Goal: Task Accomplishment & Management: Complete application form

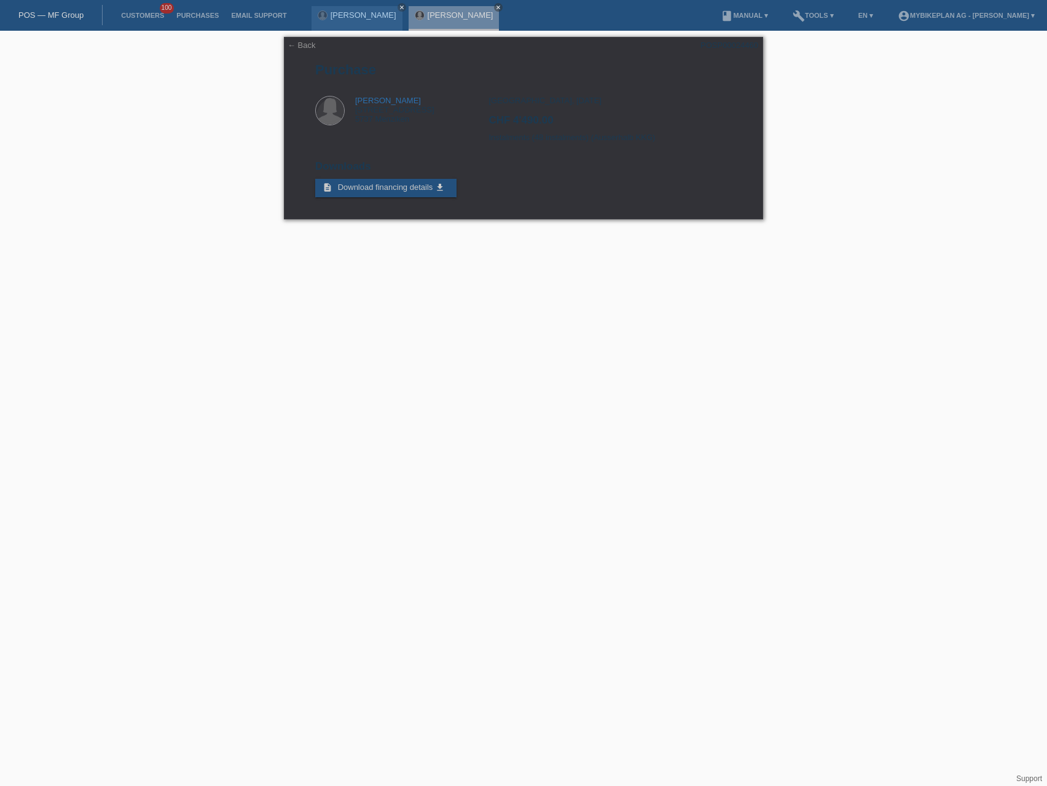
click at [43, 18] on link "POS — MF Group" at bounding box center [50, 14] width 65 height 9
click at [48, 12] on link "POS — MF Group" at bounding box center [50, 14] width 65 height 9
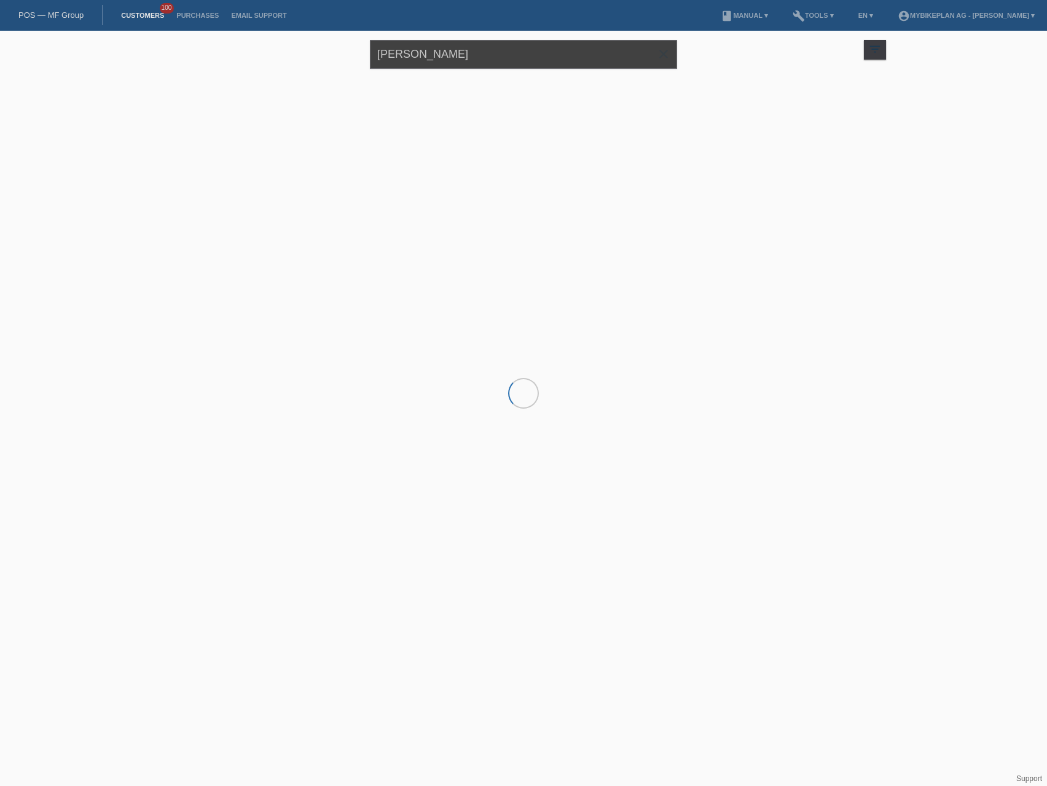
click at [431, 60] on input "[PERSON_NAME]" at bounding box center [523, 54] width 307 height 29
paste input "Raffaele Panebianco"
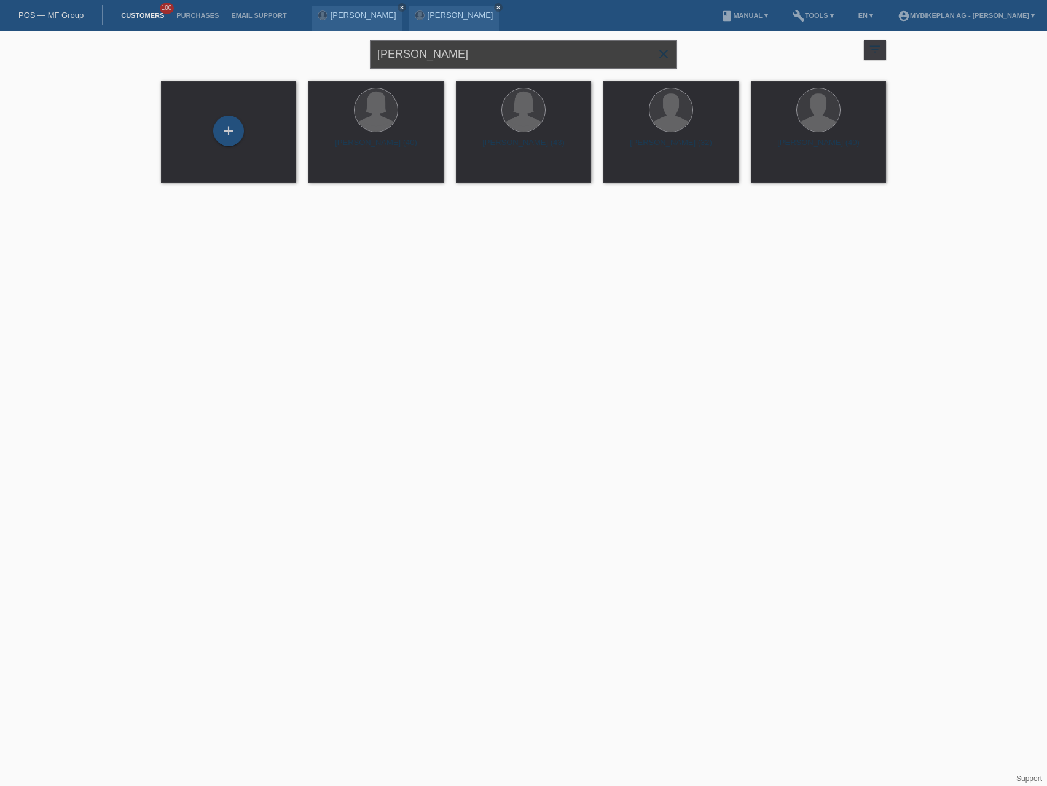
type input "Raffaele Panebianco"
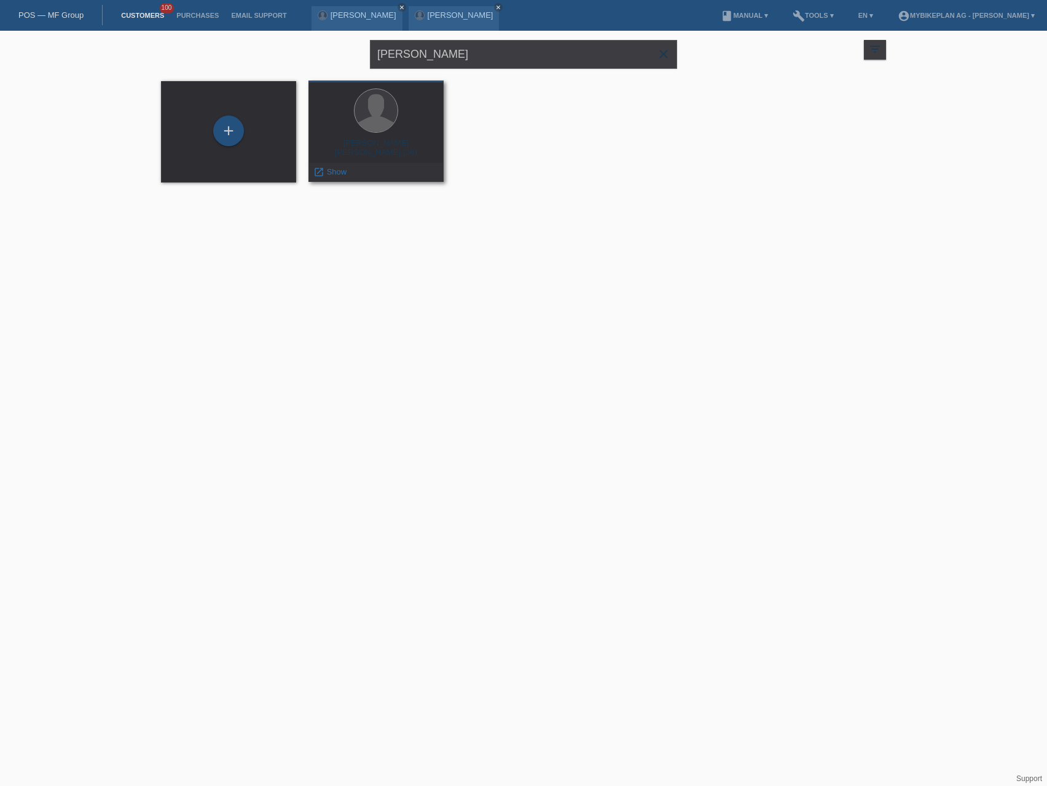
click at [419, 152] on div "Raffaele Andrea Panebianco (36)" at bounding box center [376, 148] width 116 height 20
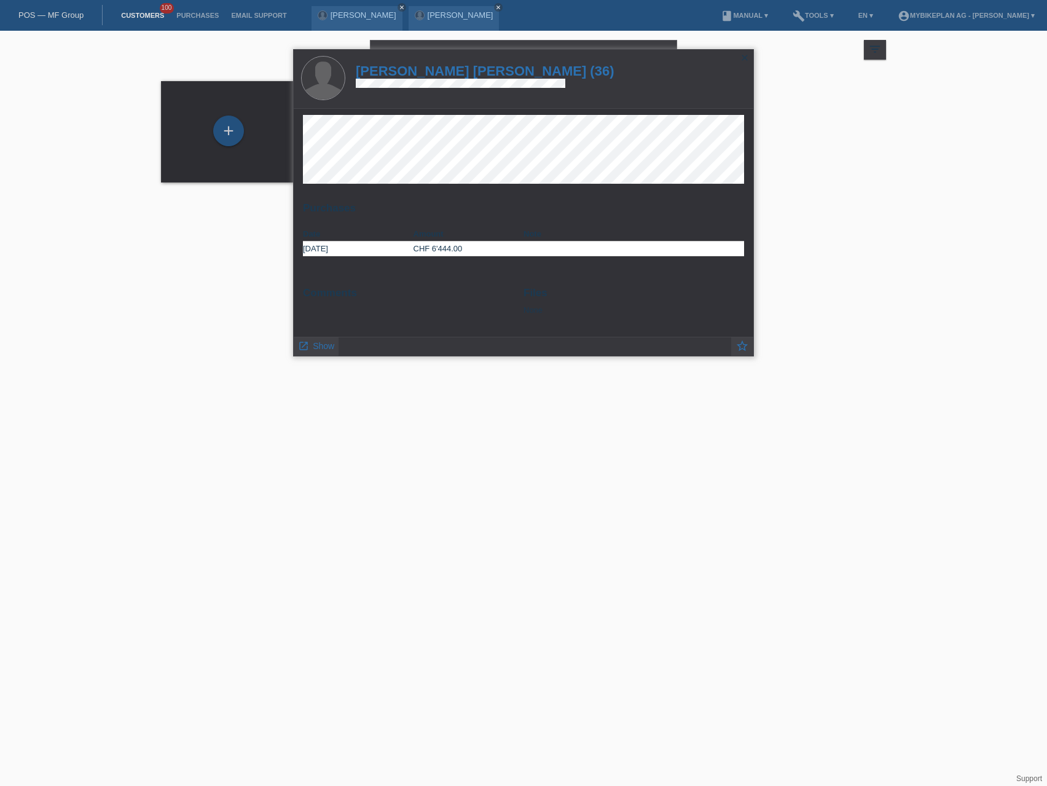
click at [412, 74] on h1 "Raffaele Andrea Panebianco (36)" at bounding box center [485, 70] width 259 height 15
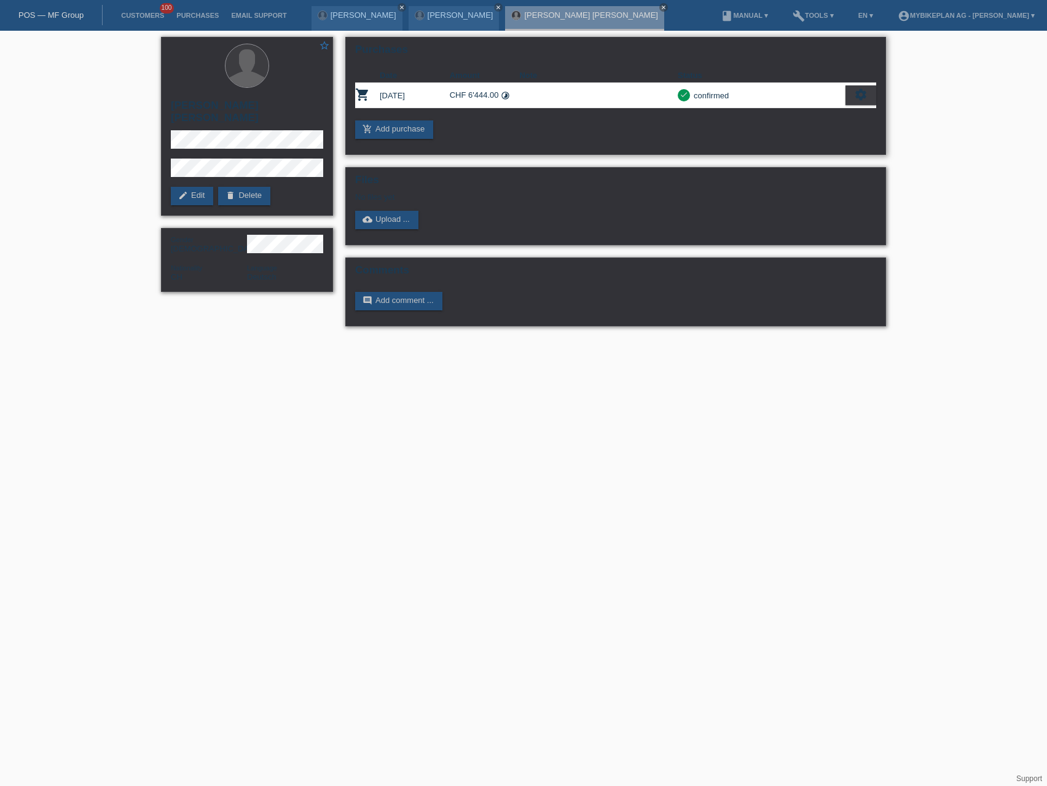
click at [854, 94] on icon "settings" at bounding box center [861, 95] width 14 height 14
click at [824, 119] on div "fullscreen Show" at bounding box center [808, 115] width 134 height 18
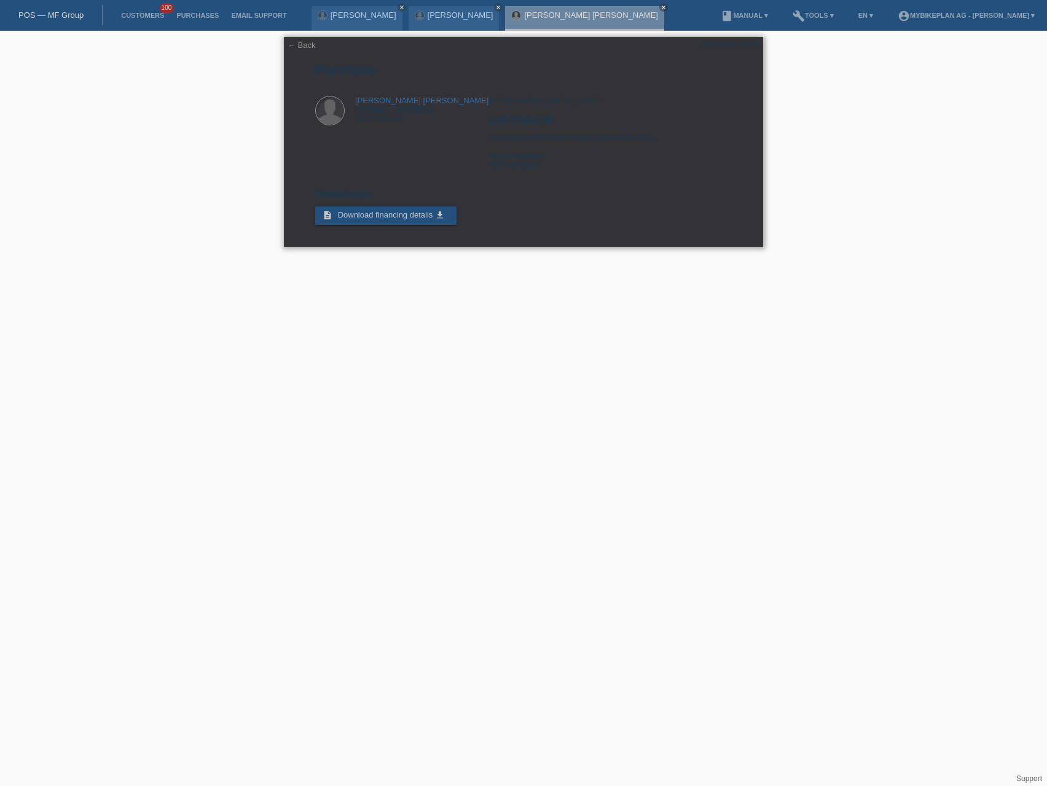
click at [634, 208] on div "← Back POSP00023973 Purchase Raffaele Andrea Panebianco Selzacherstrasse 13c 25…" at bounding box center [523, 142] width 479 height 210
click at [56, 12] on link "POS — MF Group" at bounding box center [50, 14] width 65 height 9
click at [56, 14] on link "POS — MF Group" at bounding box center [50, 14] width 65 height 9
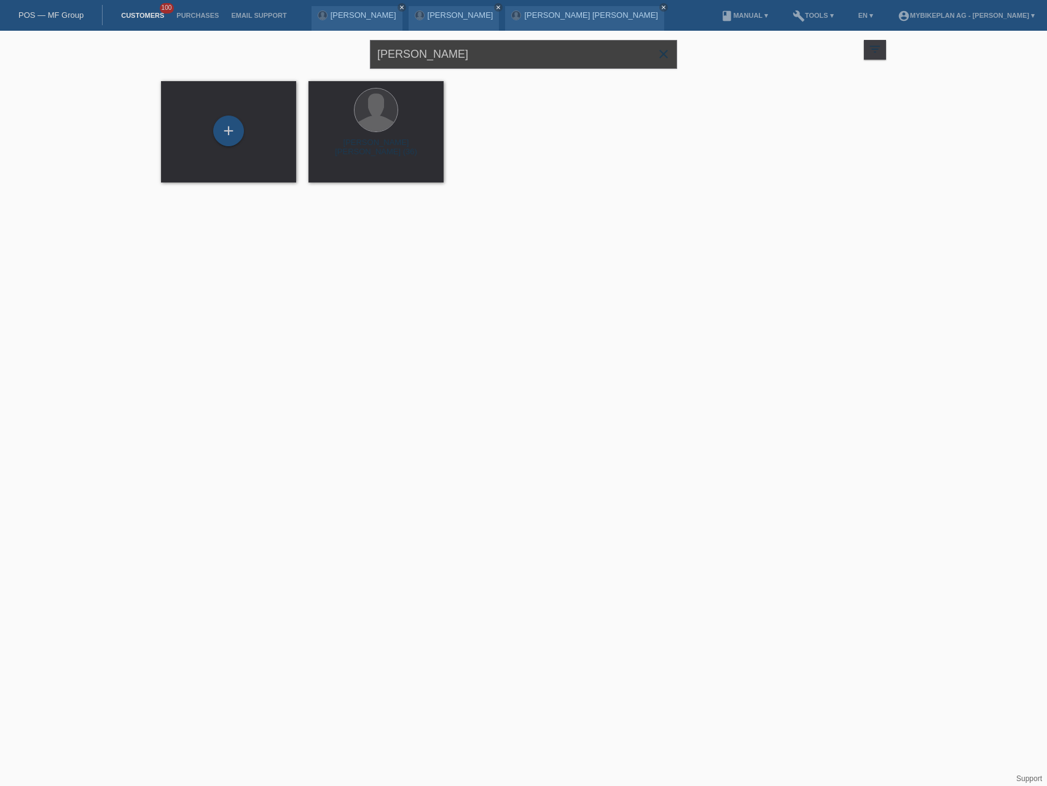
click at [440, 50] on input "Raffaele Panebianco" at bounding box center [523, 54] width 307 height 29
paste input "[PERSON_NAME]"
type input "[PERSON_NAME]"
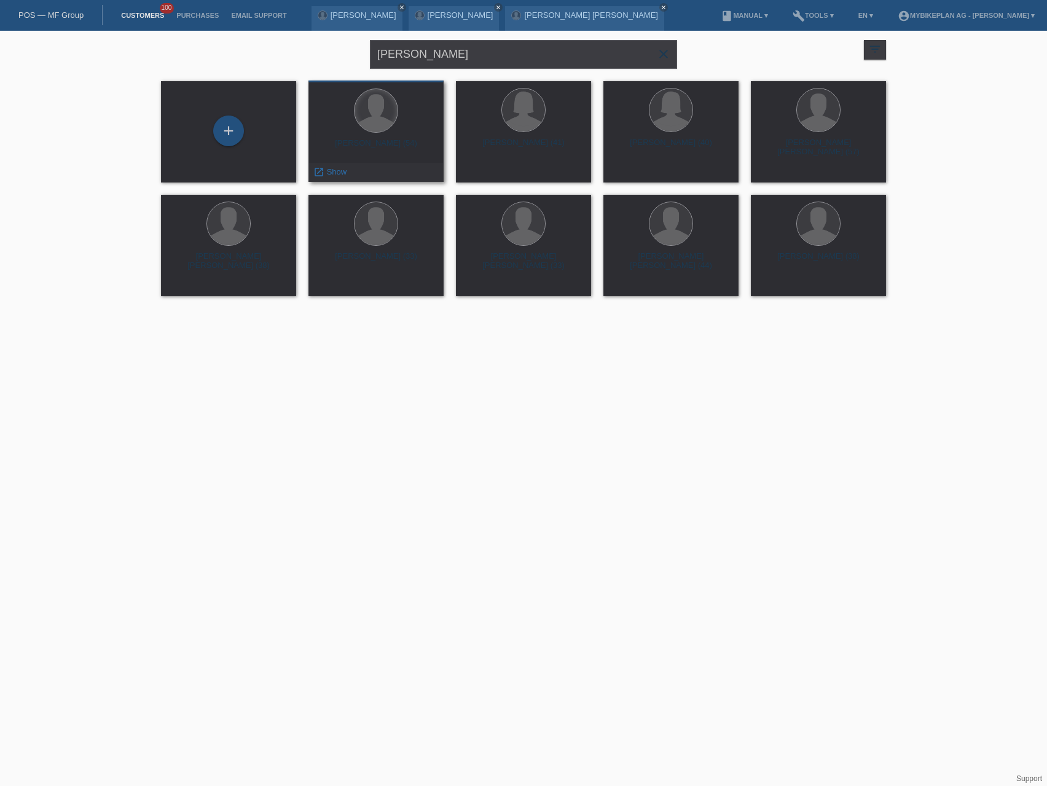
click at [375, 119] on div at bounding box center [376, 110] width 43 height 43
click at [378, 143] on div "Dieter Lüscher (54)" at bounding box center [376, 148] width 116 height 20
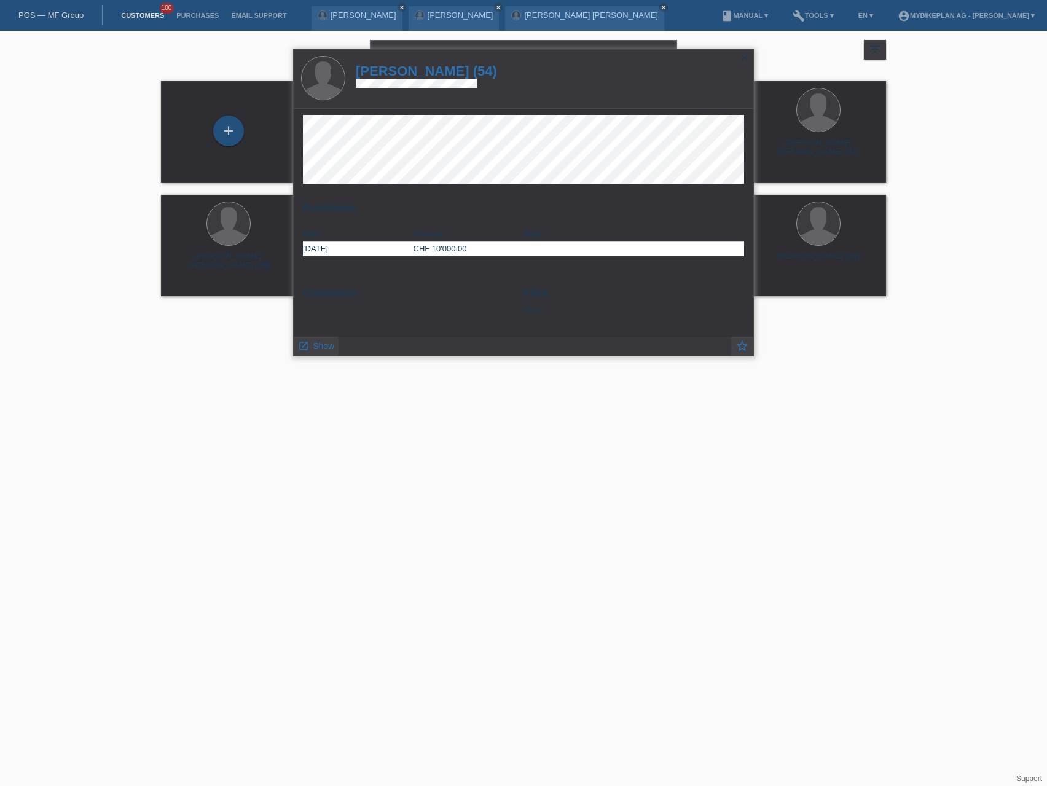
click at [439, 68] on h1 "Dieter Lüscher (54)" at bounding box center [426, 70] width 141 height 15
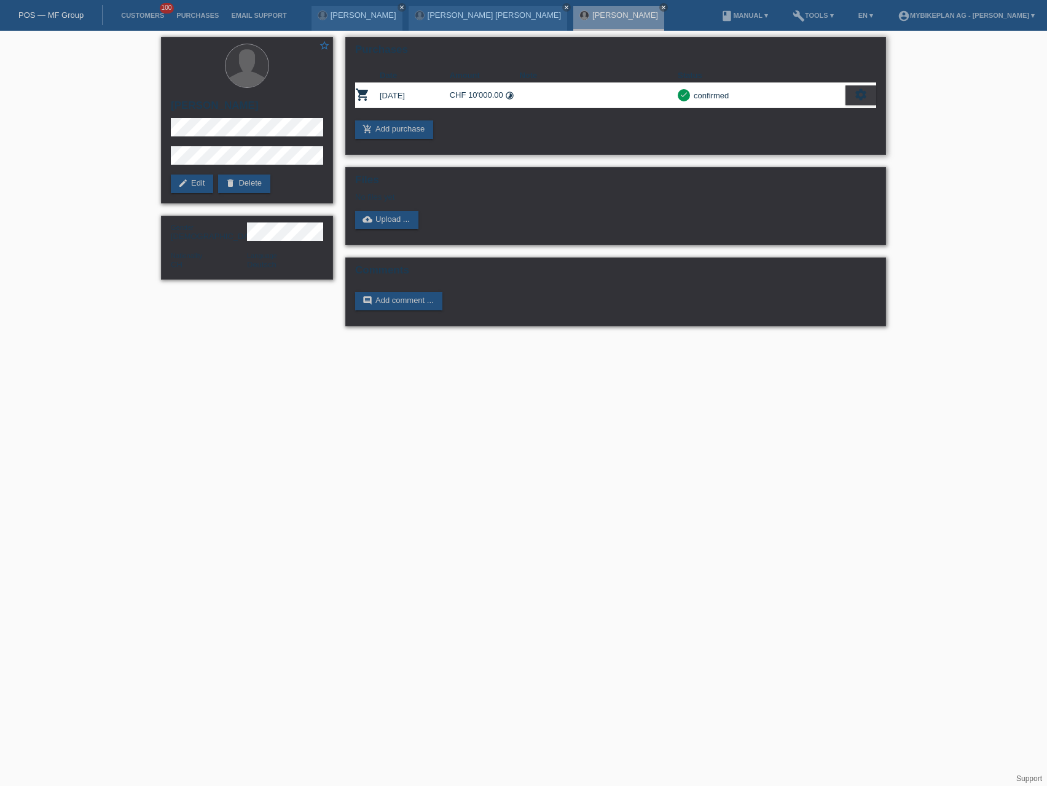
click at [865, 95] on icon "settings" at bounding box center [861, 95] width 14 height 14
click at [824, 116] on div "fullscreen Show" at bounding box center [808, 115] width 134 height 18
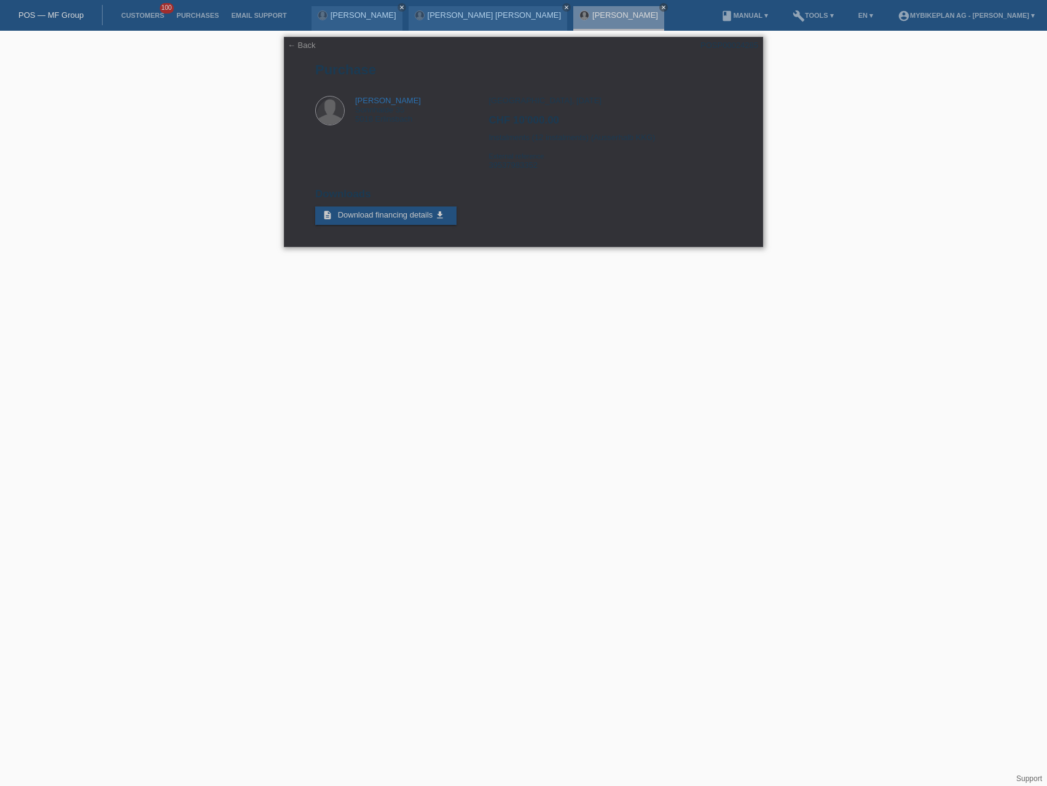
click at [517, 167] on div "Zürich, 01.07.2025 CHF 10'000.00 Instalments (12 instalments) (Ausserhalb KKG) …" at bounding box center [610, 137] width 243 height 83
copy div "39537983352"
click at [41, 14] on link "POS — MF Group" at bounding box center [50, 14] width 65 height 9
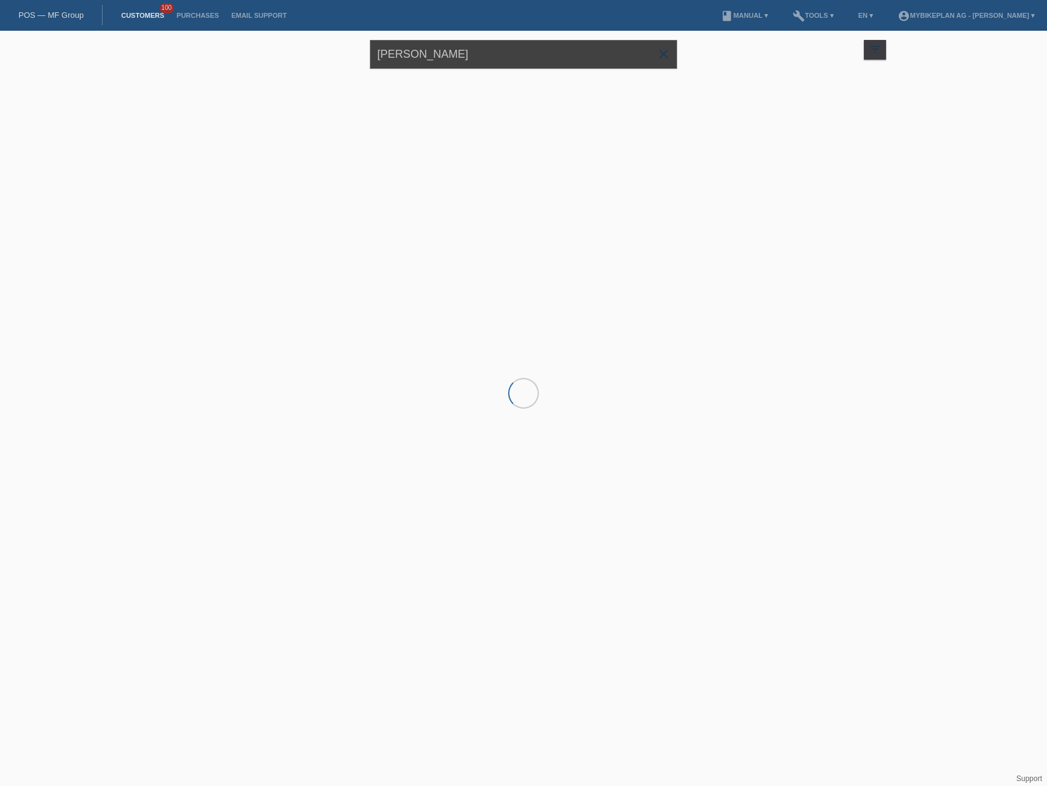
click at [464, 50] on input "[PERSON_NAME]" at bounding box center [523, 54] width 307 height 29
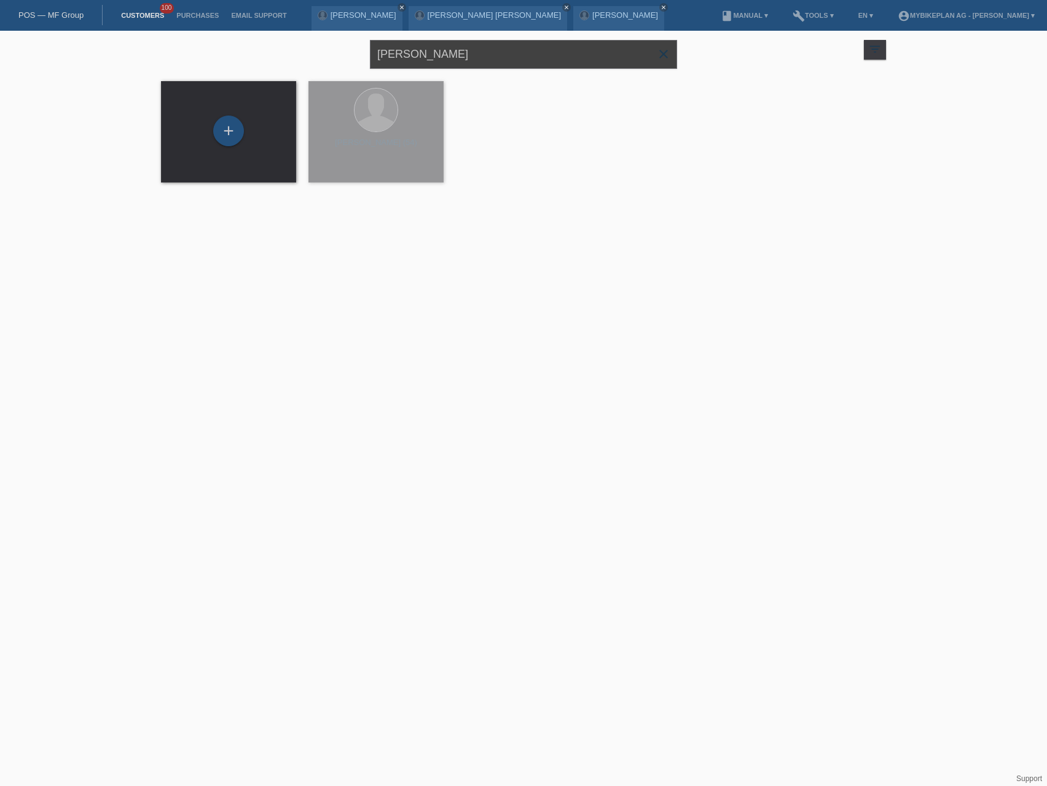
click at [464, 50] on input "[PERSON_NAME]" at bounding box center [523, 54] width 307 height 29
paste input "Simone Petting"
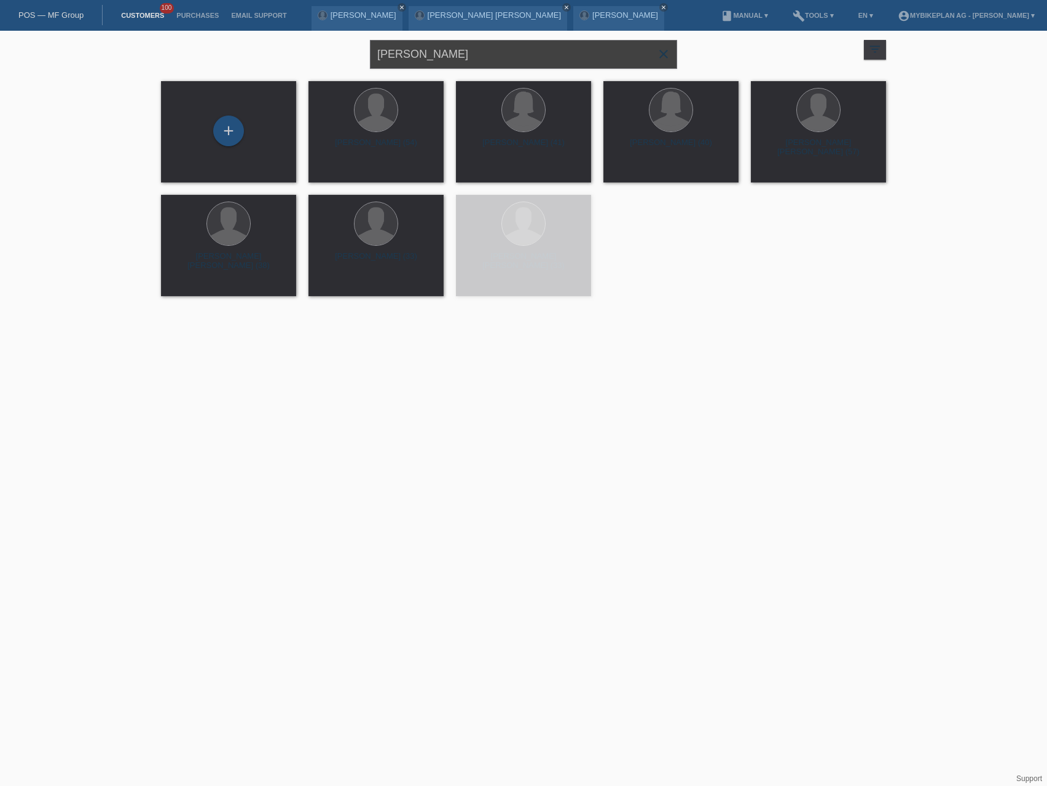
type input "Simone Pettinger"
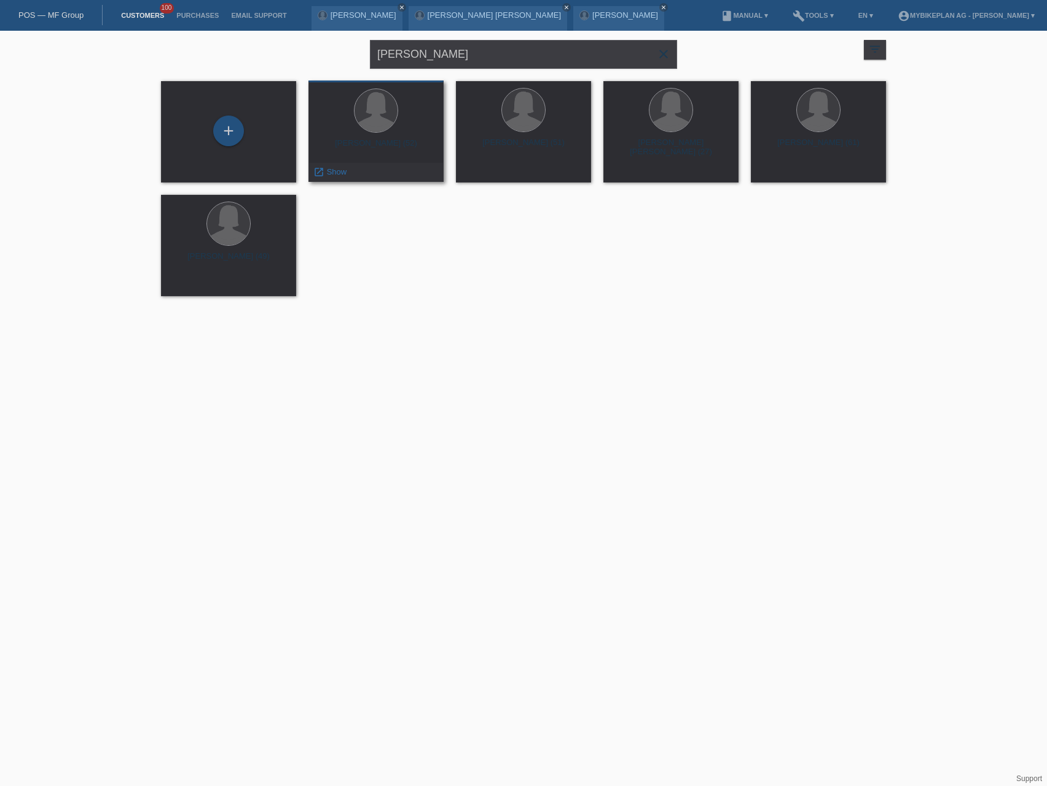
click at [356, 135] on div "Simone Pettinger (52) launch Show" at bounding box center [376, 131] width 135 height 101
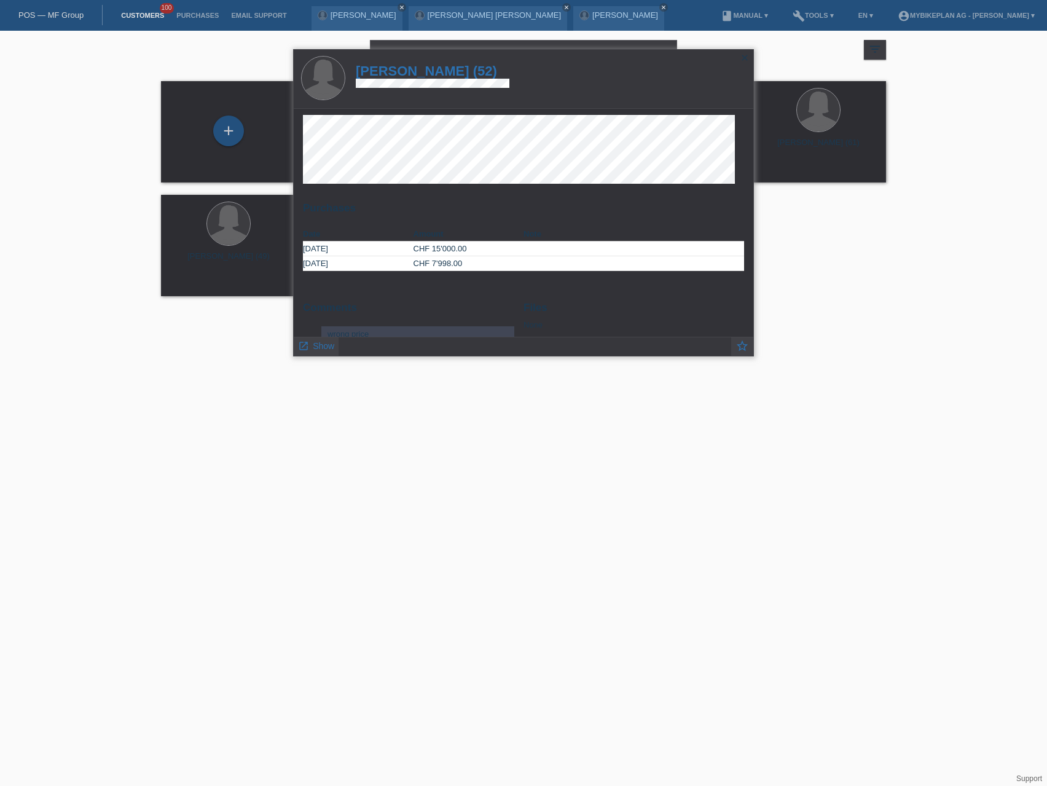
click at [446, 70] on h1 "Simone Pettinger (52)" at bounding box center [433, 70] width 154 height 15
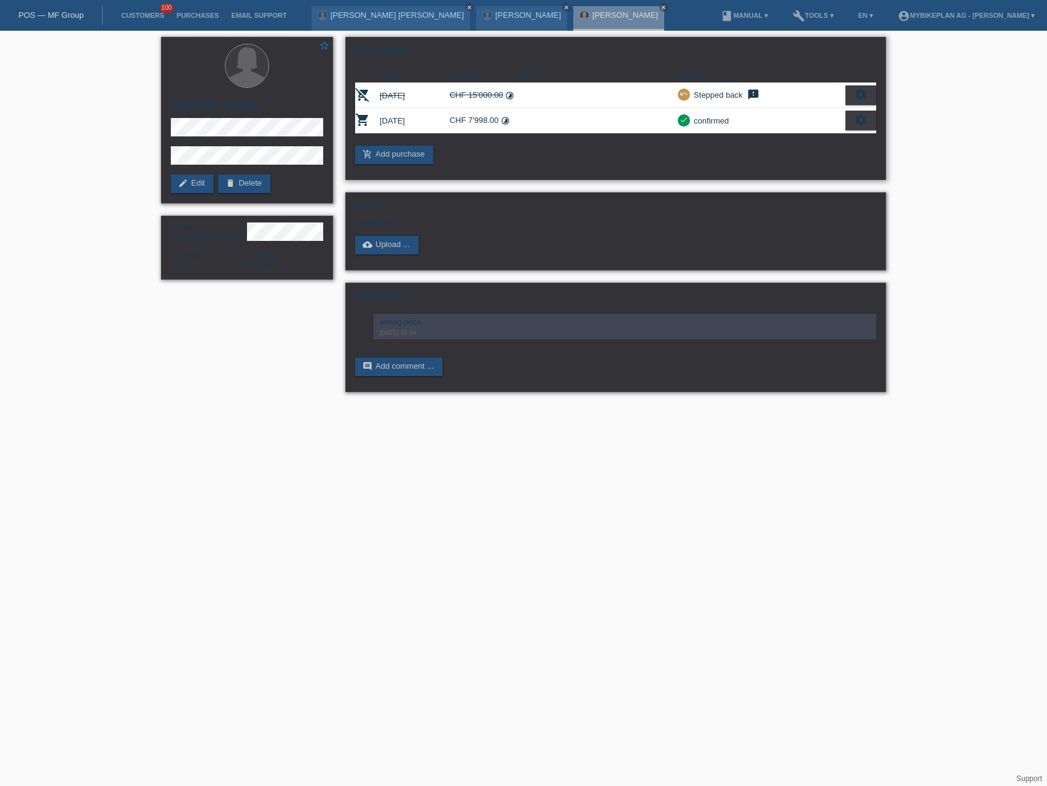
click at [858, 119] on icon "settings" at bounding box center [861, 120] width 14 height 14
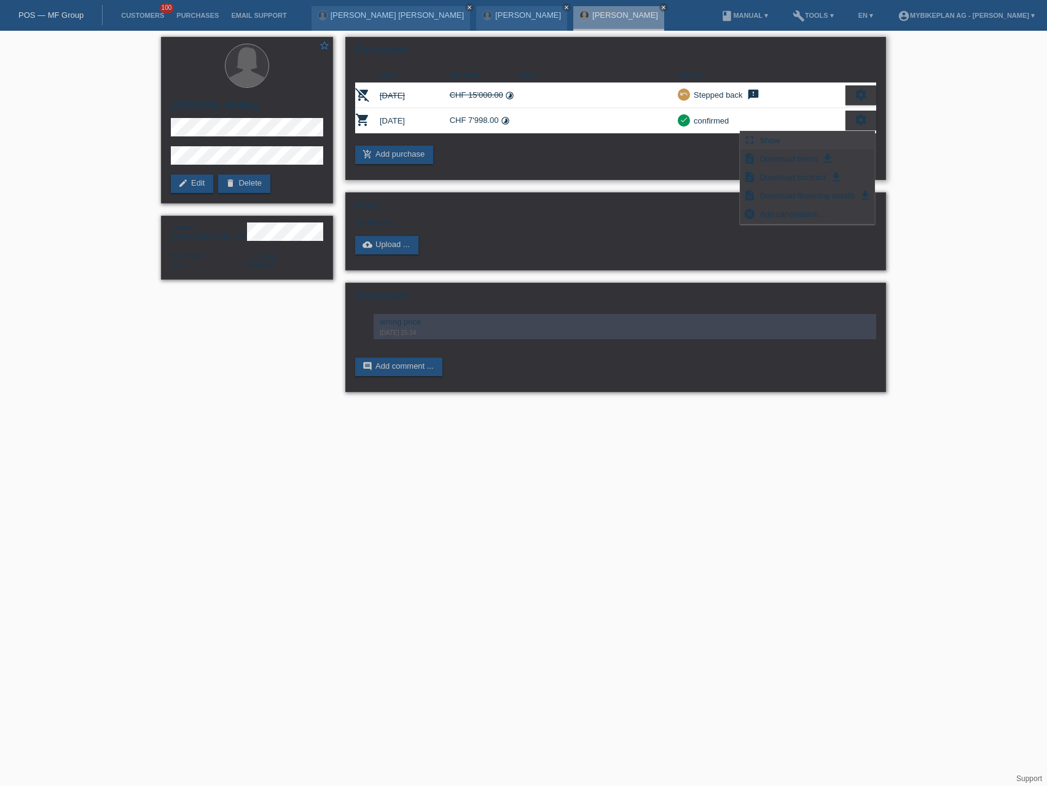
click at [803, 136] on div "fullscreen Show" at bounding box center [808, 141] width 134 height 18
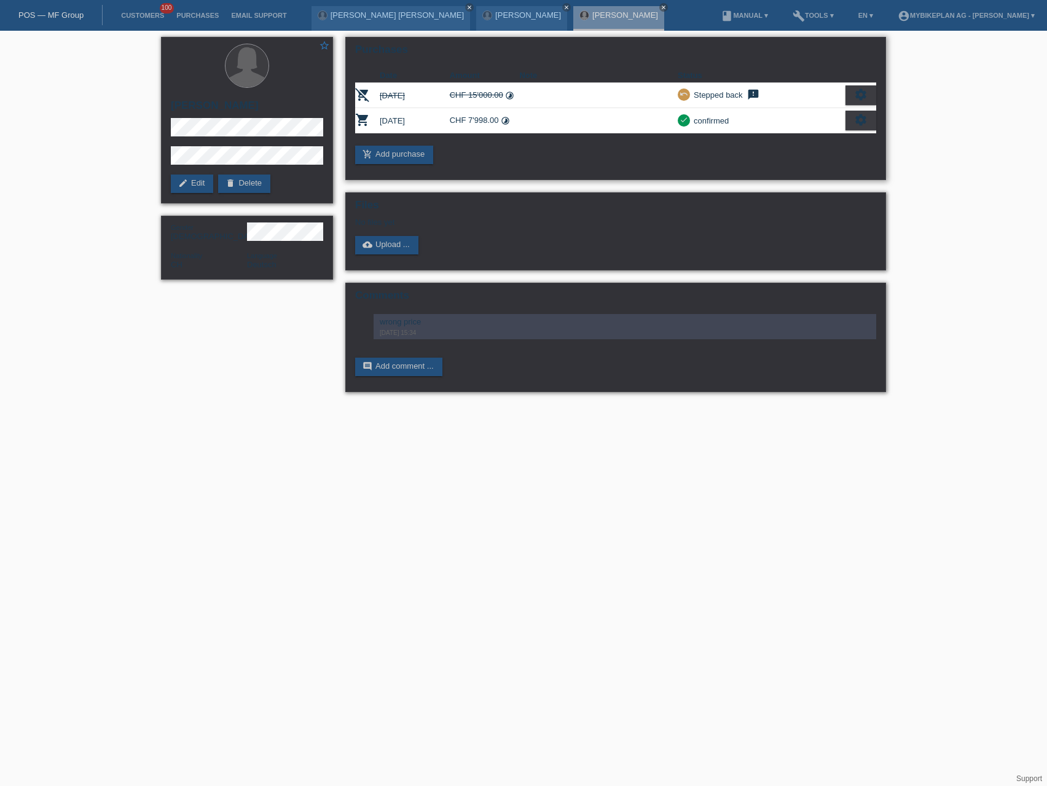
click at [852, 119] on div "settings" at bounding box center [861, 121] width 31 height 20
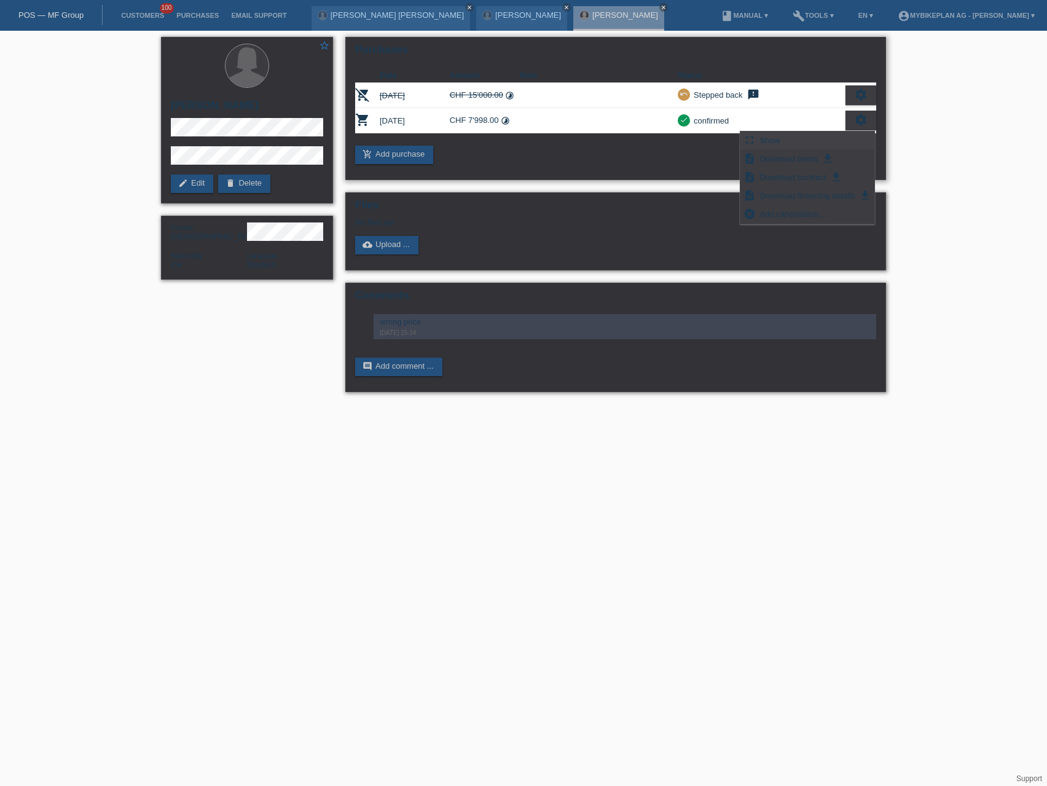
click at [796, 143] on div "fullscreen Show" at bounding box center [808, 141] width 134 height 18
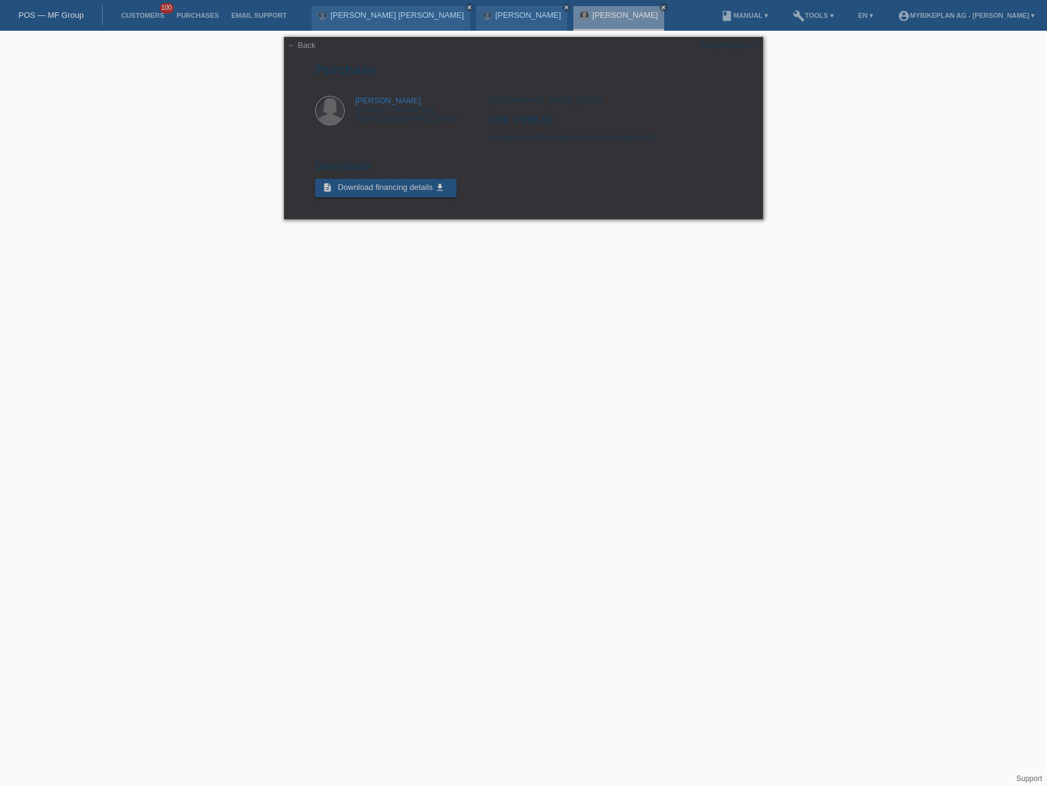
click at [61, 15] on link "POS — MF Group" at bounding box center [50, 14] width 65 height 9
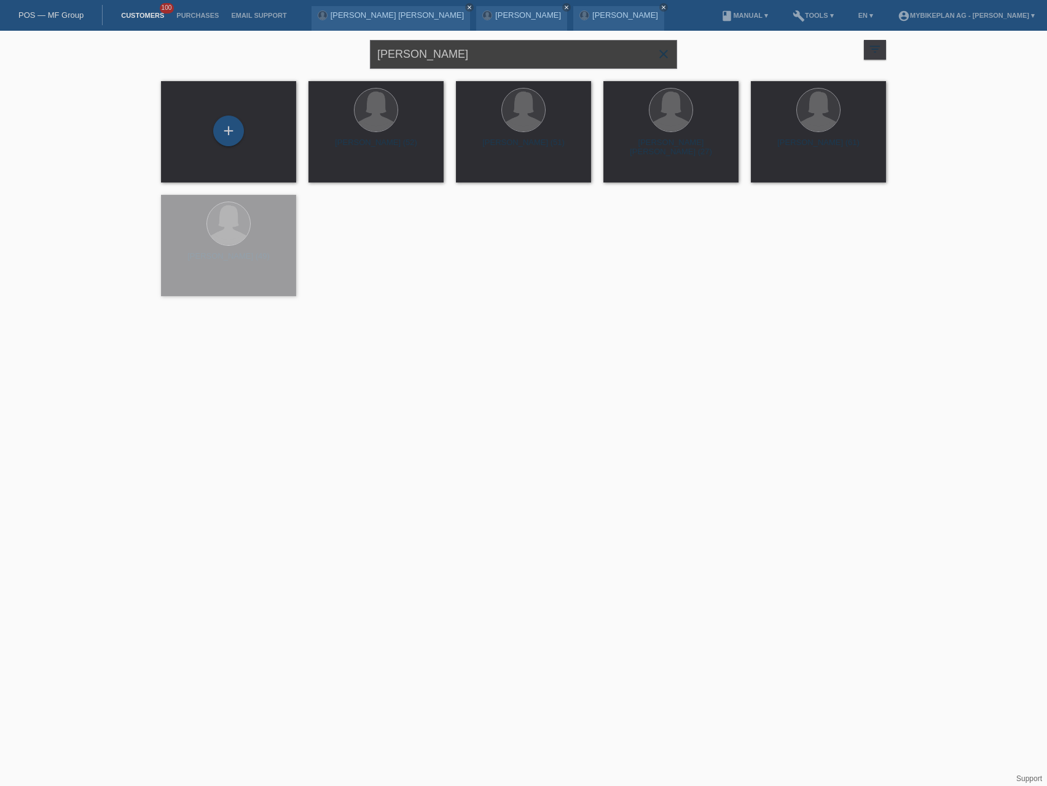
click at [475, 52] on input "[PERSON_NAME]" at bounding box center [523, 54] width 307 height 29
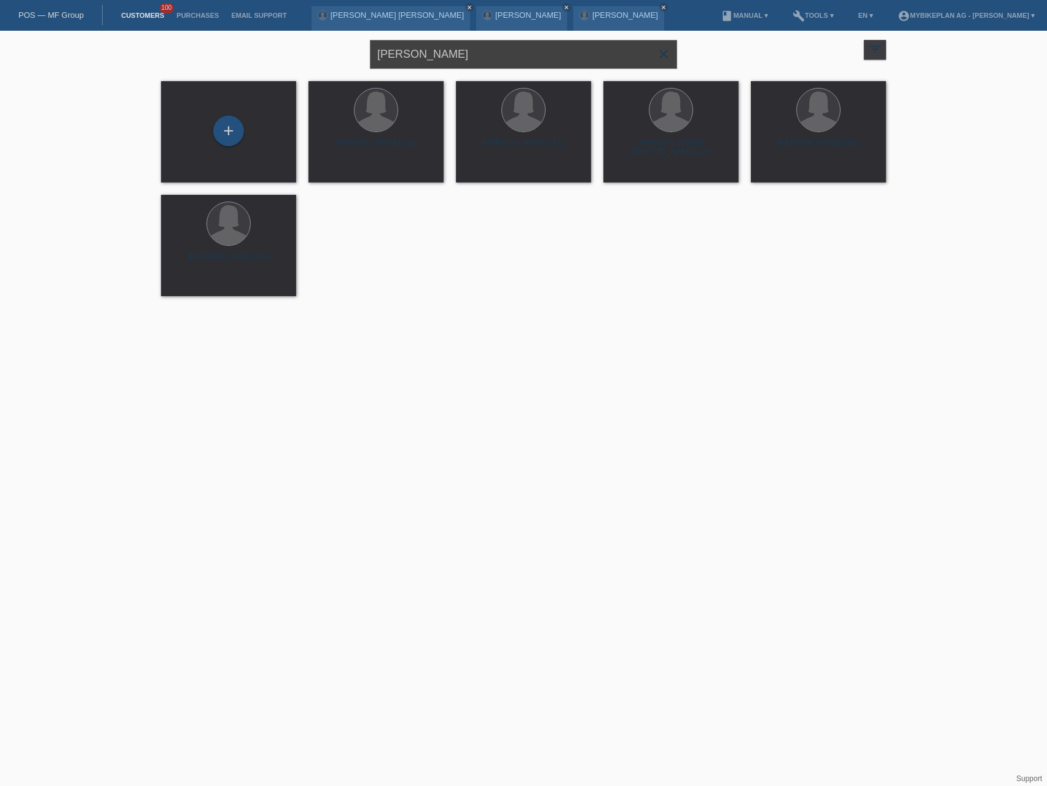
click at [475, 52] on input "[PERSON_NAME]" at bounding box center [523, 54] width 307 height 29
click at [474, 52] on input "[PERSON_NAME]" at bounding box center [523, 54] width 307 height 29
paste input "Marco Gerb"
type input "[PERSON_NAME]"
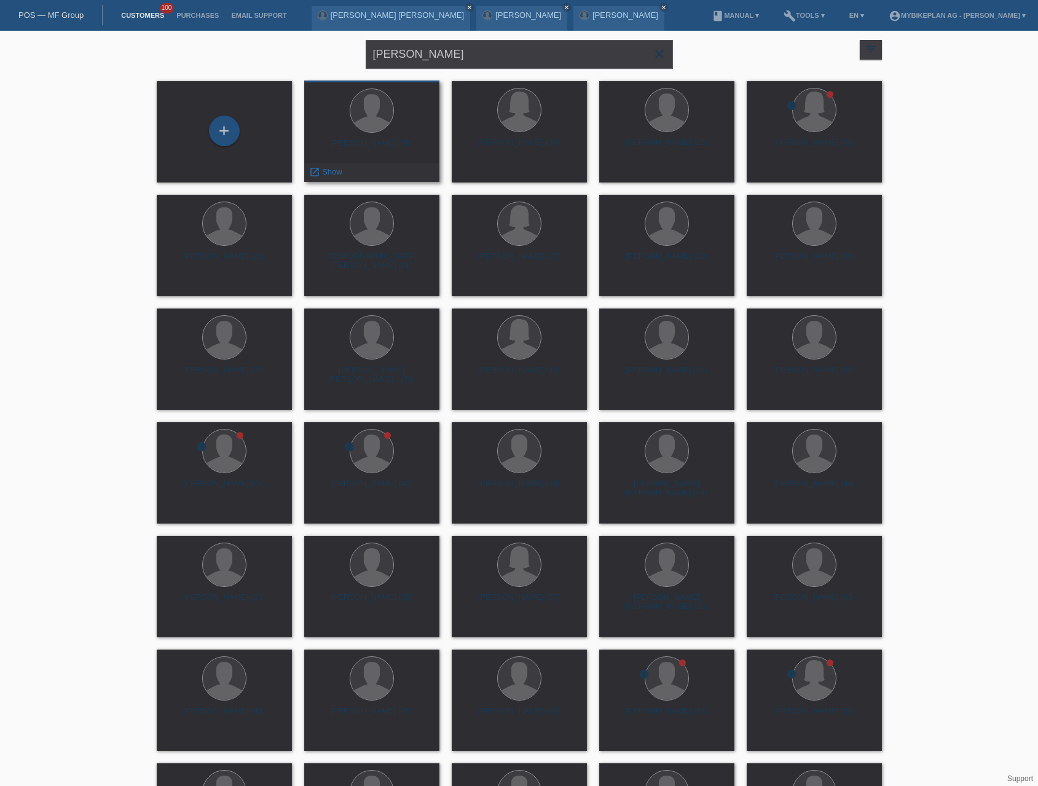
click at [390, 147] on div "[PERSON_NAME] (39)" at bounding box center [372, 148] width 116 height 20
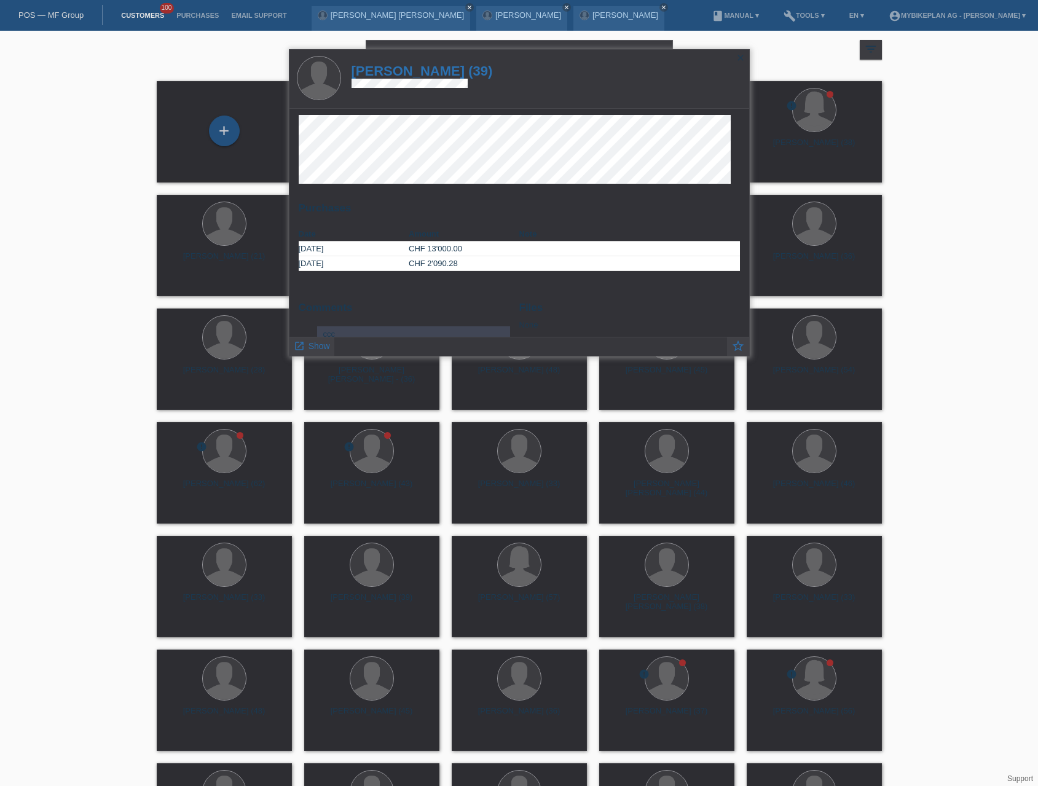
click at [444, 67] on h1 "Marco Gerber (39)" at bounding box center [422, 70] width 141 height 15
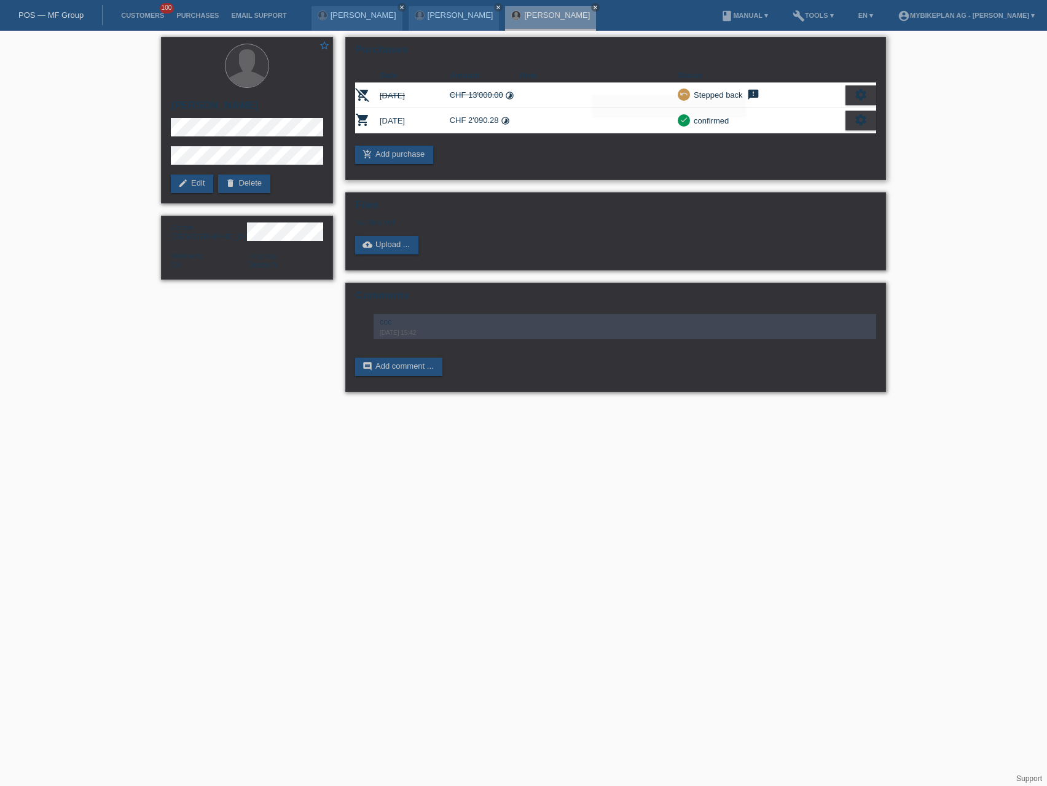
click at [859, 119] on icon "settings" at bounding box center [861, 120] width 14 height 14
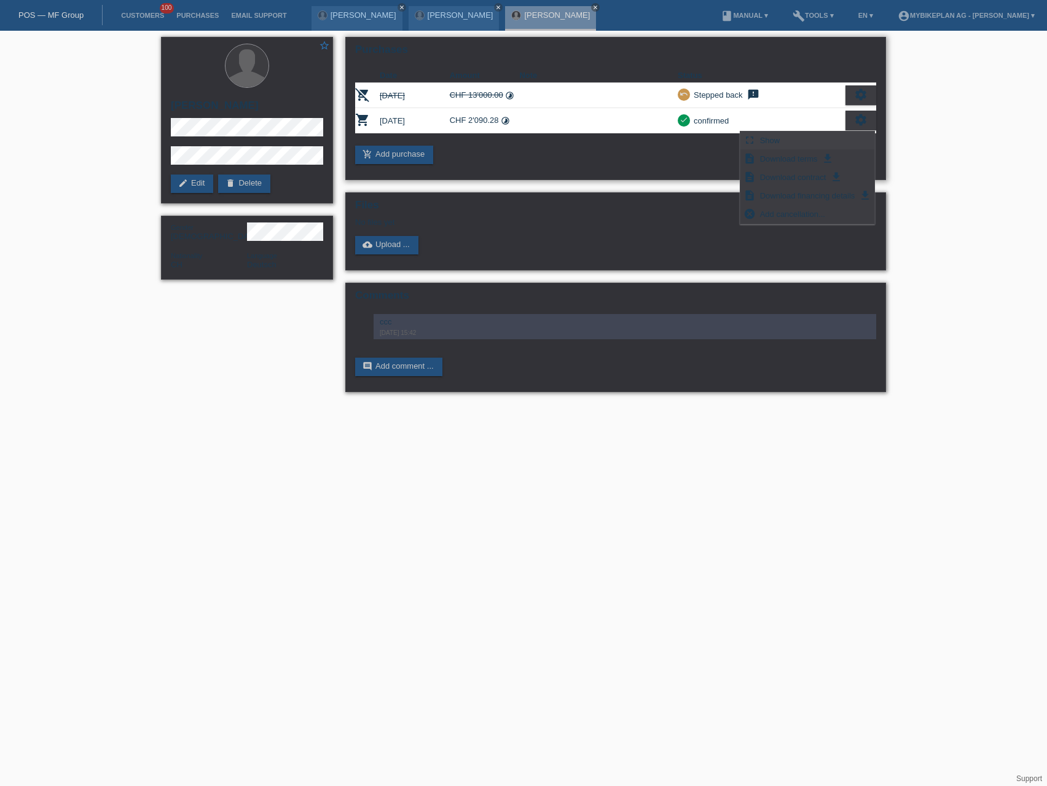
click at [820, 134] on div "fullscreen Show" at bounding box center [808, 141] width 134 height 18
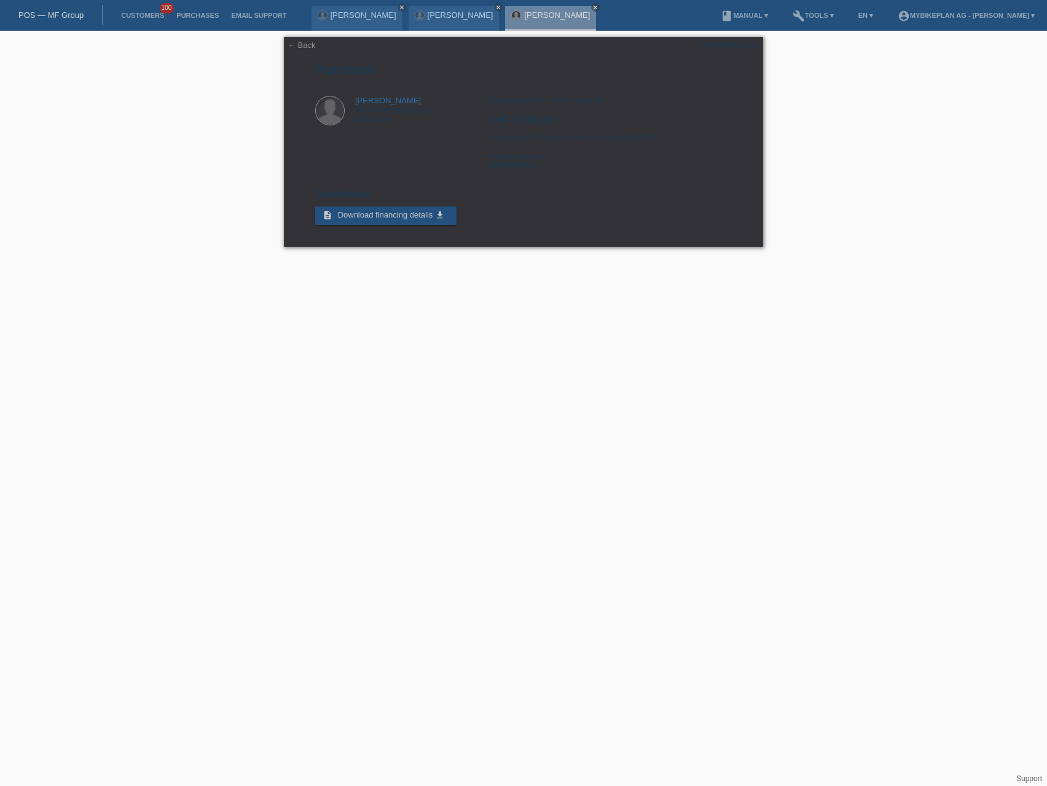
click at [39, 14] on link "POS — MF Group" at bounding box center [50, 14] width 65 height 9
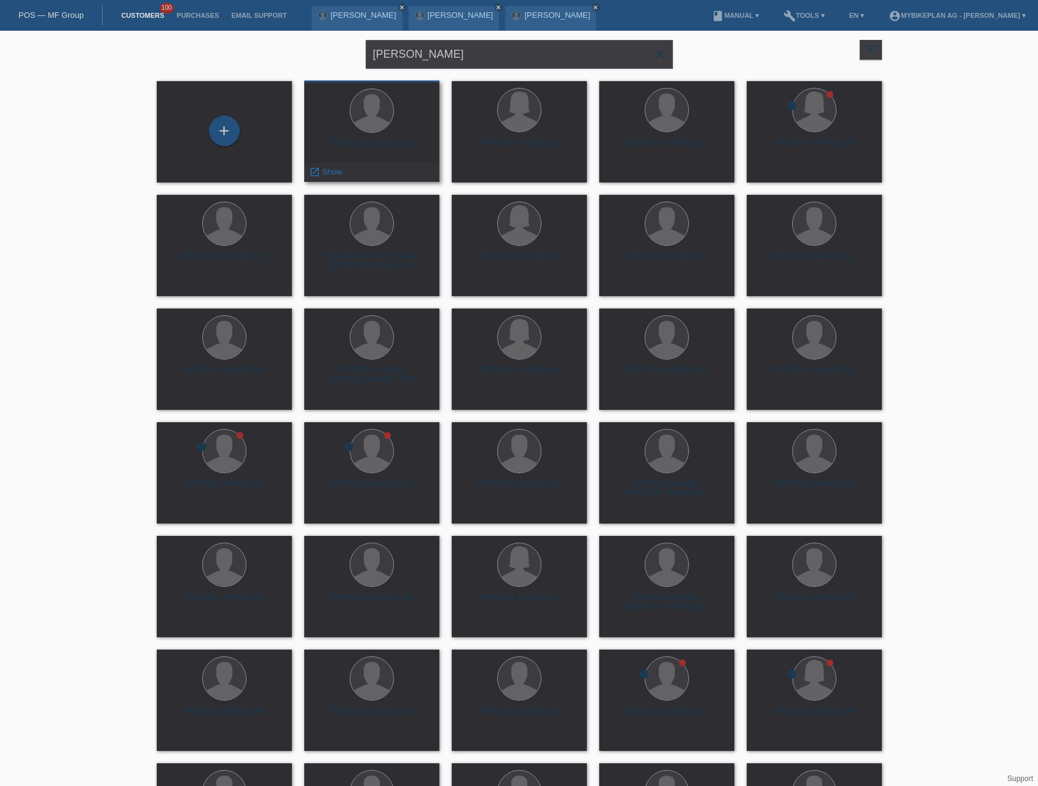
click at [392, 143] on div "[PERSON_NAME] (39)" at bounding box center [372, 148] width 116 height 20
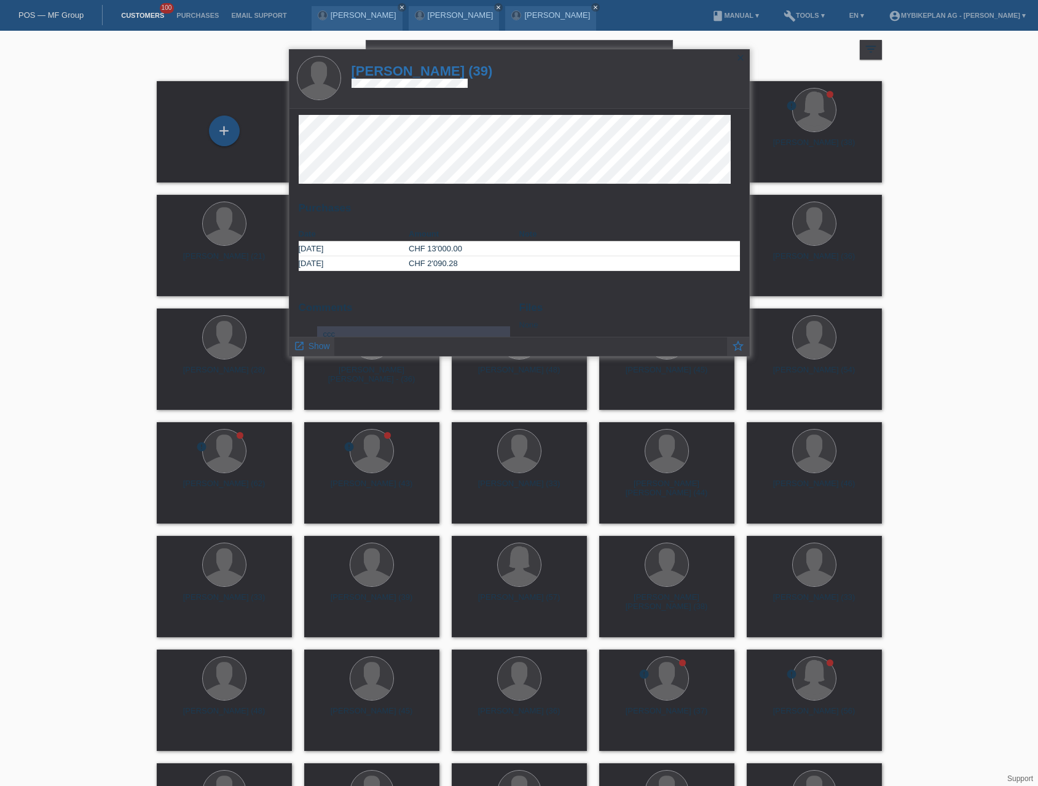
click at [413, 73] on h1 "[PERSON_NAME] (39)" at bounding box center [422, 70] width 141 height 15
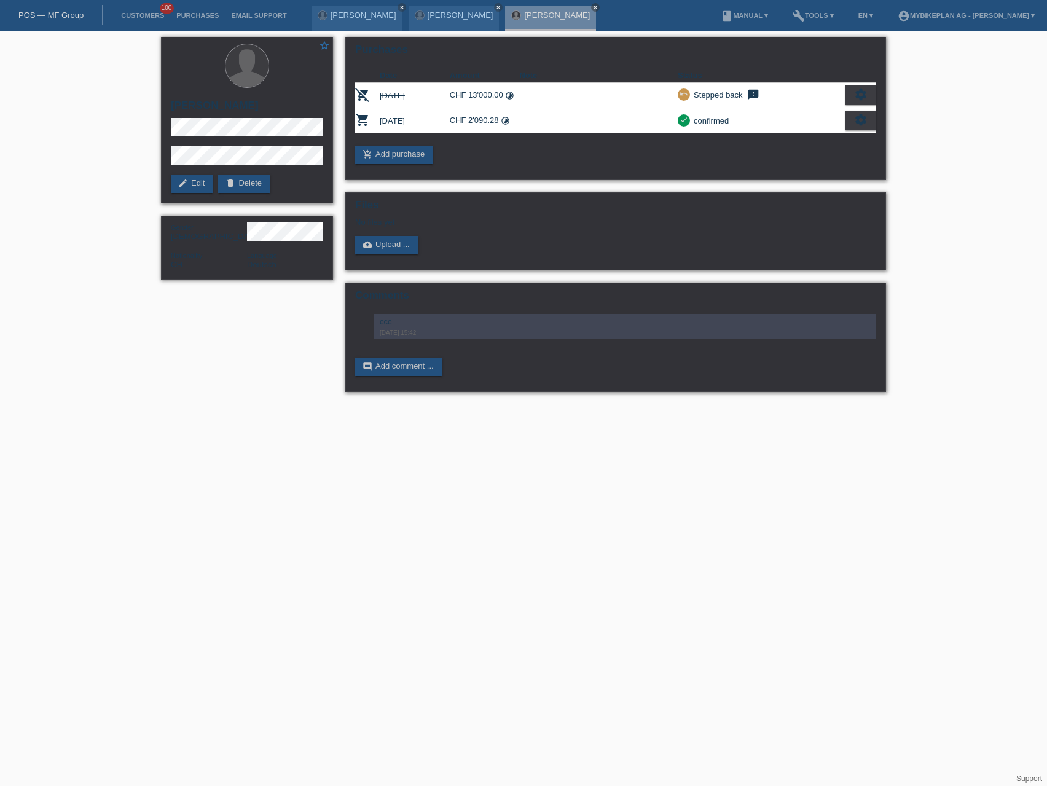
click at [45, 20] on div "POS — MF Group" at bounding box center [51, 15] width 103 height 20
click at [49, 14] on link "POS — MF Group" at bounding box center [50, 14] width 65 height 9
click at [54, 10] on link "POS — MF Group" at bounding box center [50, 14] width 65 height 9
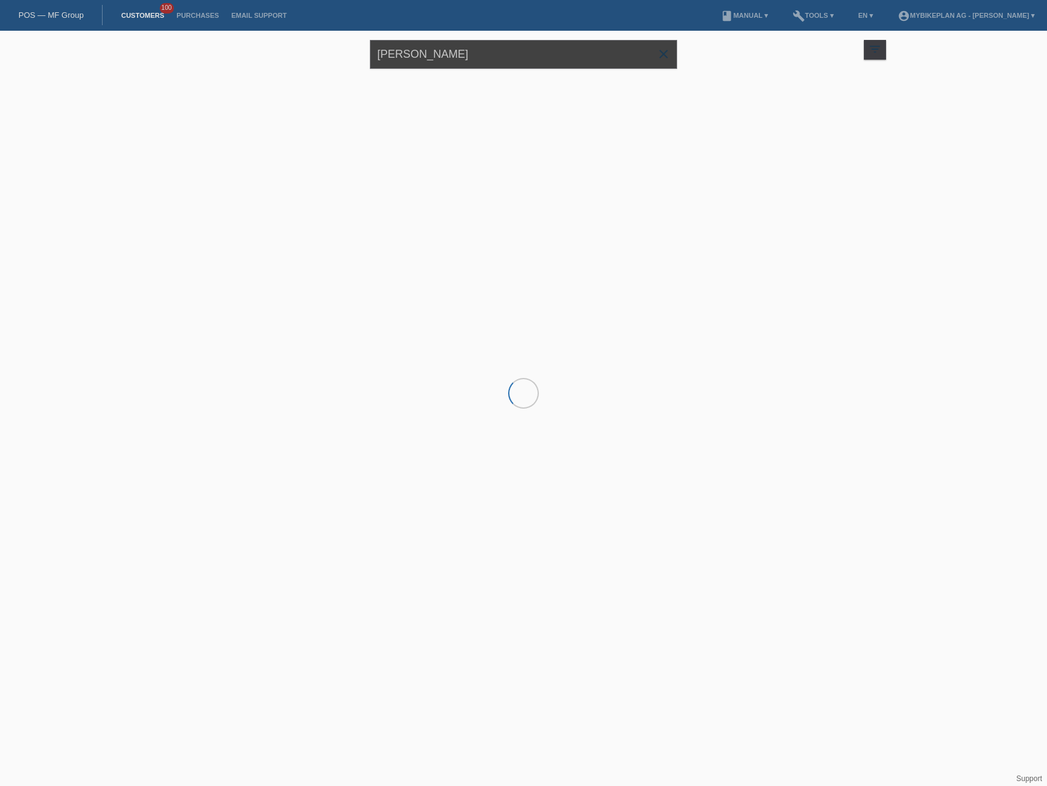
click at [518, 65] on input "[PERSON_NAME]" at bounding box center [523, 54] width 307 height 29
paste input "Jana Balm"
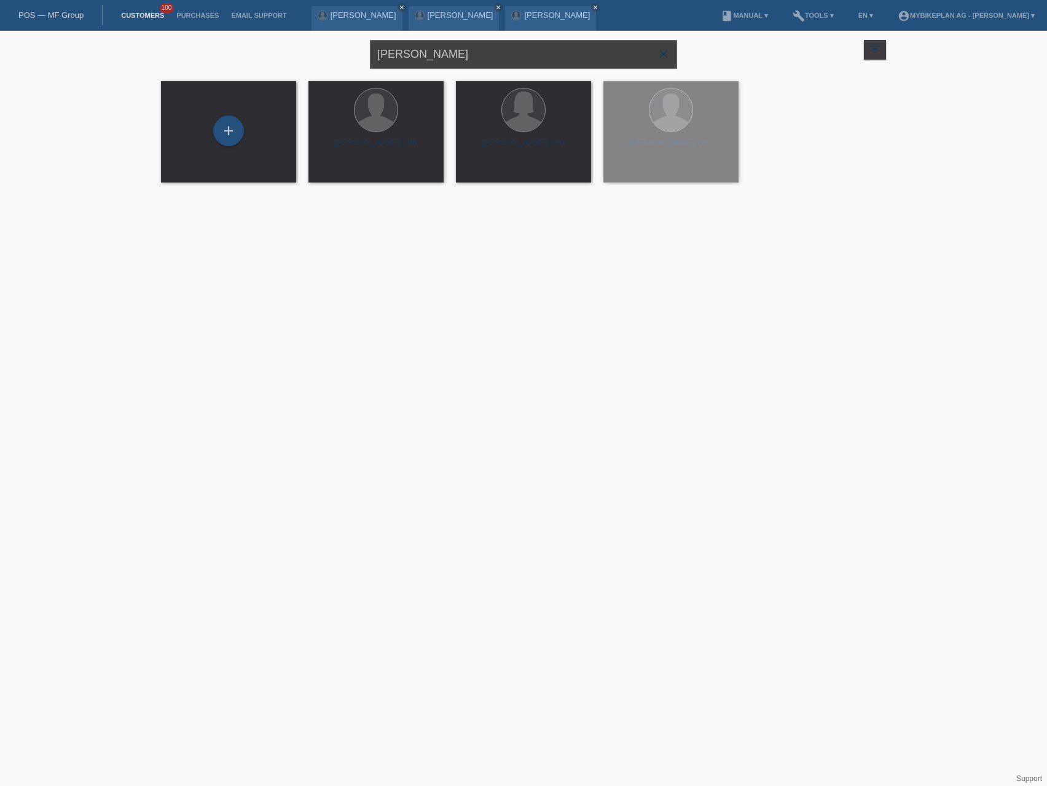
type input "[PERSON_NAME]"
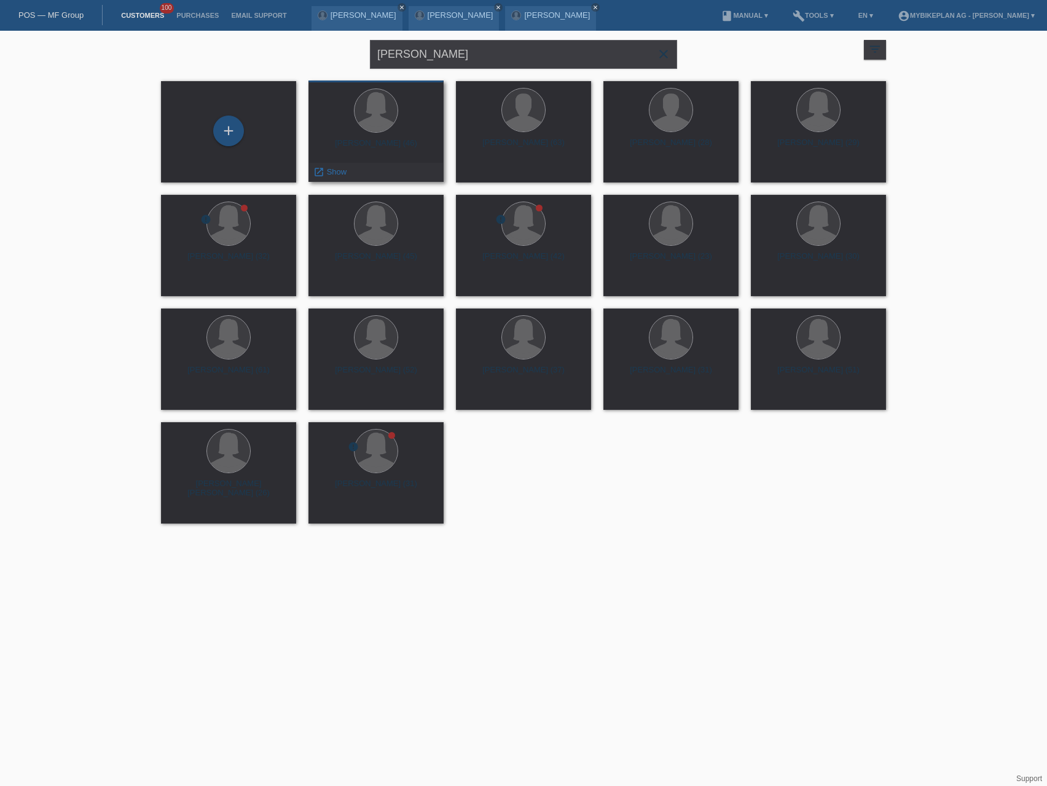
click at [377, 141] on div "[PERSON_NAME] (46)" at bounding box center [376, 148] width 116 height 20
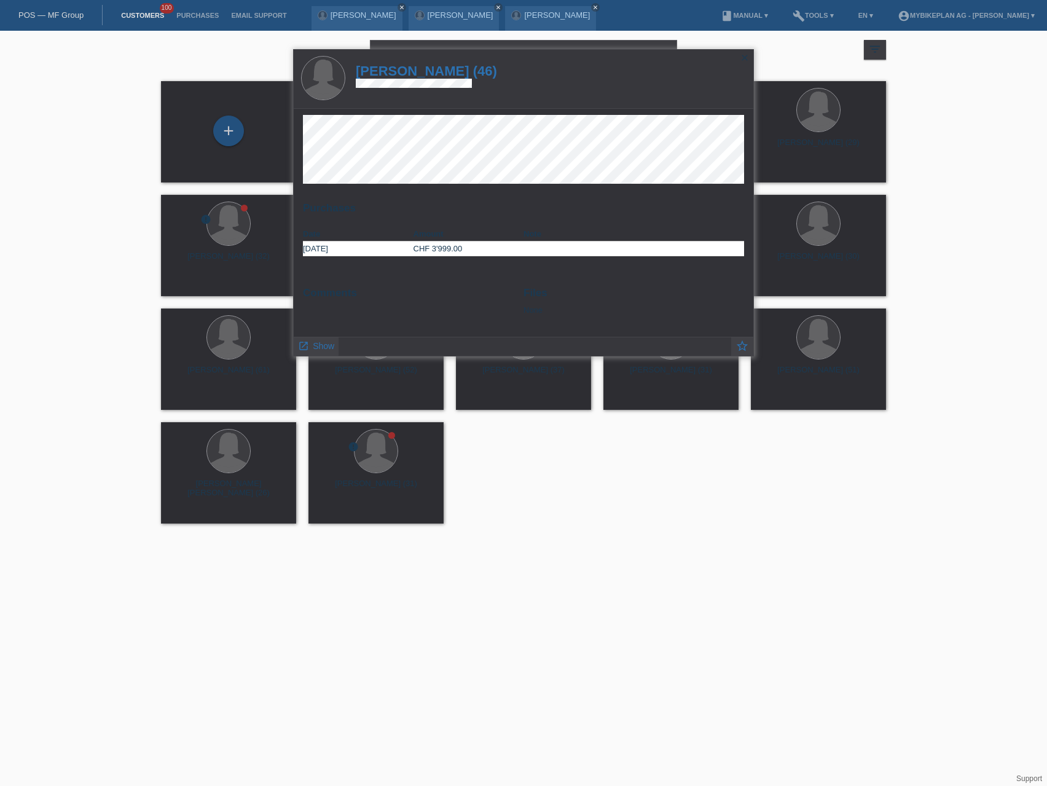
click at [425, 69] on h1 "Jana Balmer (46)" at bounding box center [426, 70] width 141 height 15
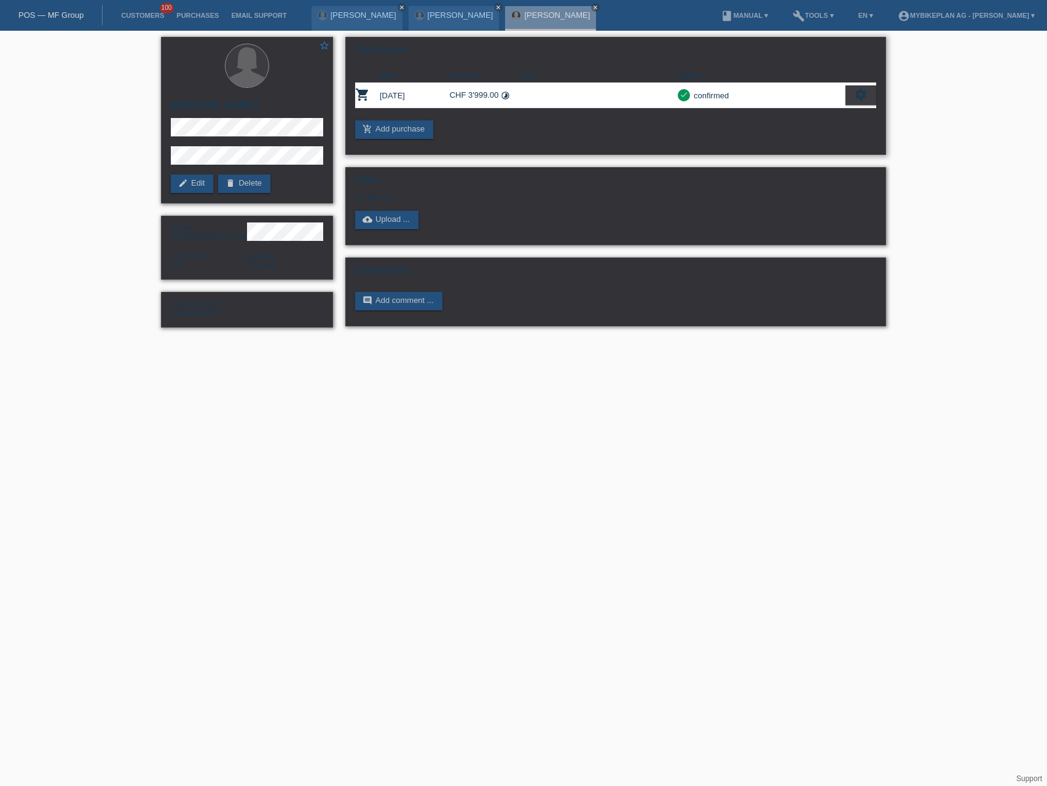
click at [860, 95] on icon "settings" at bounding box center [861, 95] width 14 height 14
click at [816, 114] on div "fullscreen Show" at bounding box center [808, 115] width 134 height 18
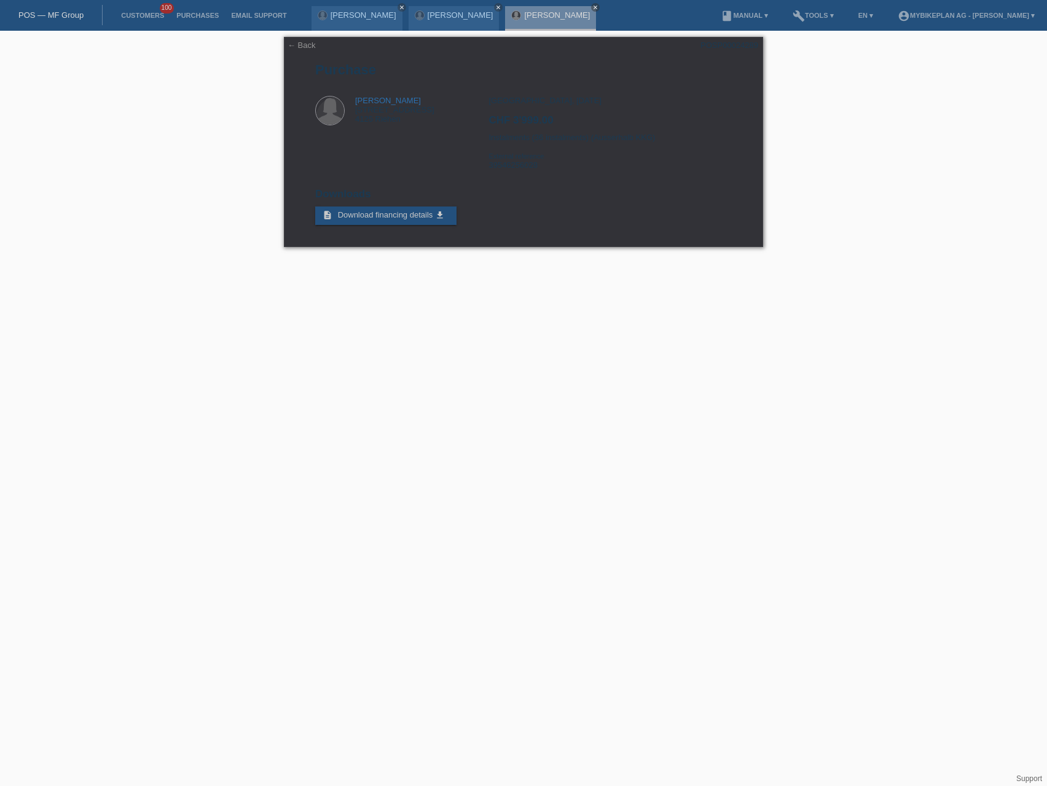
click at [69, 14] on link "POS — MF Group" at bounding box center [50, 14] width 65 height 9
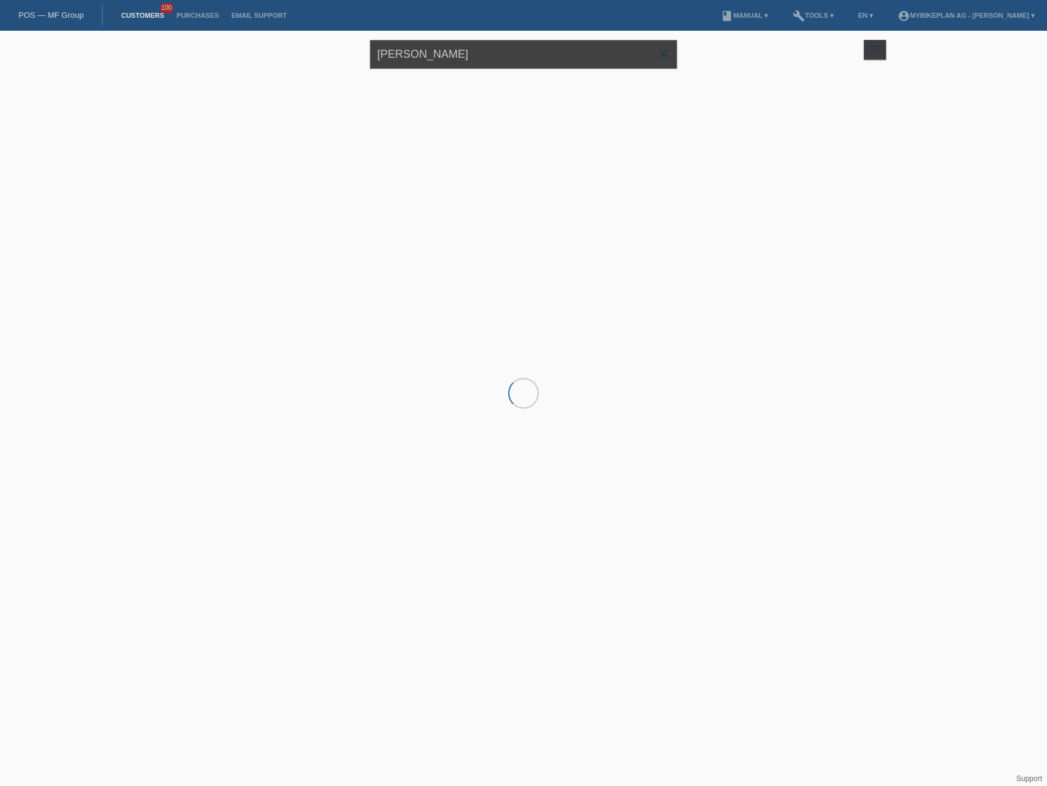
click at [455, 58] on input "[PERSON_NAME]" at bounding box center [523, 54] width 307 height 29
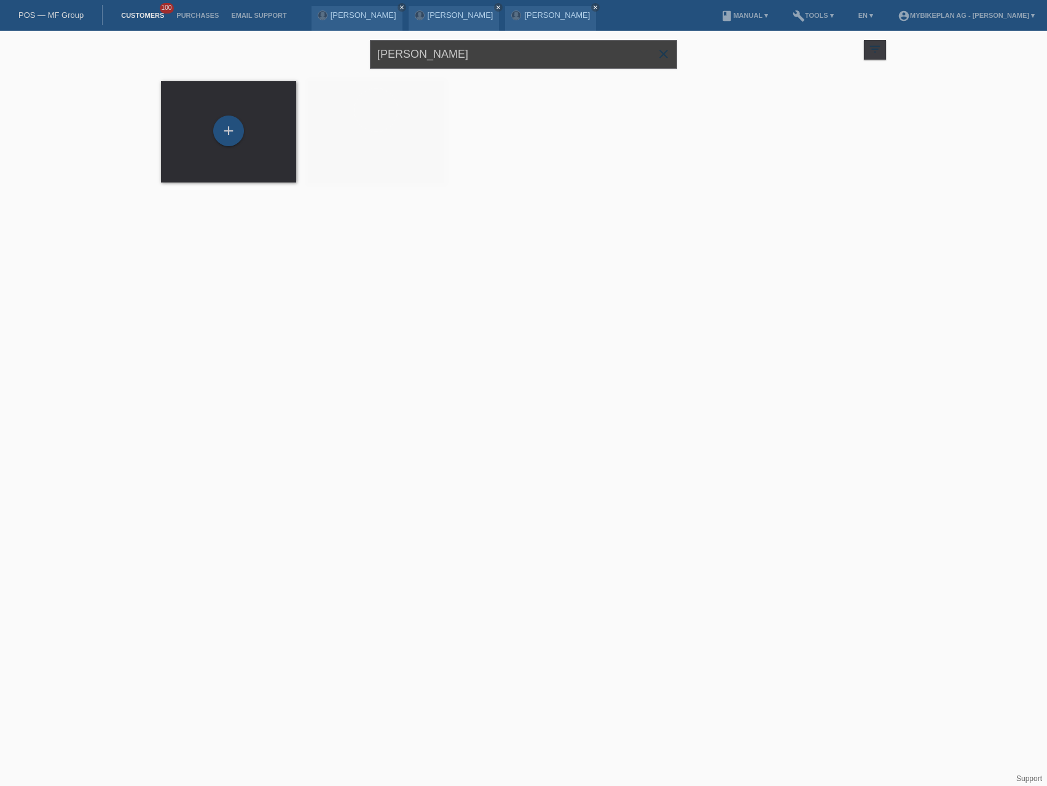
paste input "onah Lamia"
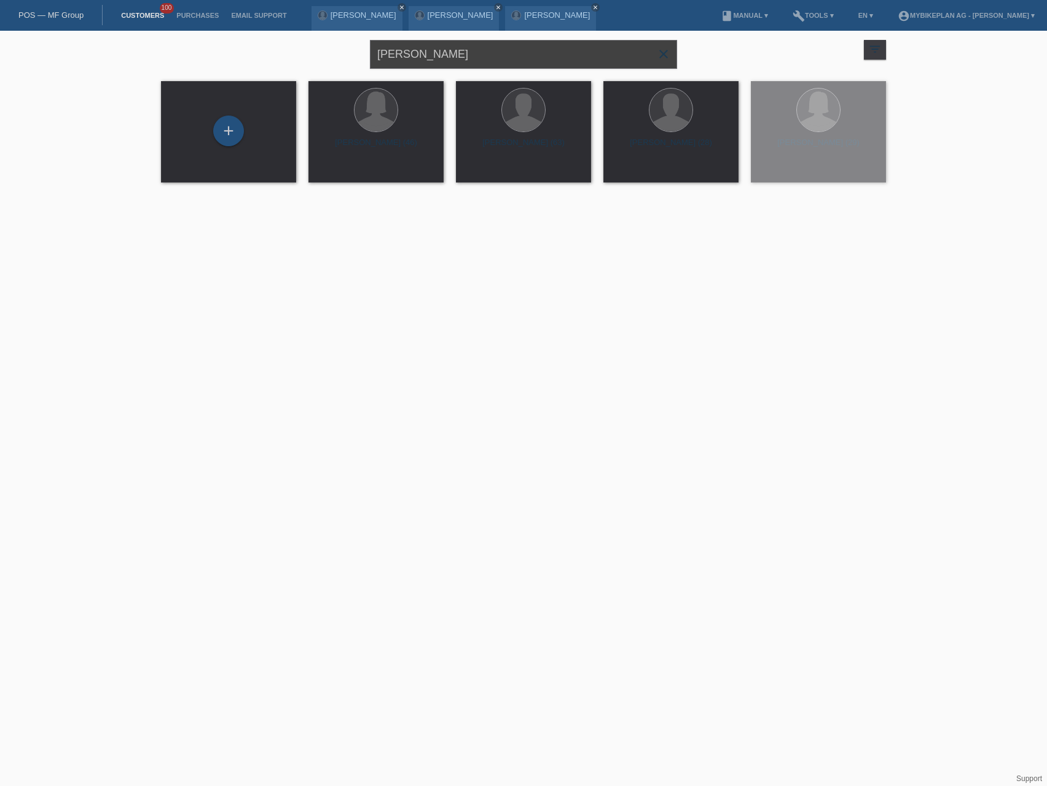
type input "[PERSON_NAME]"
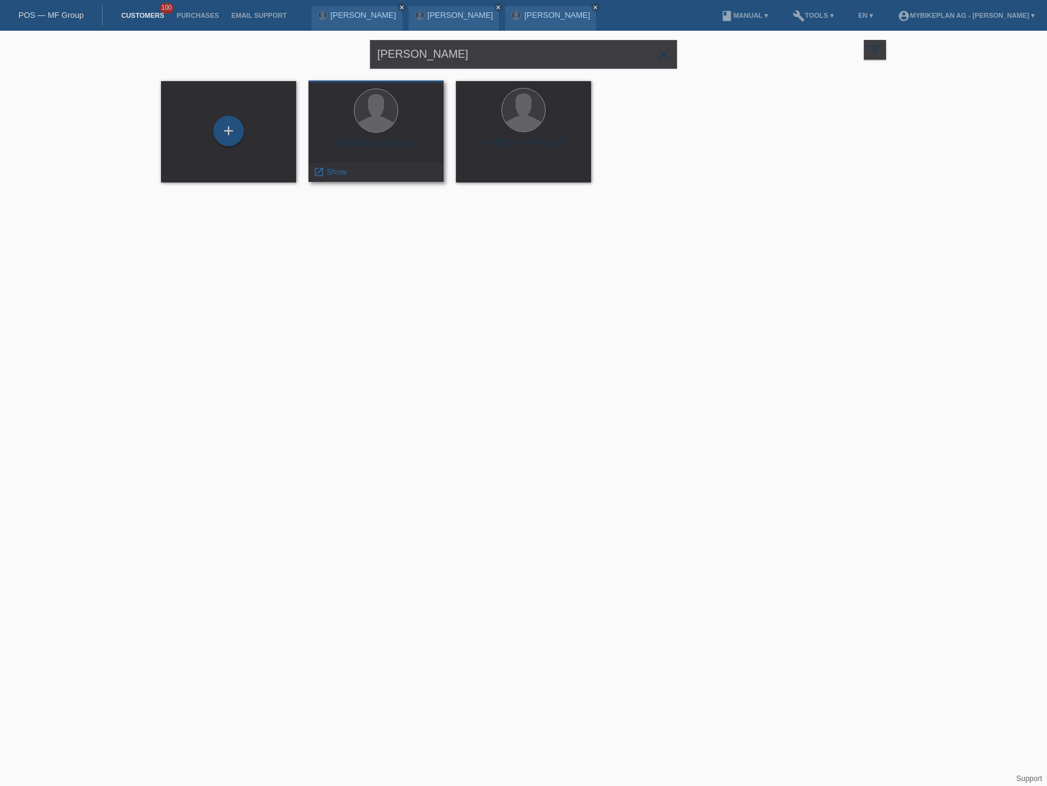
click at [388, 144] on div "Jonah-Elijah Lamia (29)" at bounding box center [376, 148] width 116 height 20
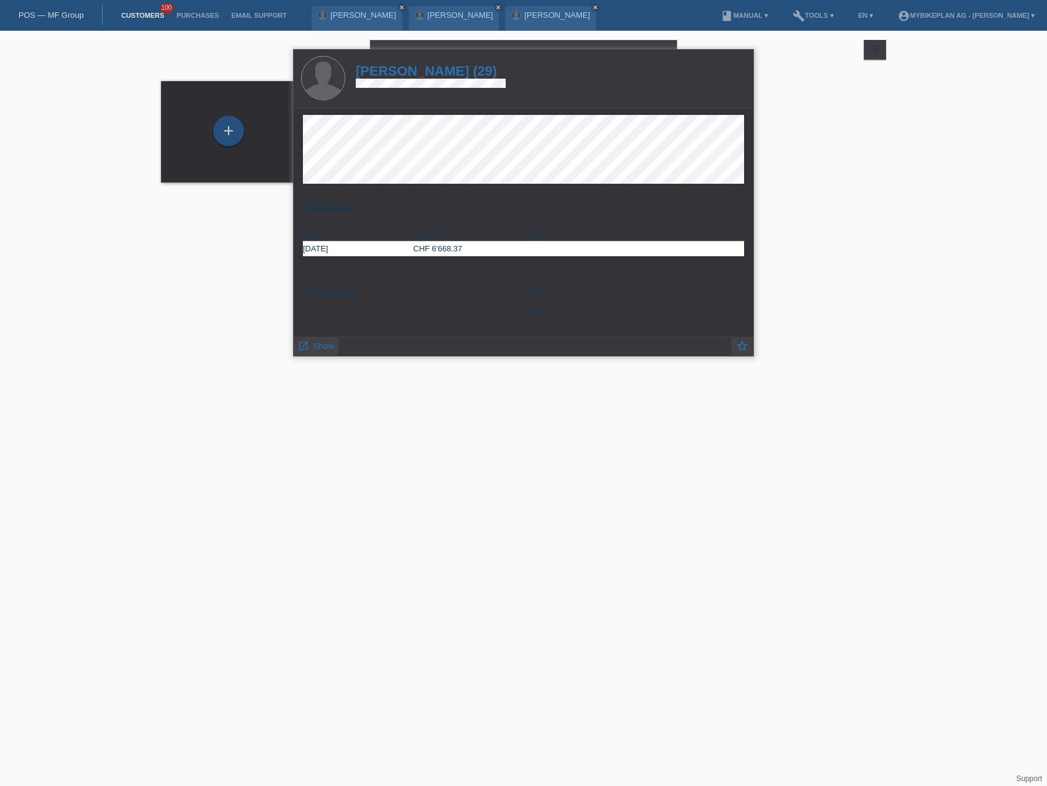
click at [409, 76] on h1 "Jonah-Elijah Lamia (29)" at bounding box center [431, 70] width 150 height 15
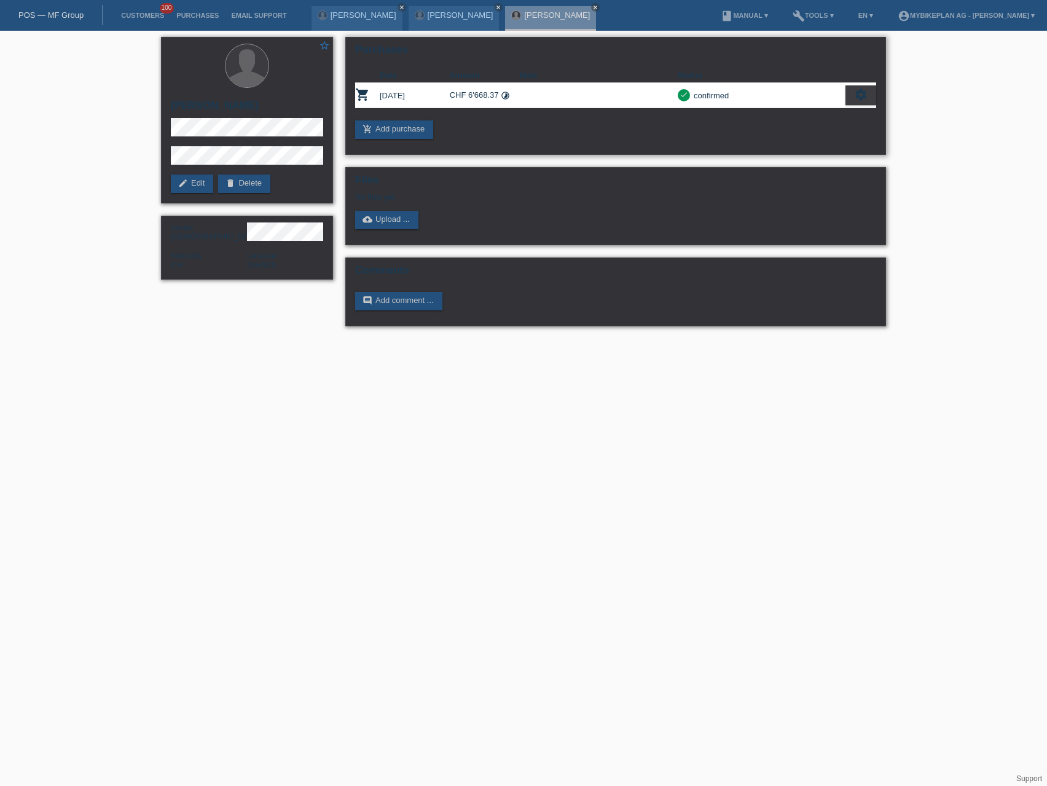
click at [861, 99] on icon "settings" at bounding box center [861, 95] width 14 height 14
click at [810, 118] on div "fullscreen Show" at bounding box center [808, 115] width 134 height 18
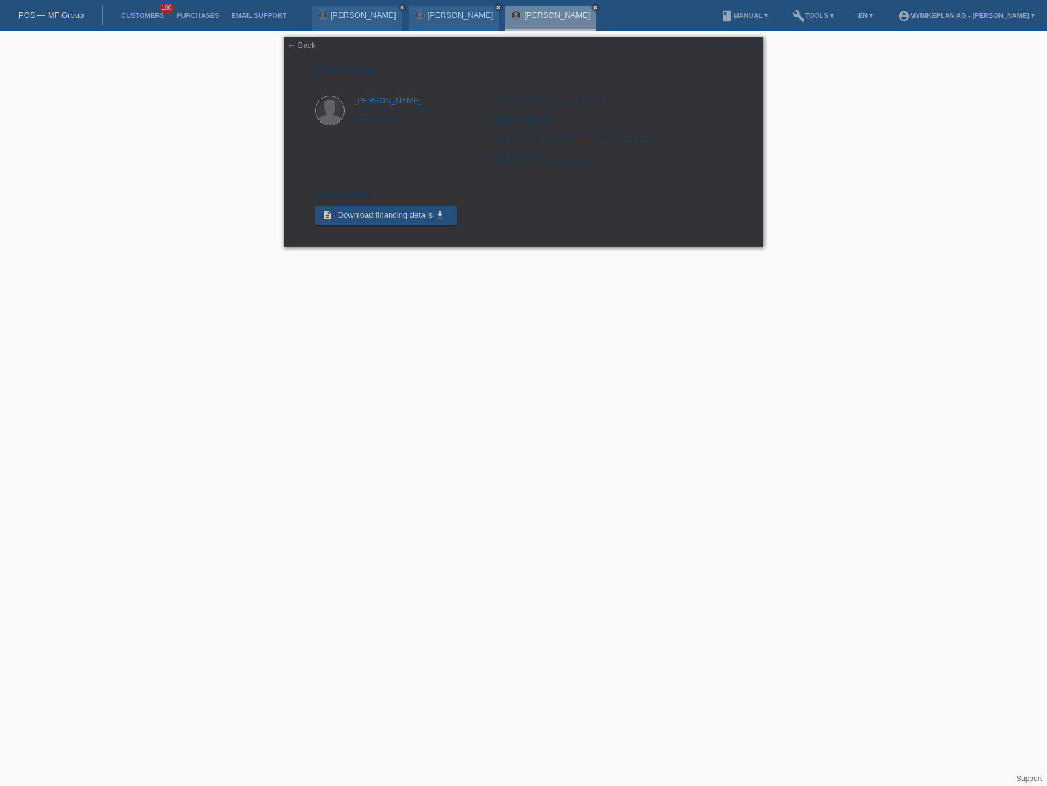
click at [42, 16] on link "POS — MF Group" at bounding box center [50, 14] width 65 height 9
click at [45, 14] on link "POS — MF Group" at bounding box center [50, 14] width 65 height 9
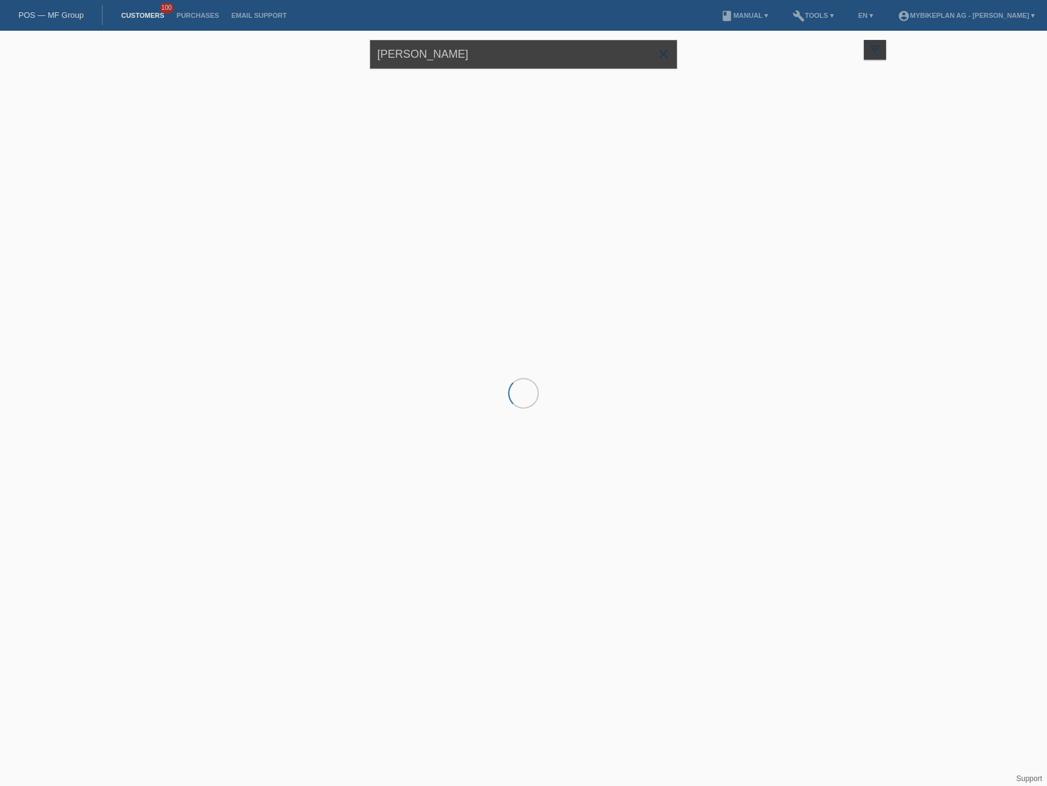
click at [461, 55] on input "Jonah Lamia" at bounding box center [523, 54] width 307 height 29
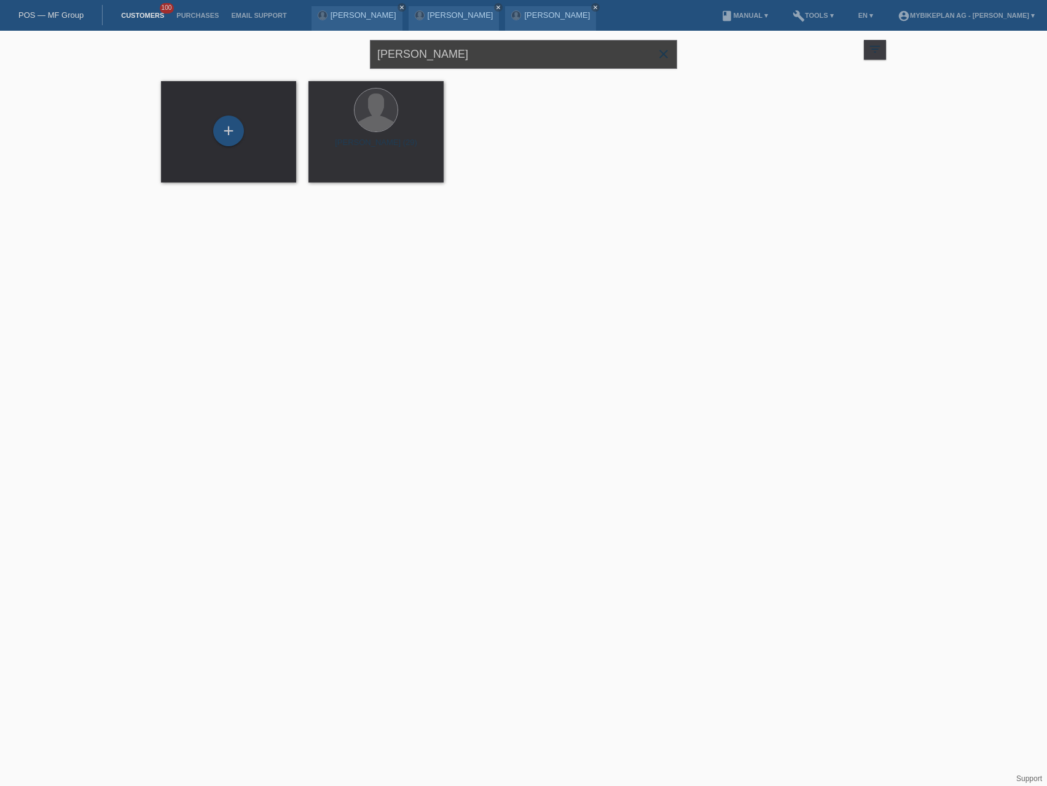
click at [461, 55] on input "Jonah Lamia" at bounding box center [523, 54] width 307 height 29
paste input "[PERSON_NAME]"
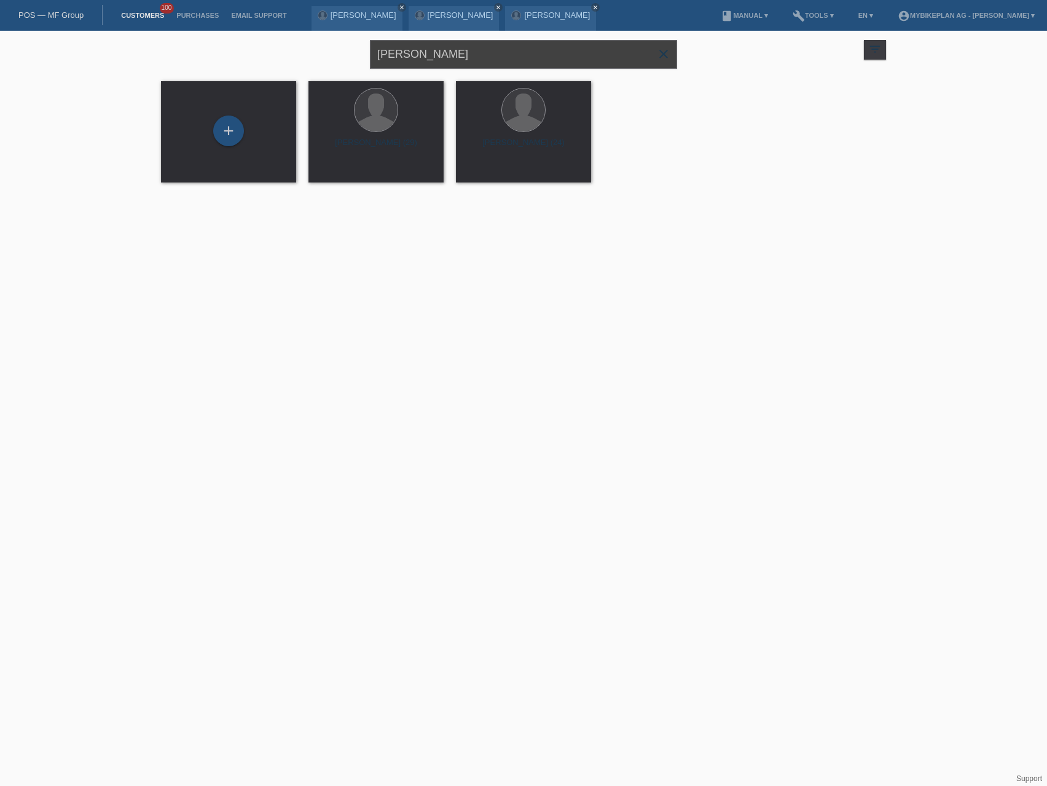
type input "[PERSON_NAME]"
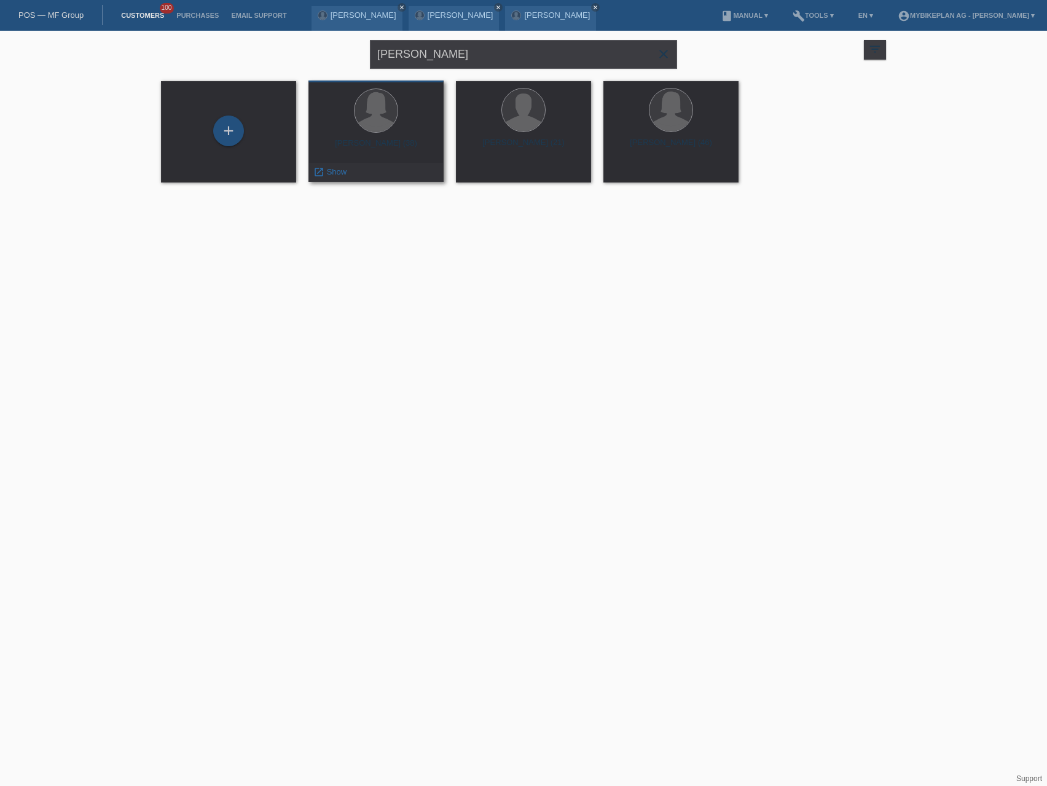
click at [390, 148] on div "[PERSON_NAME] (38)" at bounding box center [376, 148] width 116 height 20
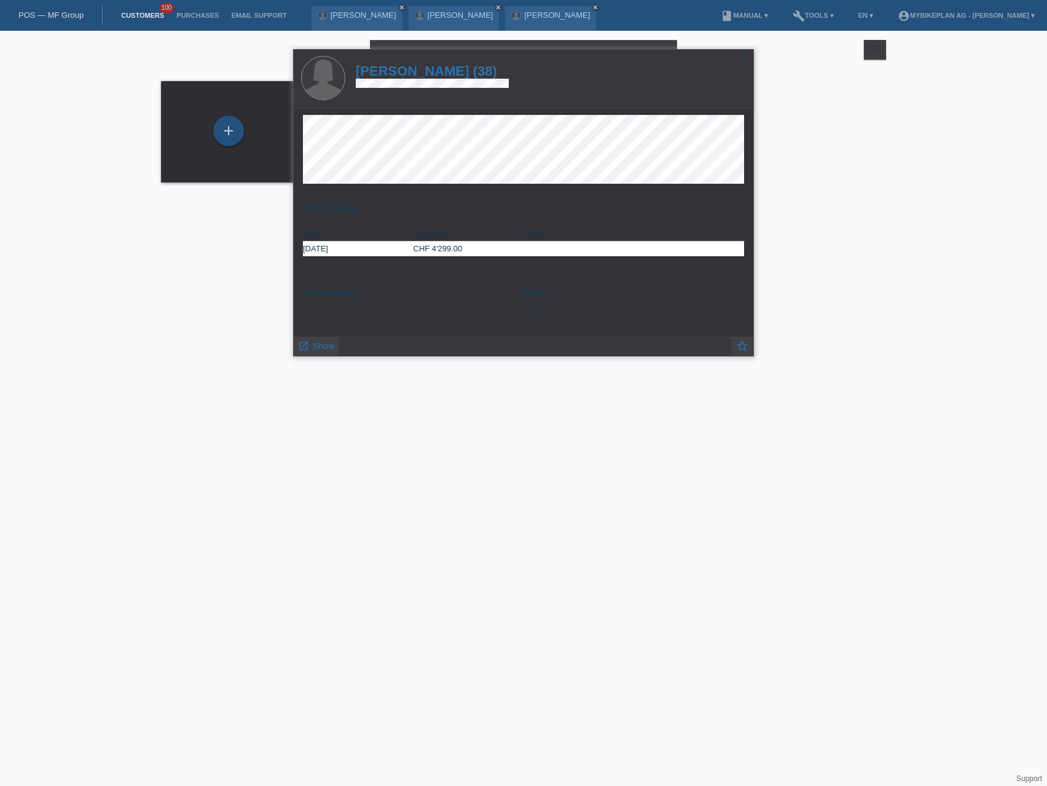
click at [470, 69] on h1 "[PERSON_NAME] (38)" at bounding box center [432, 70] width 153 height 15
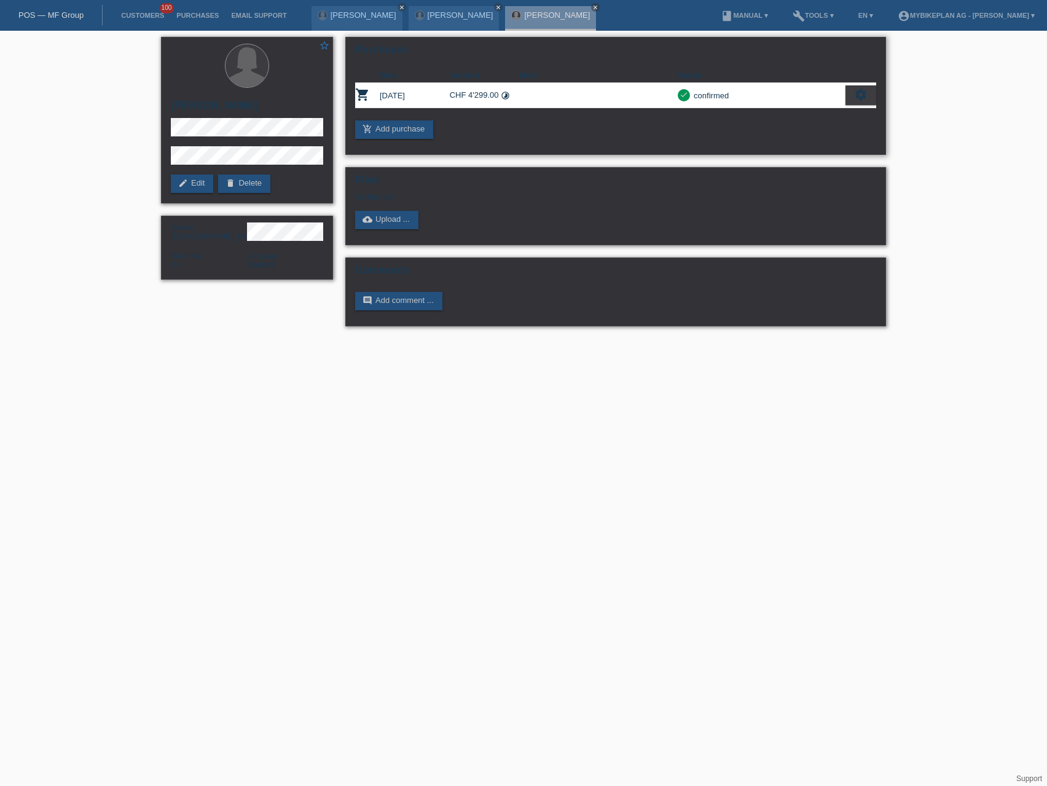
click at [870, 97] on div "settings" at bounding box center [861, 95] width 31 height 20
click at [832, 120] on div "fullscreen Show" at bounding box center [808, 115] width 134 height 18
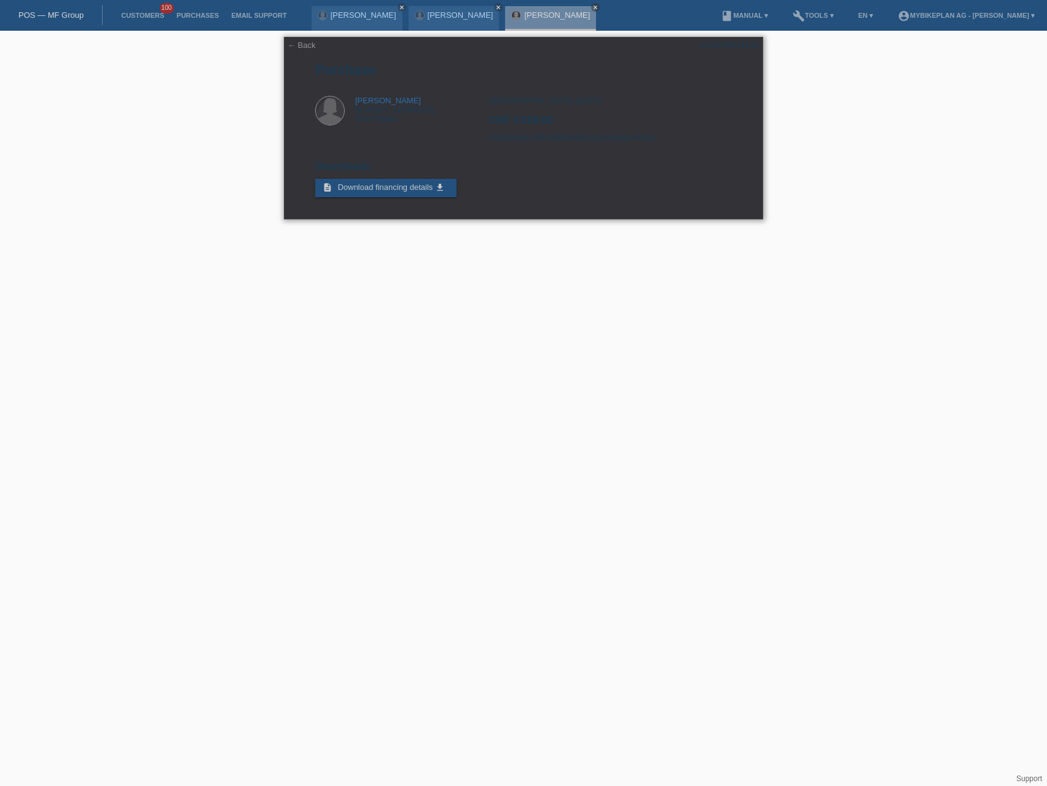
click at [298, 47] on link "← Back" at bounding box center [302, 45] width 28 height 9
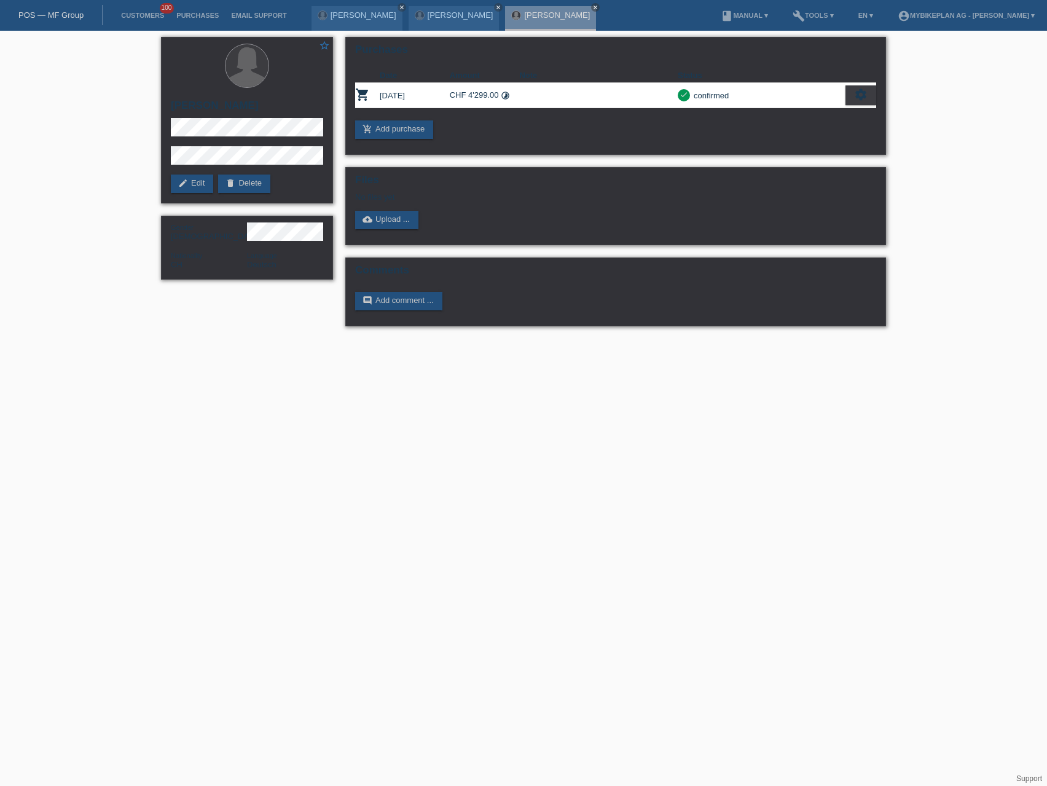
click at [46, 14] on link "POS — MF Group" at bounding box center [50, 14] width 65 height 9
click at [66, 10] on div "POS — MF Group" at bounding box center [51, 15] width 103 height 20
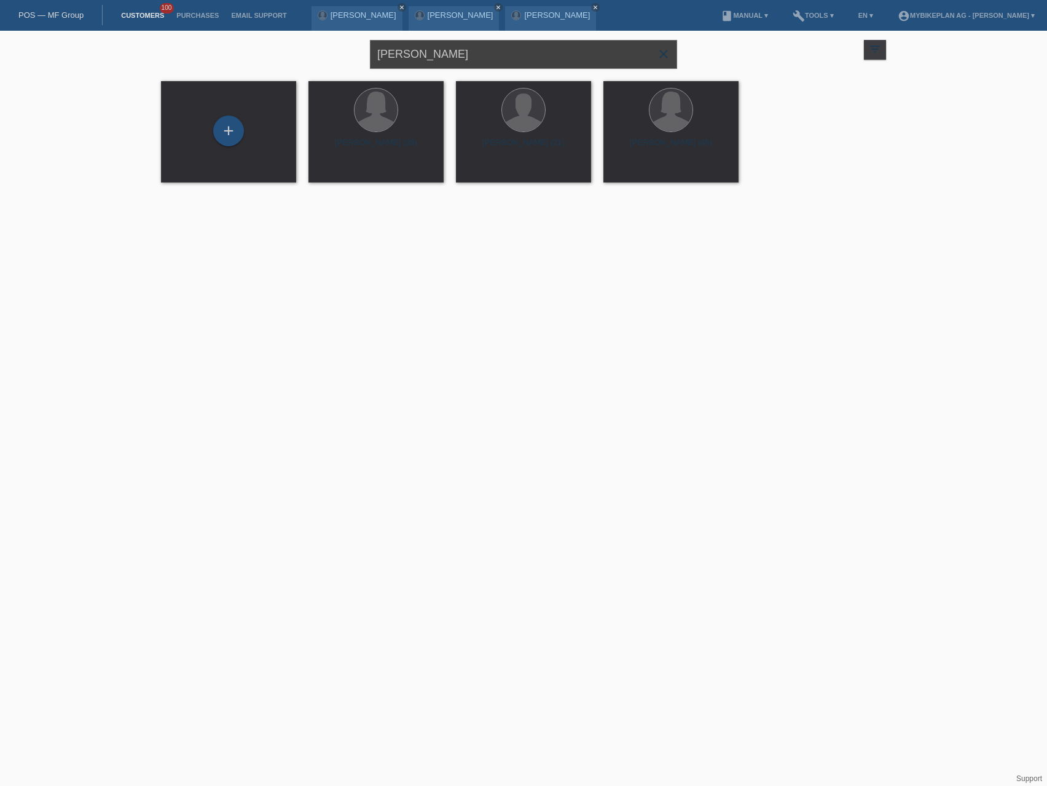
click at [487, 49] on input "[PERSON_NAME]" at bounding box center [523, 54] width 307 height 29
paste input "[PERSON_NAME]"
type input "[PERSON_NAME]"
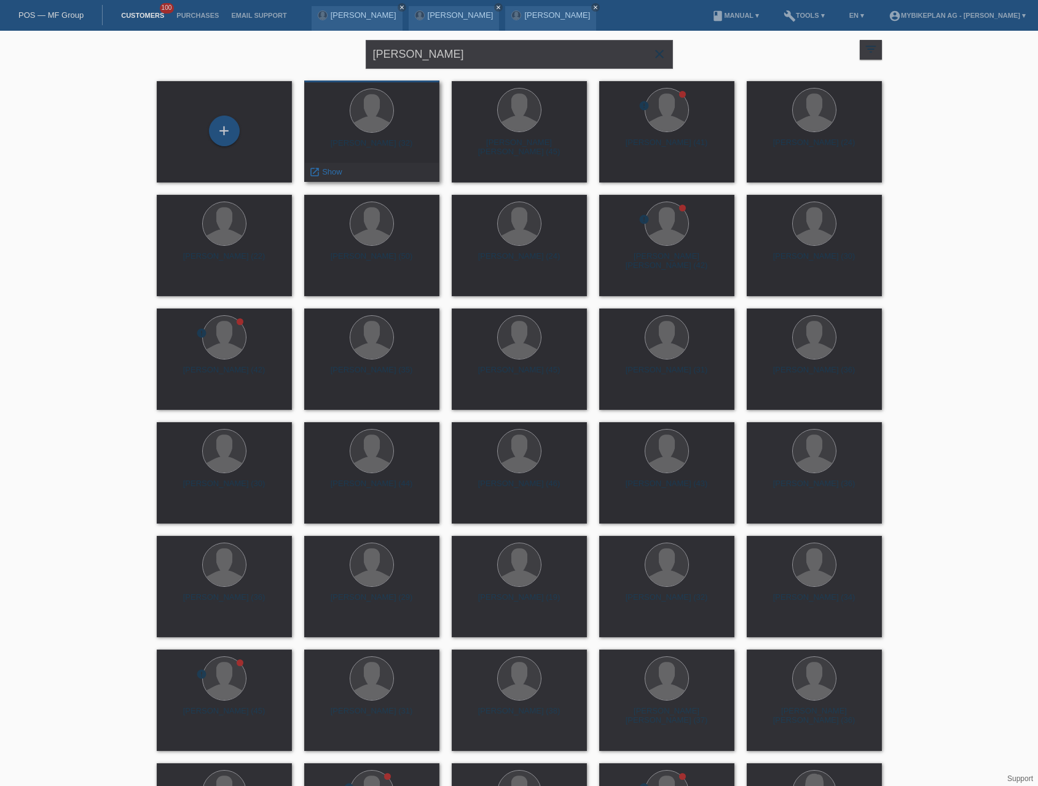
click at [363, 148] on div "Sandro Benz (32)" at bounding box center [372, 148] width 116 height 20
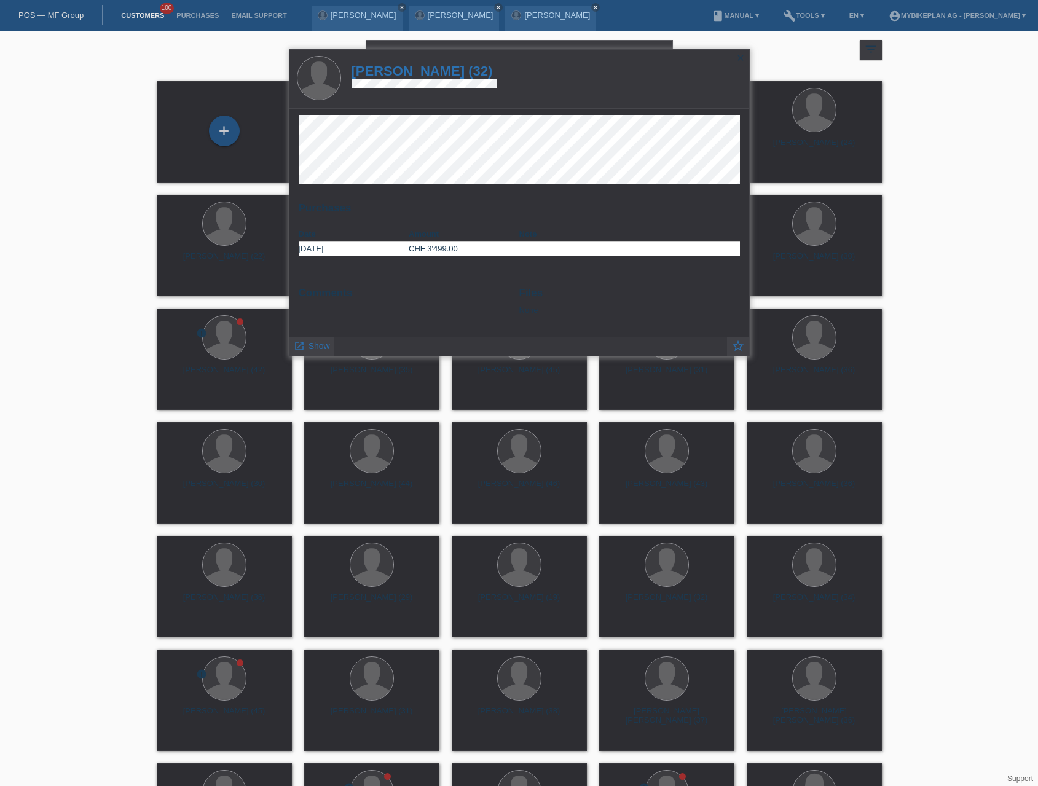
click at [418, 69] on h1 "Sandro Benz (32)" at bounding box center [424, 70] width 145 height 15
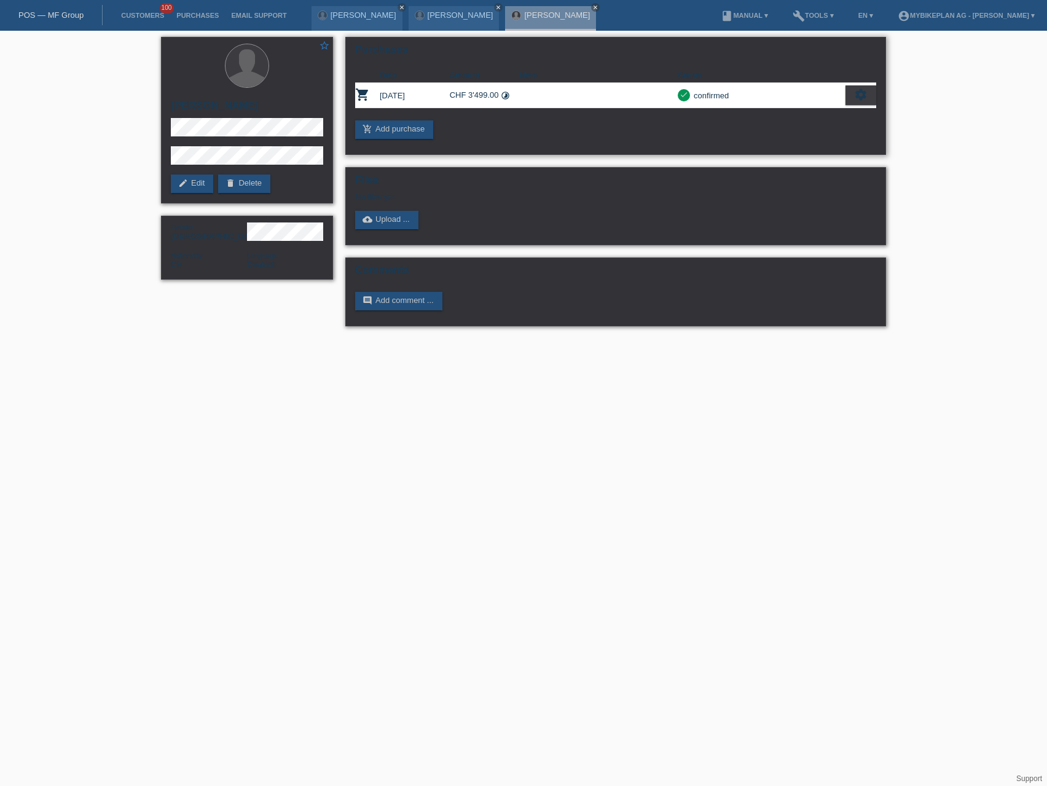
click at [864, 94] on icon "settings" at bounding box center [861, 95] width 14 height 14
click at [788, 118] on div "fullscreen Show" at bounding box center [808, 115] width 134 height 18
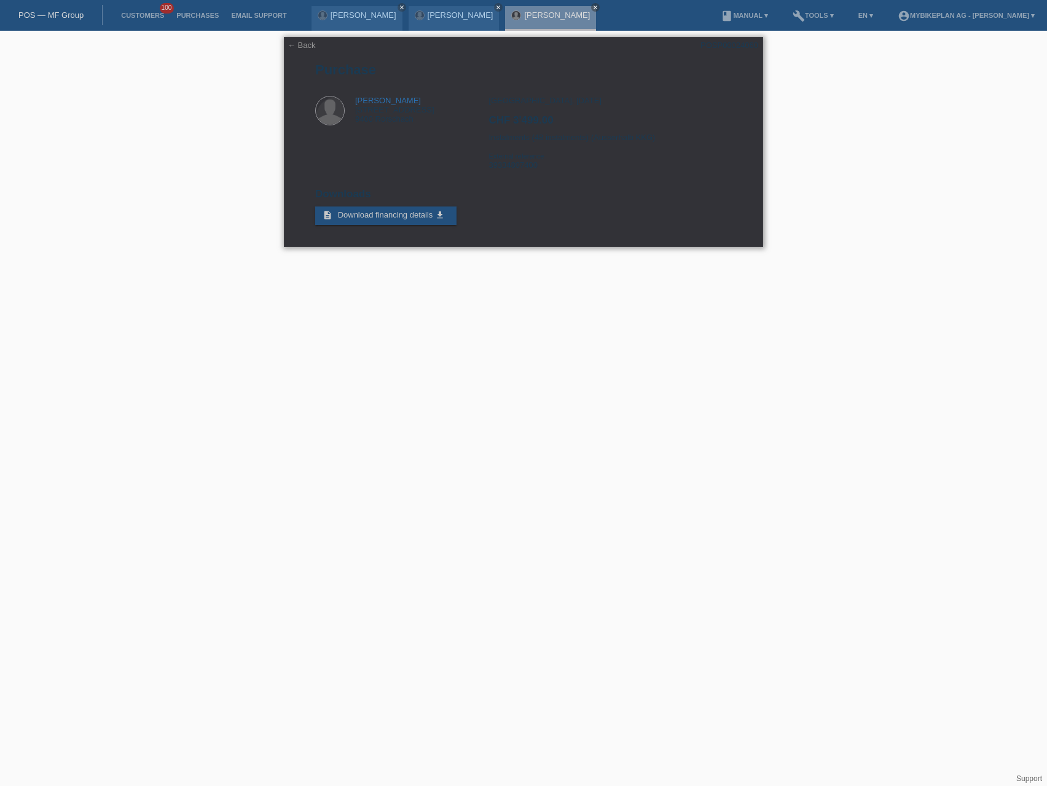
click at [305, 43] on link "← Back" at bounding box center [302, 45] width 28 height 9
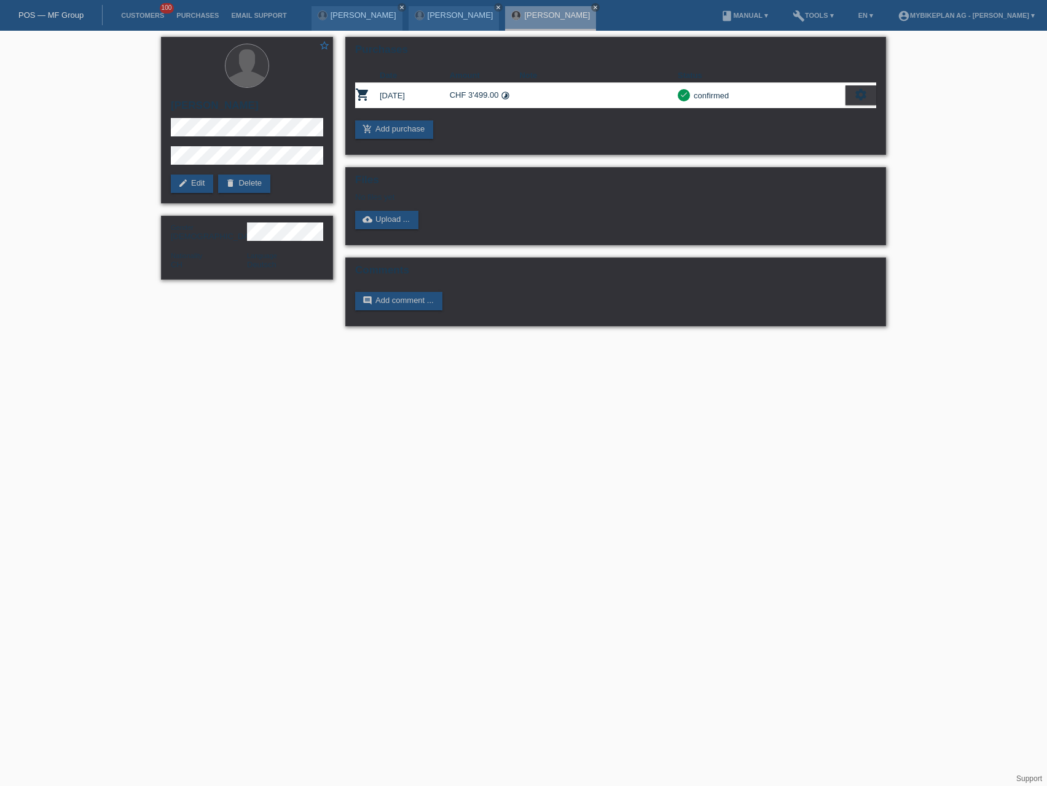
click at [60, 21] on div "POS — MF Group" at bounding box center [51, 15] width 103 height 20
click at [86, 16] on div "POS — MF Group" at bounding box center [51, 15] width 103 height 20
click at [66, 15] on link "POS — MF Group" at bounding box center [50, 14] width 65 height 9
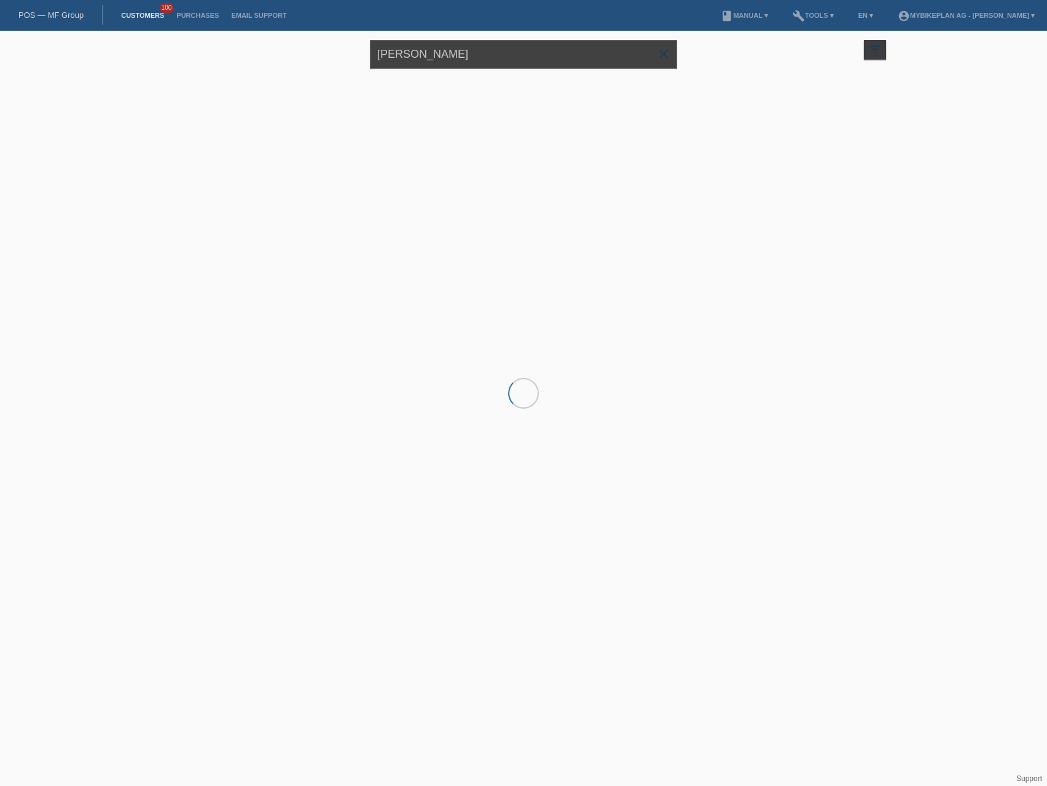
click at [513, 61] on input "[PERSON_NAME]" at bounding box center [523, 54] width 307 height 29
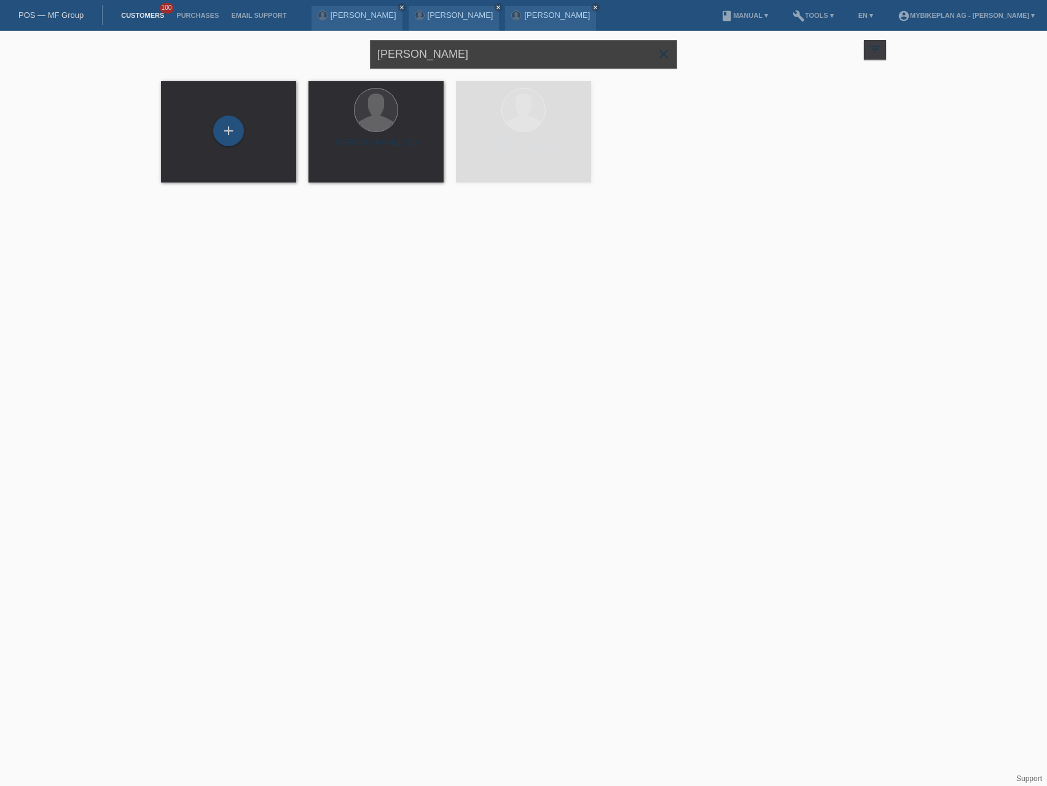
click at [513, 61] on input "[PERSON_NAME]" at bounding box center [523, 54] width 307 height 29
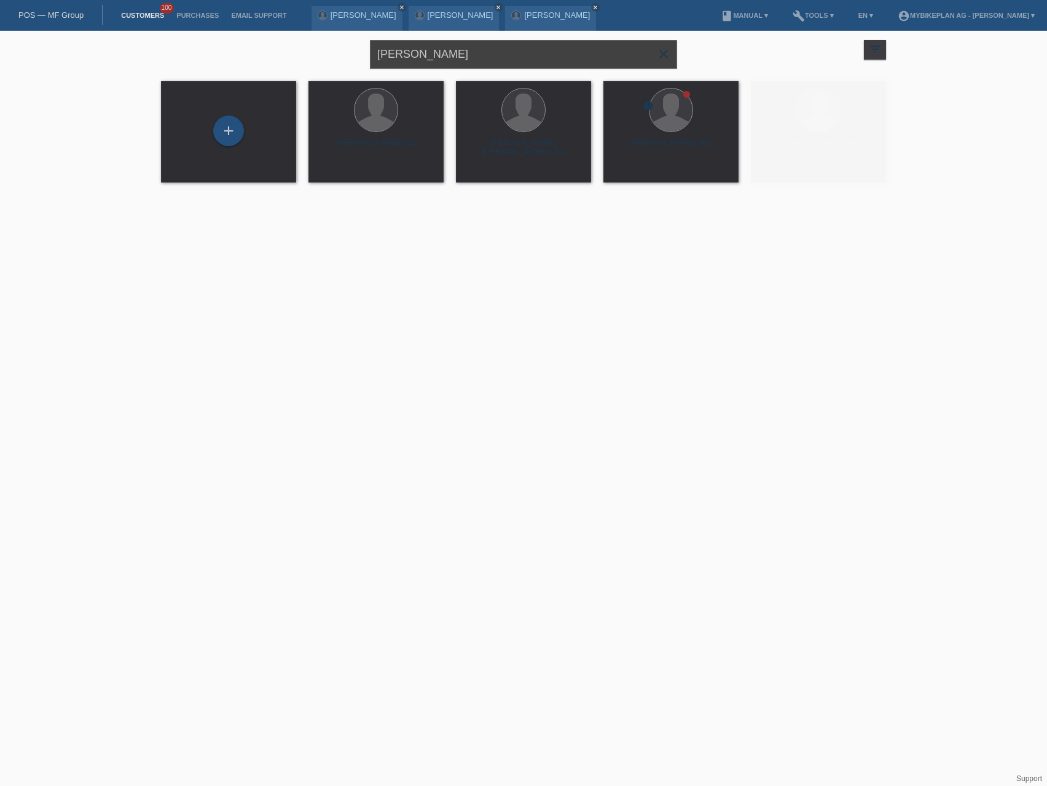
click at [513, 61] on input "[PERSON_NAME]" at bounding box center [523, 54] width 307 height 29
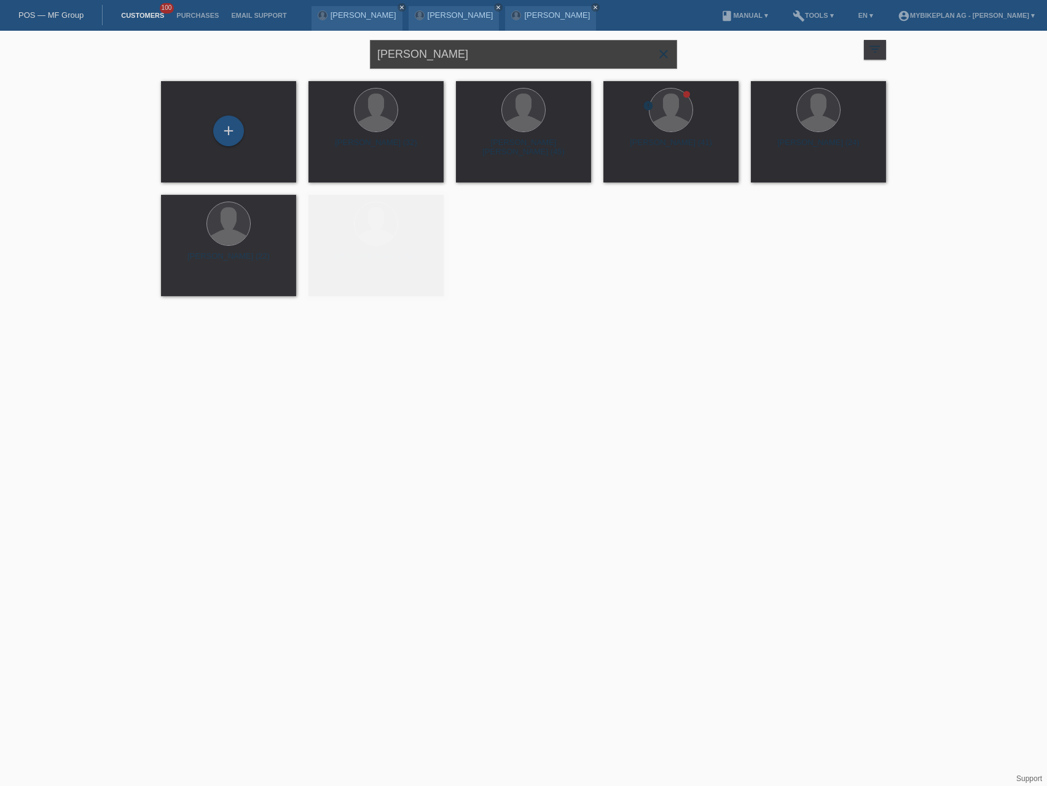
paste input "[PERSON_NAME]"
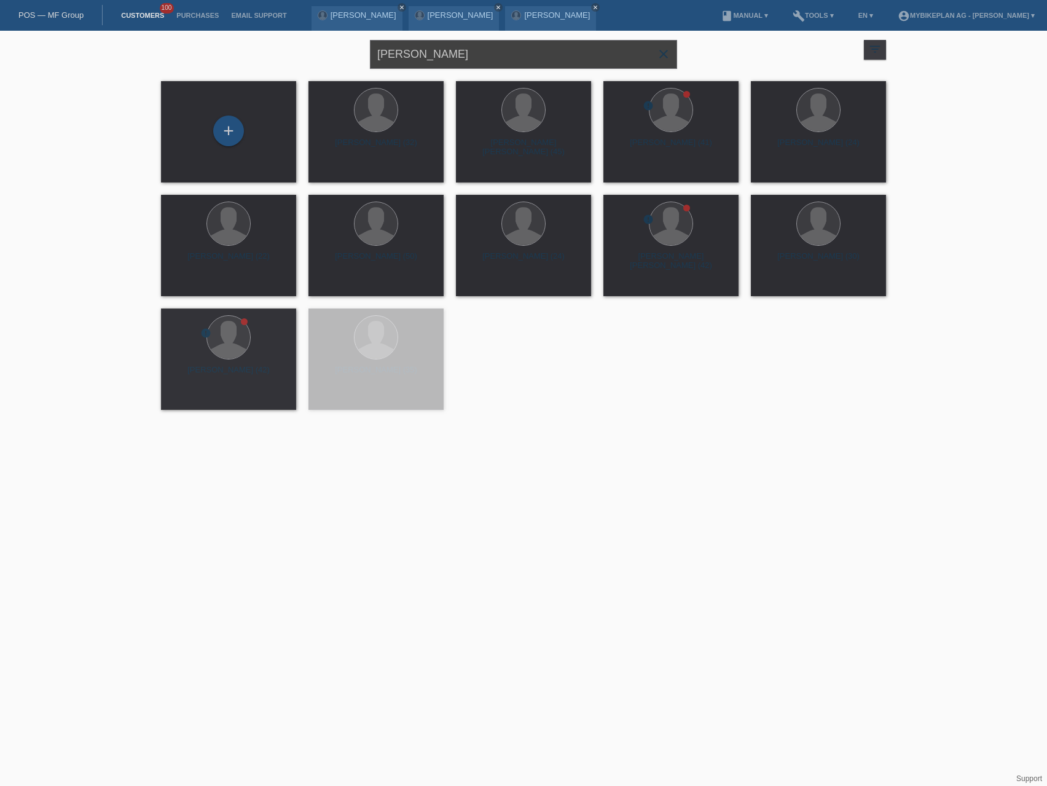
type input "[PERSON_NAME]"
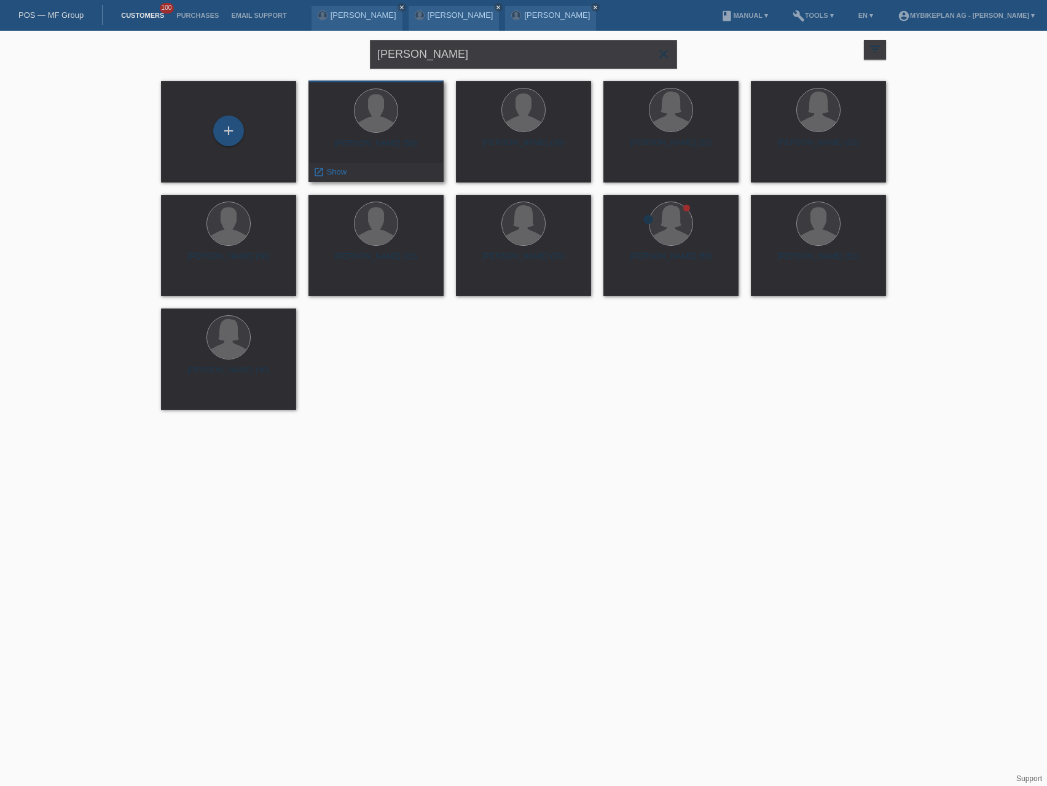
click at [389, 147] on div "[PERSON_NAME] (58)" at bounding box center [376, 148] width 116 height 20
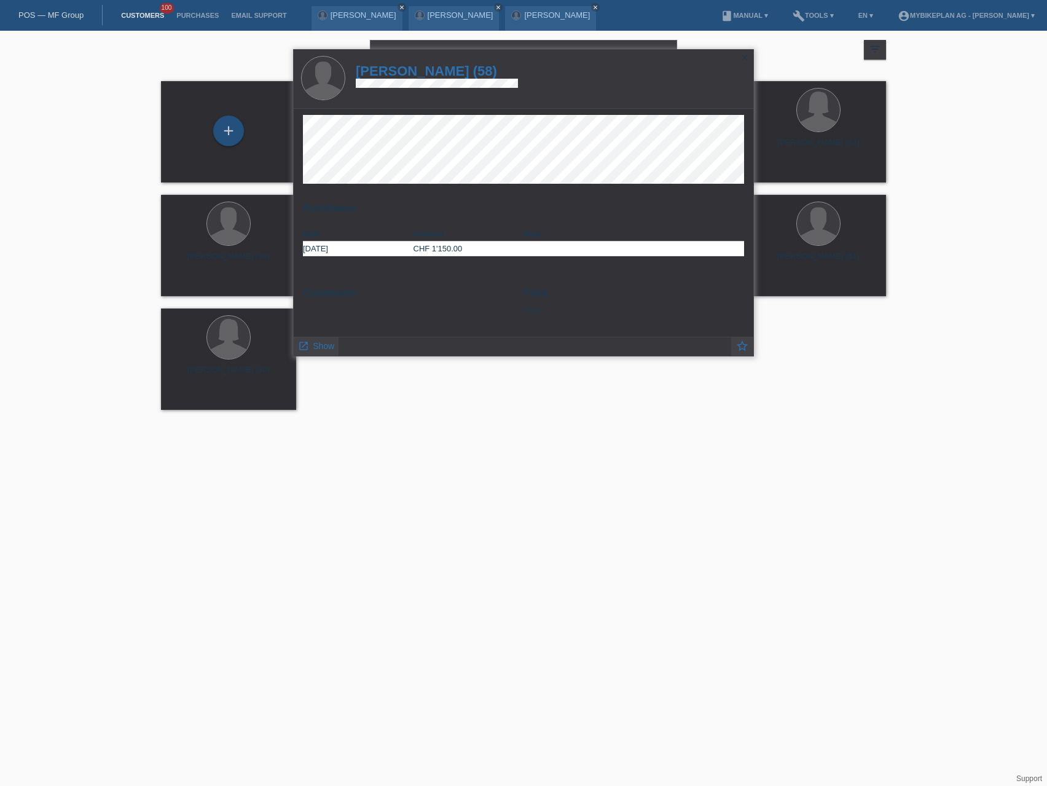
click at [498, 67] on h1 "[PERSON_NAME] (58)" at bounding box center [437, 70] width 162 height 15
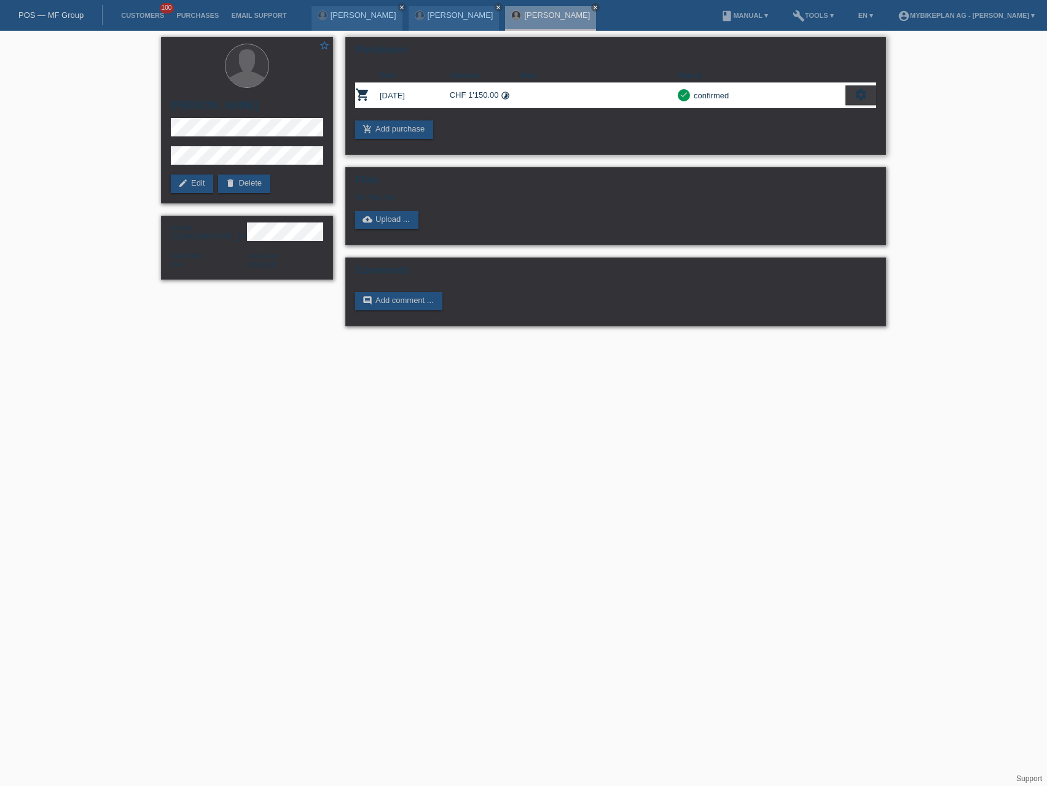
click at [856, 99] on icon "settings" at bounding box center [861, 95] width 14 height 14
click at [839, 120] on div "fullscreen Show" at bounding box center [808, 115] width 134 height 18
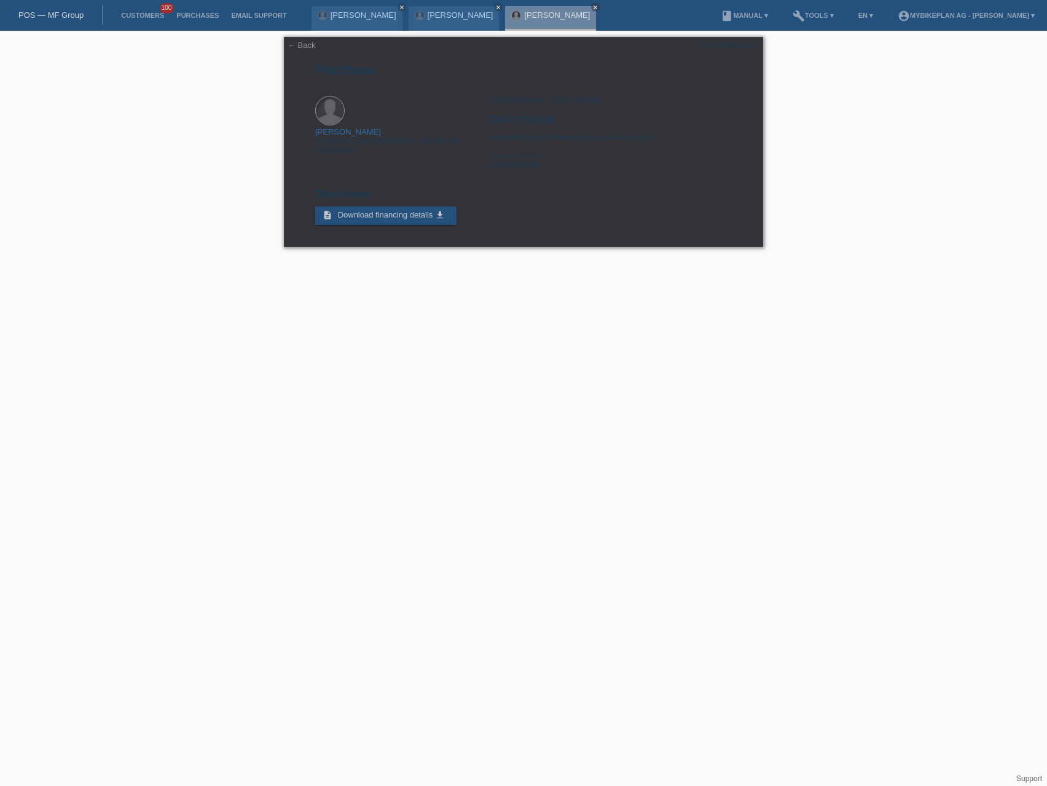
click at [60, 14] on link "POS — MF Group" at bounding box center [50, 14] width 65 height 9
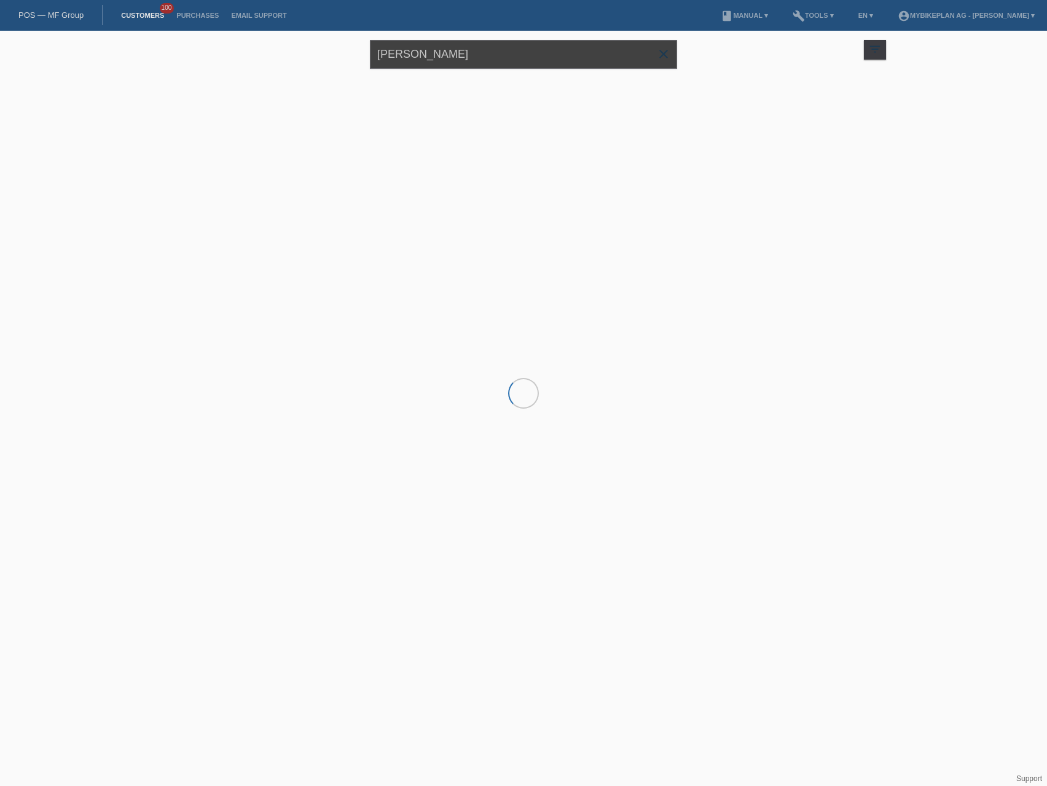
click at [502, 60] on input "[PERSON_NAME]" at bounding box center [523, 54] width 307 height 29
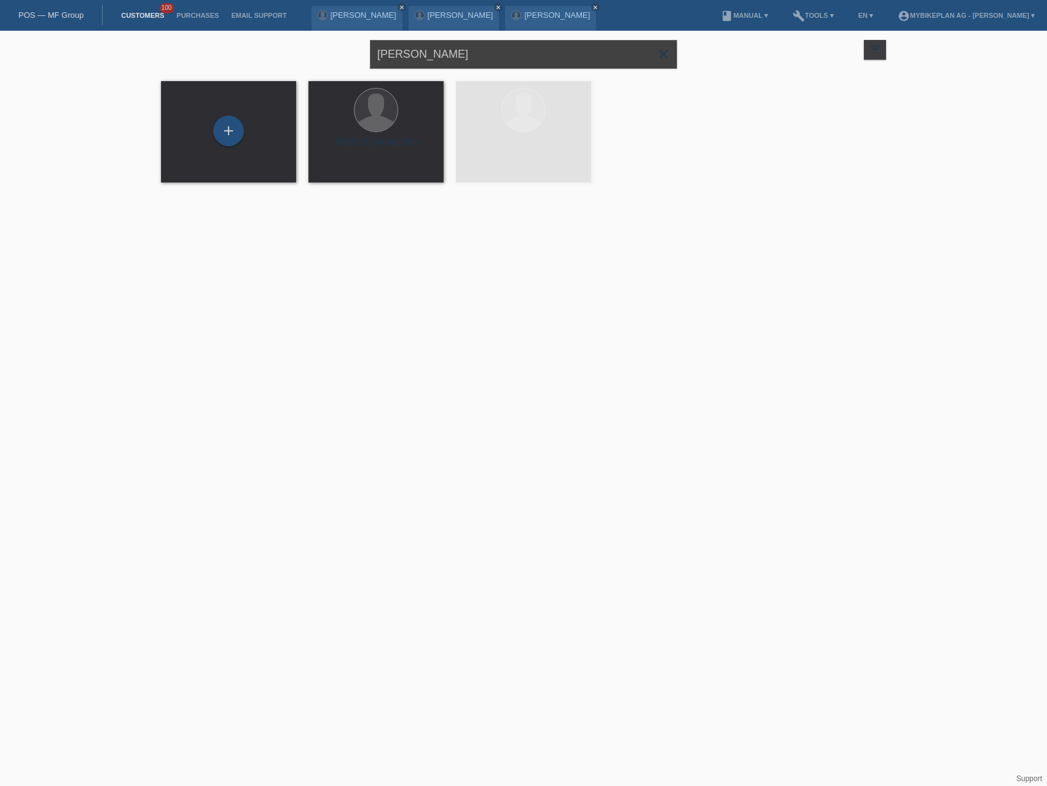
click at [502, 60] on input "[PERSON_NAME]" at bounding box center [523, 54] width 307 height 29
paste input "[PERSON_NAME]"
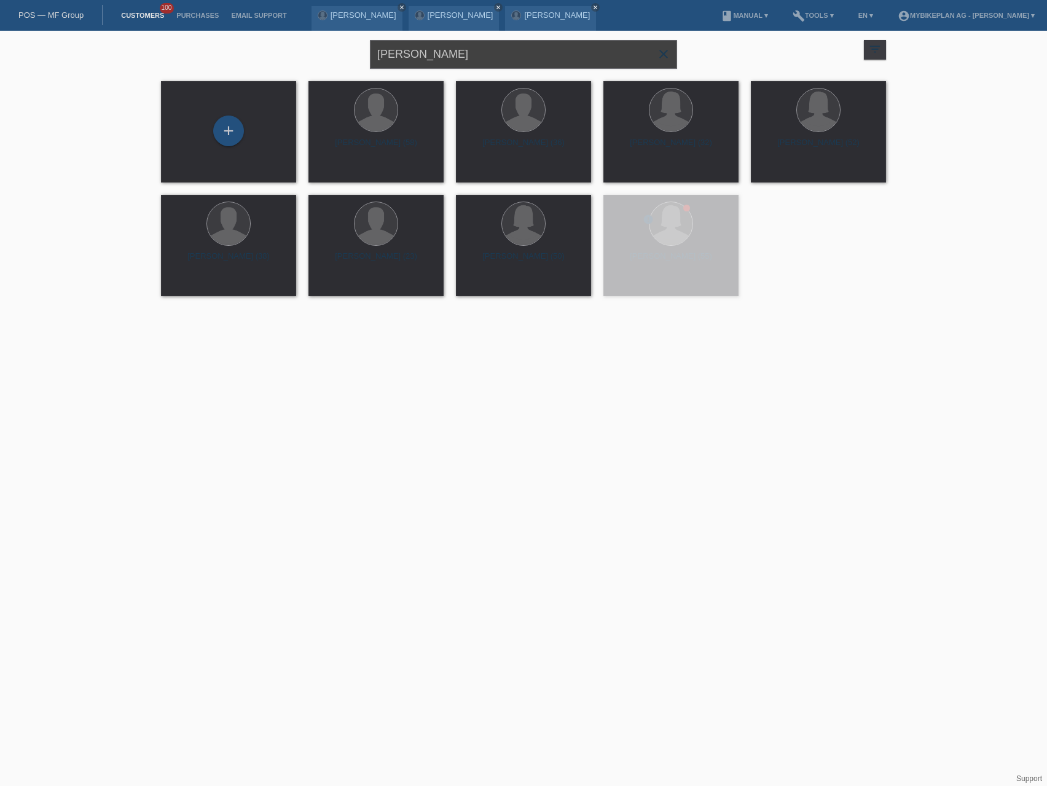
type input "[PERSON_NAME]"
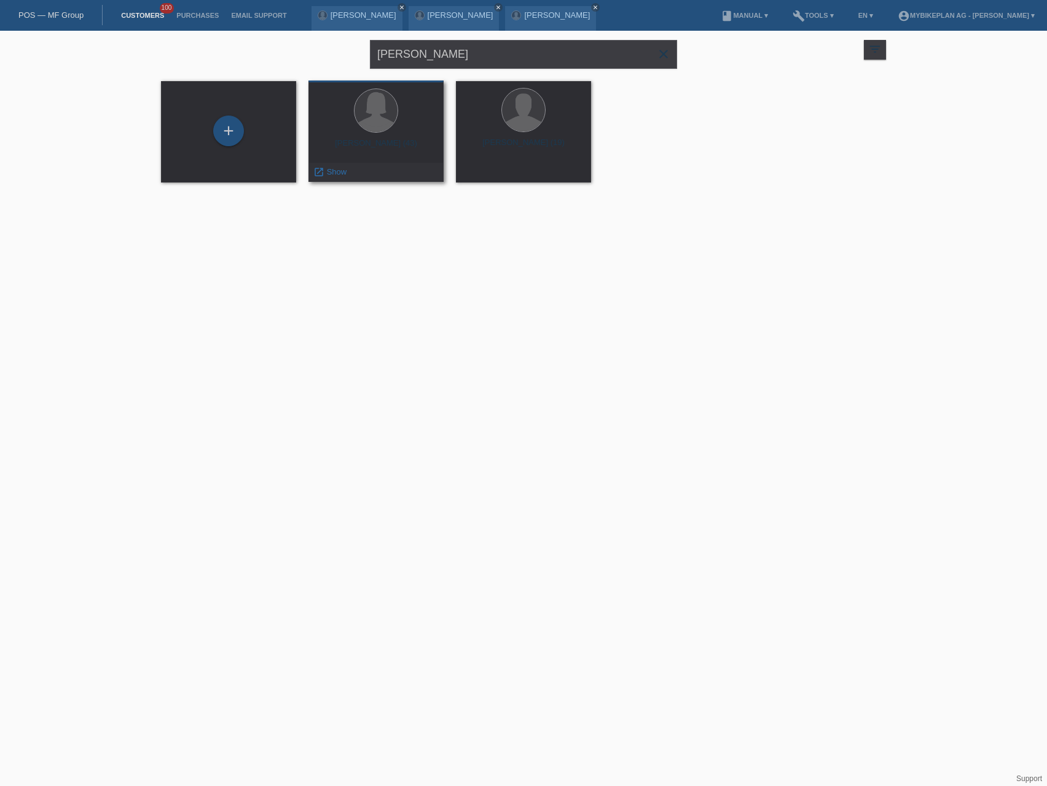
click at [384, 144] on div "[PERSON_NAME] (43)" at bounding box center [376, 148] width 116 height 20
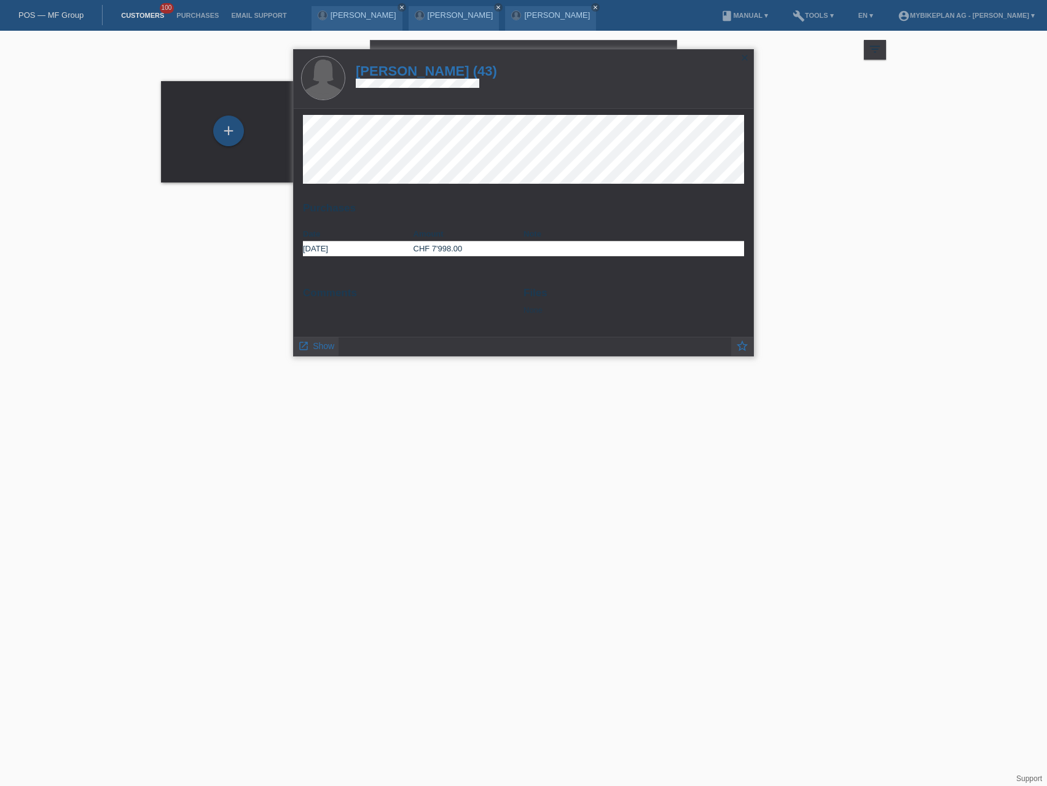
click at [446, 69] on h1 "[PERSON_NAME] (43)" at bounding box center [426, 70] width 141 height 15
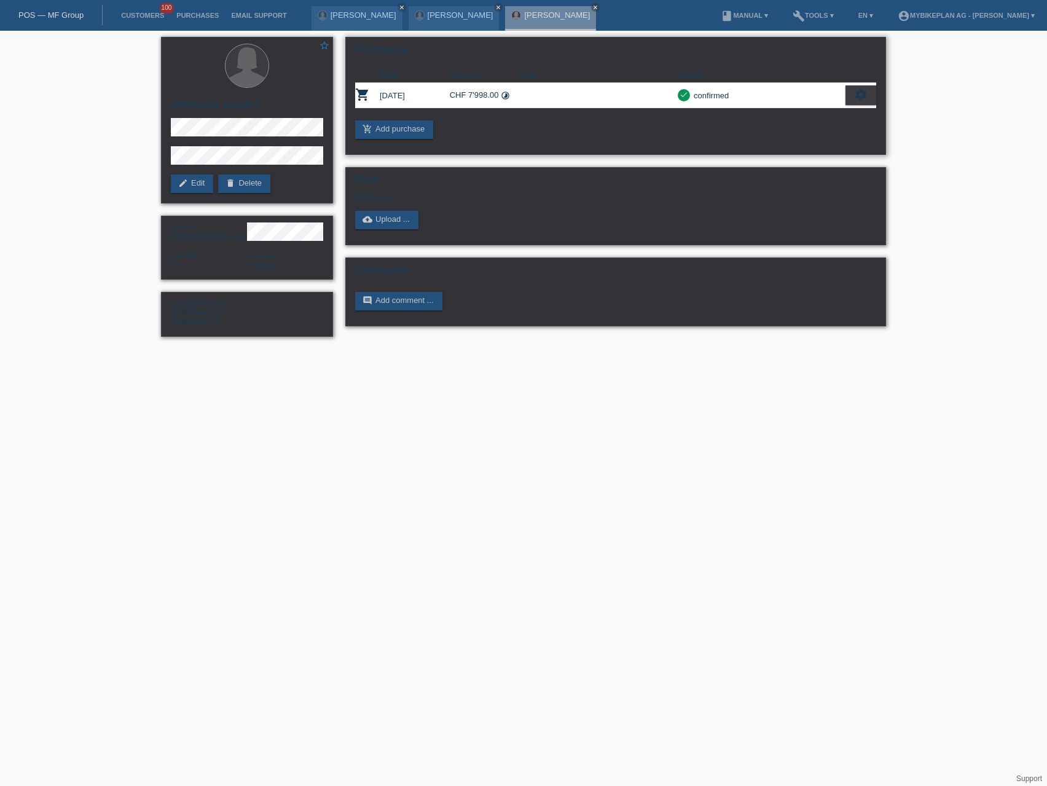
click at [855, 95] on icon "settings" at bounding box center [861, 95] width 14 height 14
click at [827, 119] on div "fullscreen Show" at bounding box center [808, 115] width 134 height 18
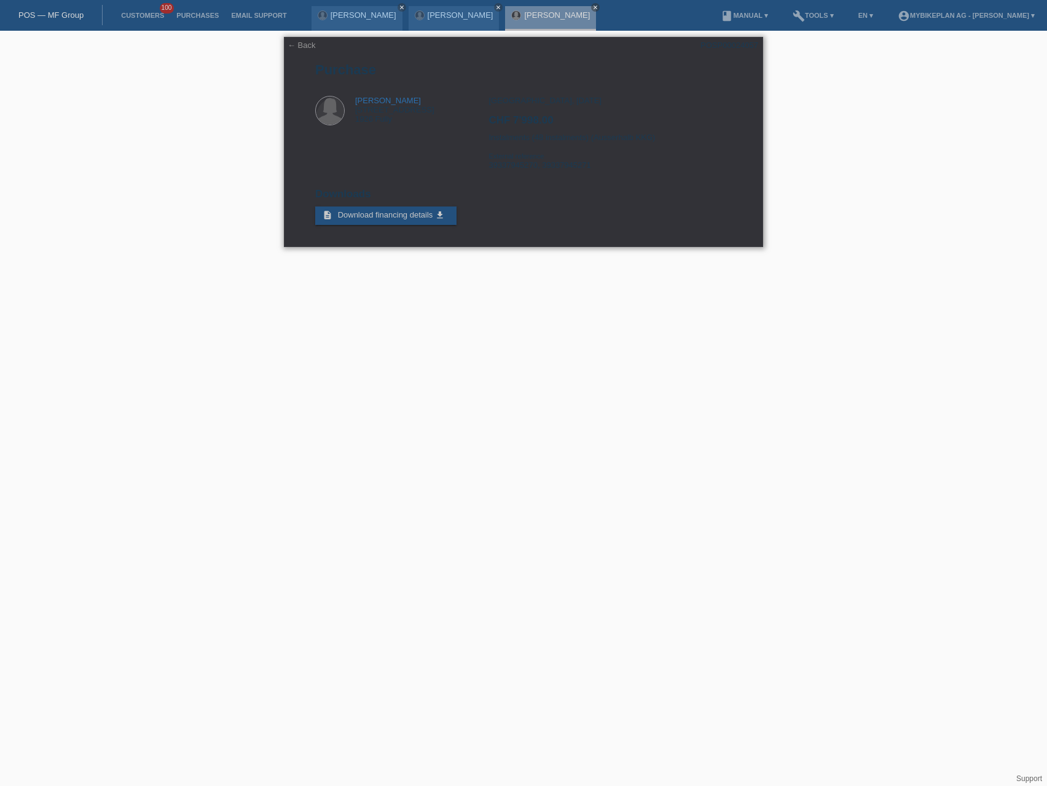
click at [312, 47] on link "← Back" at bounding box center [302, 45] width 28 height 9
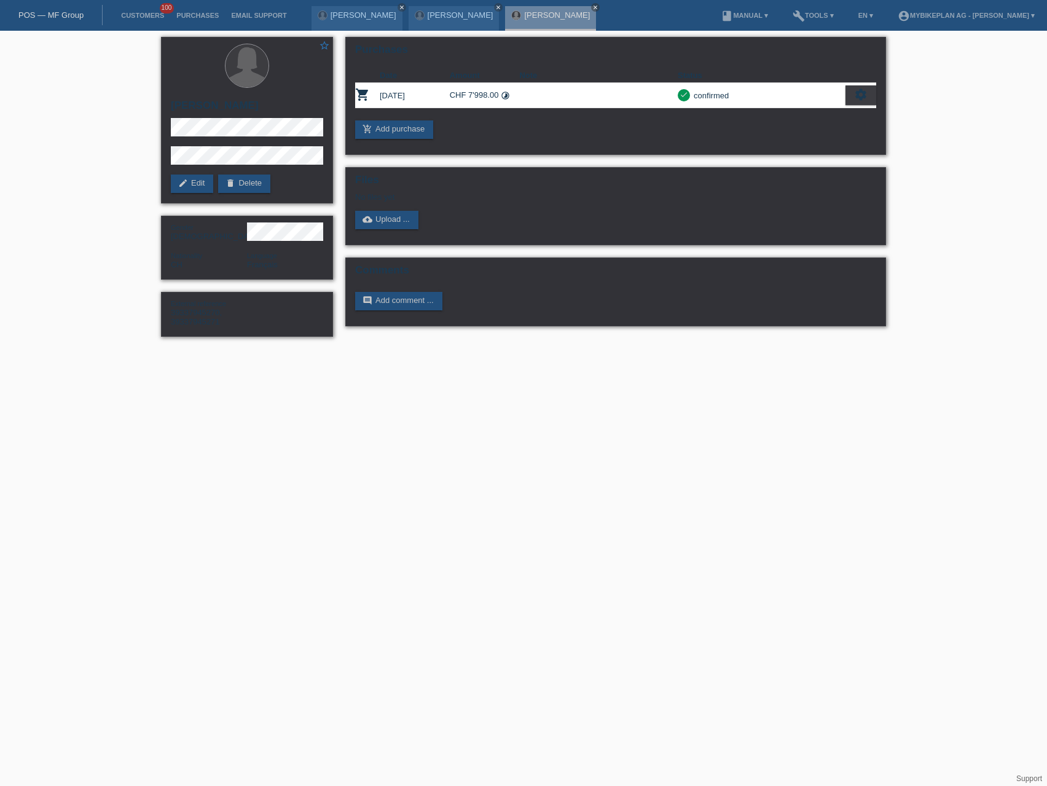
click at [56, 14] on link "POS — MF Group" at bounding box center [50, 14] width 65 height 9
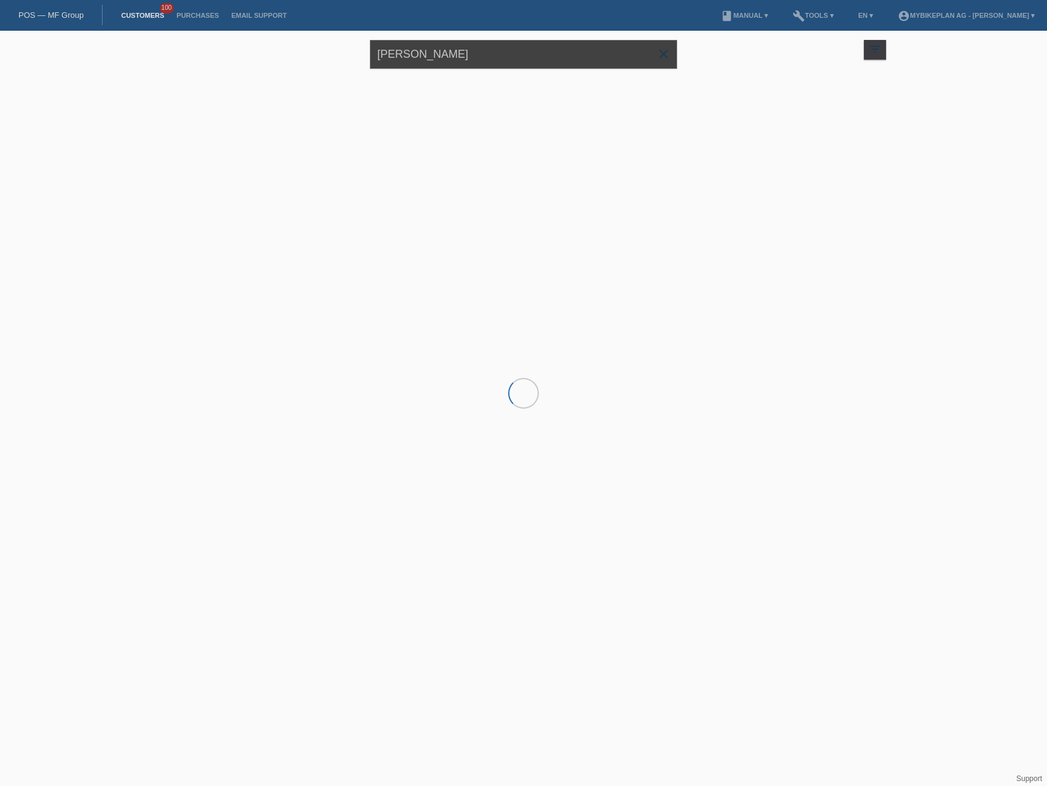
click at [474, 53] on input "[PERSON_NAME]" at bounding box center [523, 54] width 307 height 29
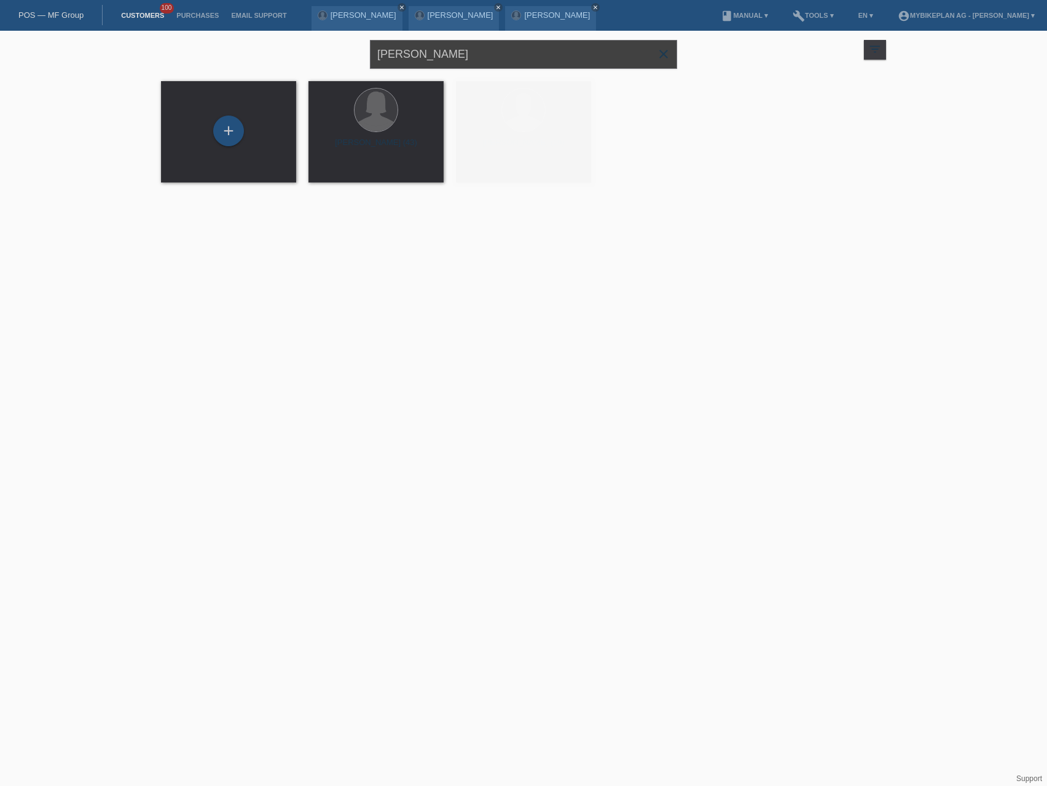
click at [474, 53] on input "[PERSON_NAME]" at bounding box center [523, 54] width 307 height 29
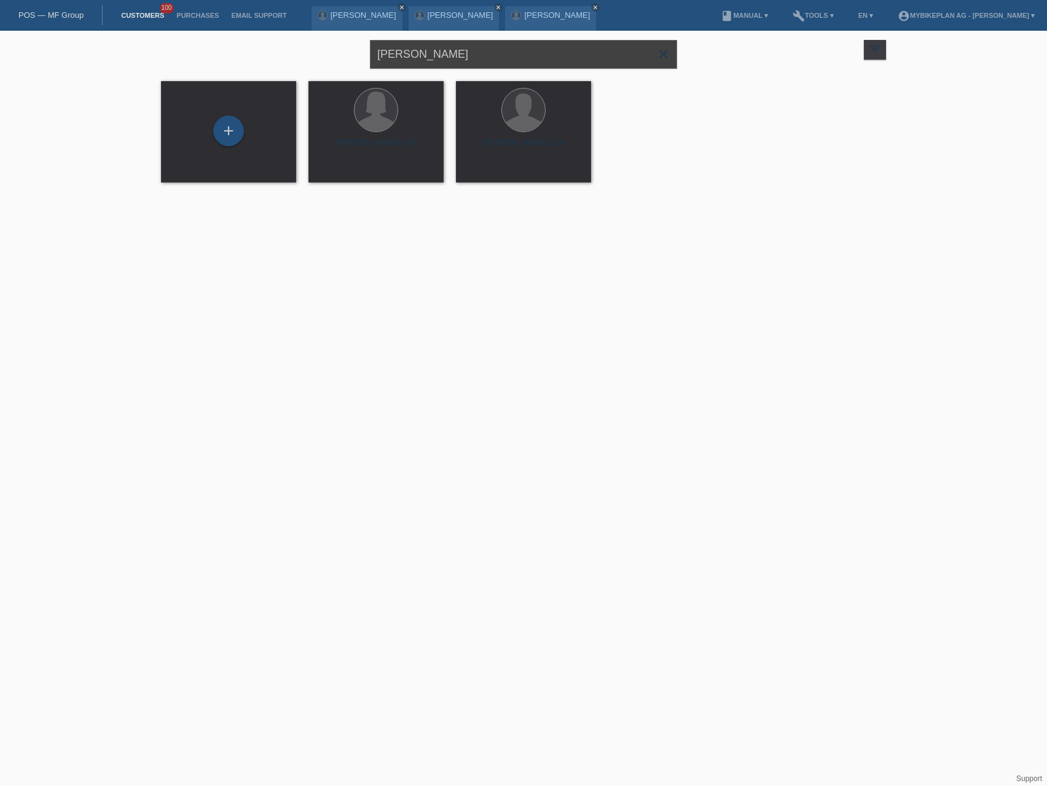
paste input "[PERSON_NAME]"
type input "[PERSON_NAME]"
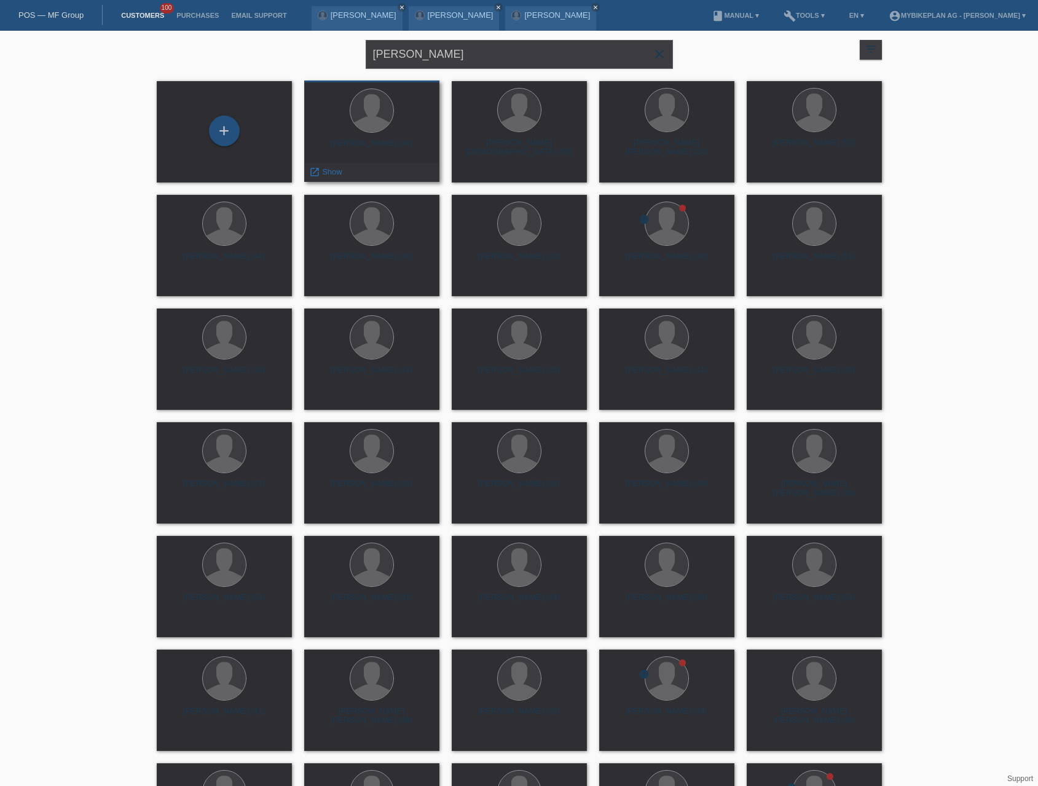
click at [385, 144] on div "[PERSON_NAME] (34)" at bounding box center [372, 148] width 116 height 20
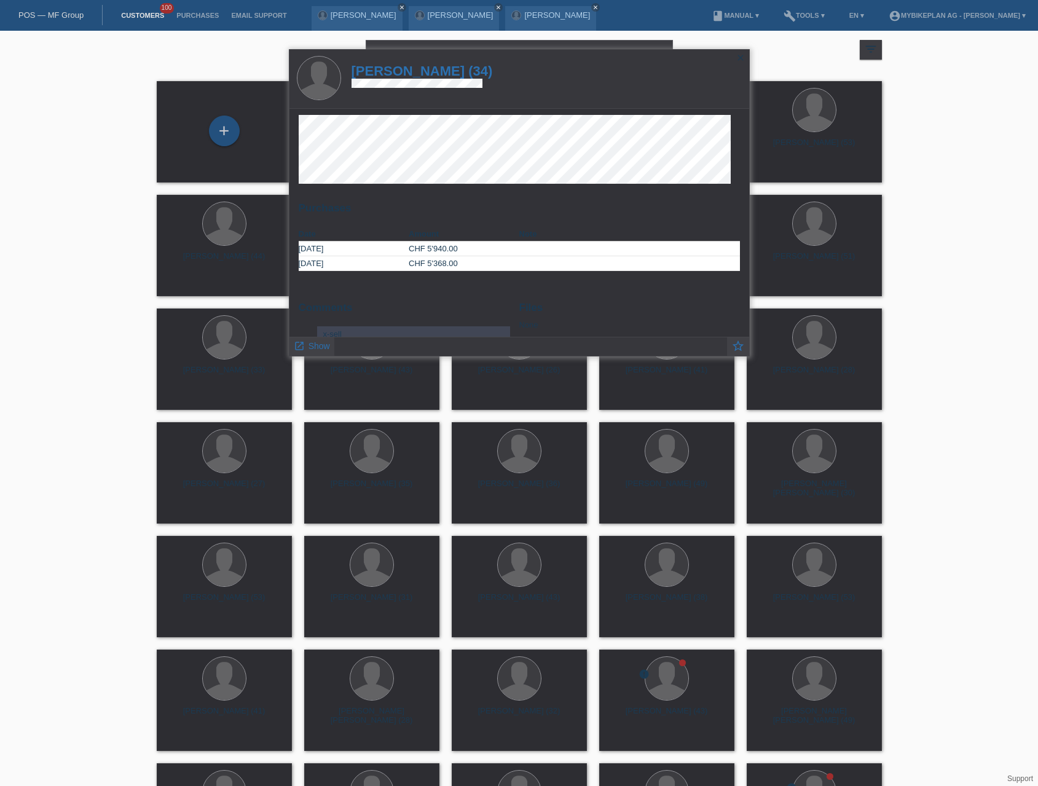
click at [420, 69] on h1 "[PERSON_NAME] (34)" at bounding box center [422, 70] width 141 height 15
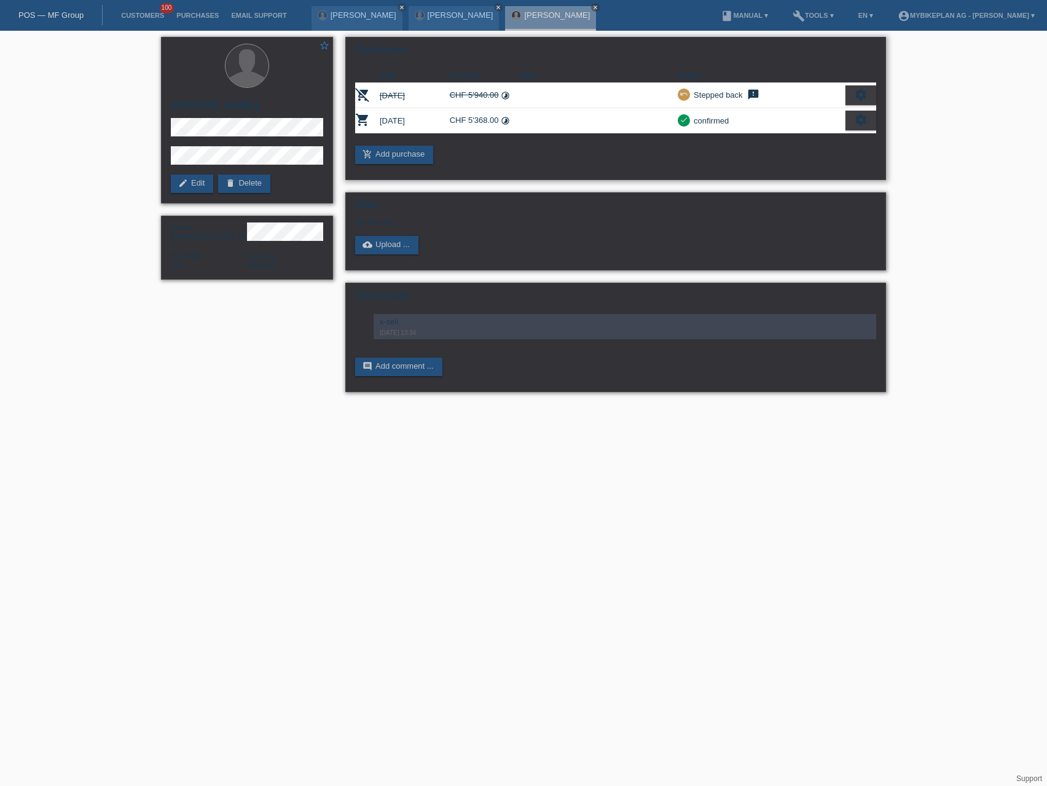
click at [855, 121] on icon "settings" at bounding box center [861, 120] width 14 height 14
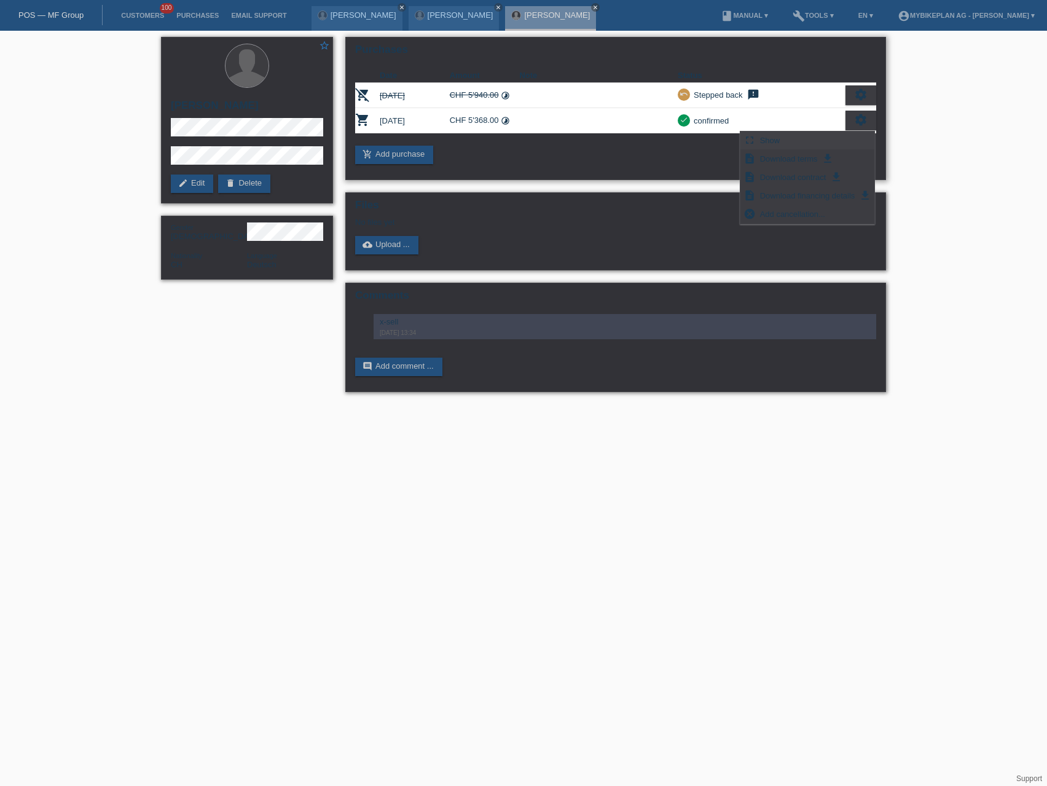
click at [825, 141] on div "fullscreen Show" at bounding box center [808, 141] width 134 height 18
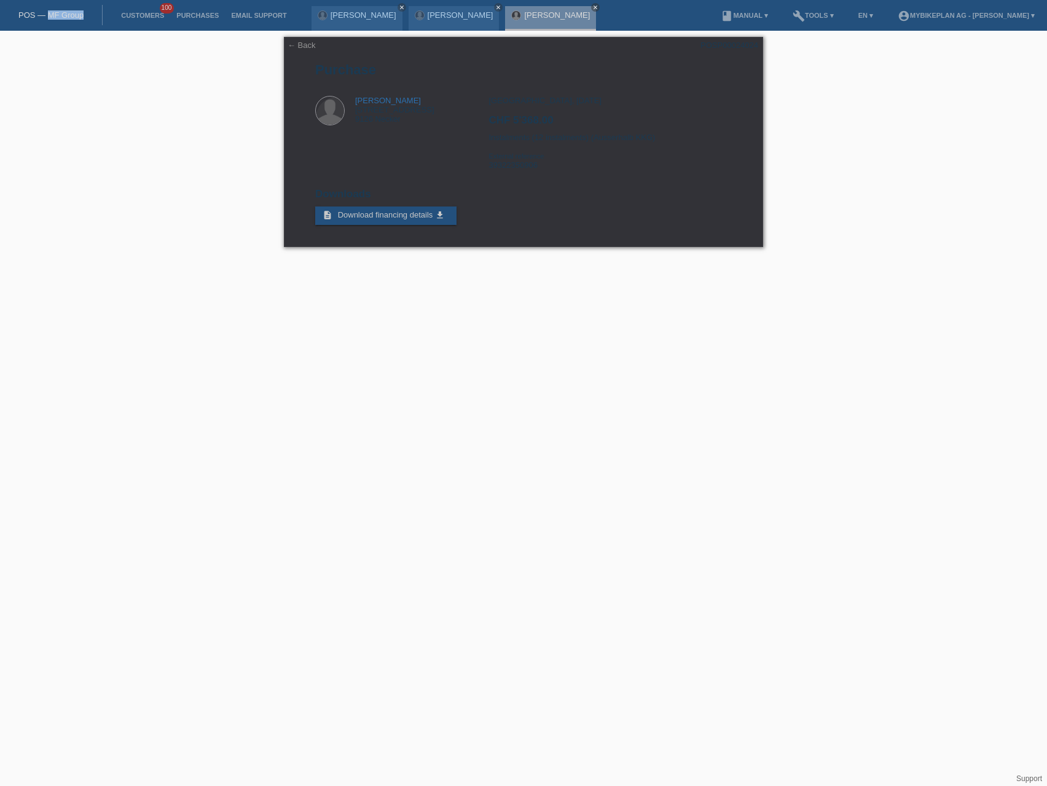
click at [49, 19] on div "POS — MF Group" at bounding box center [51, 15] width 103 height 20
click at [59, 12] on link "POS — MF Group" at bounding box center [50, 14] width 65 height 9
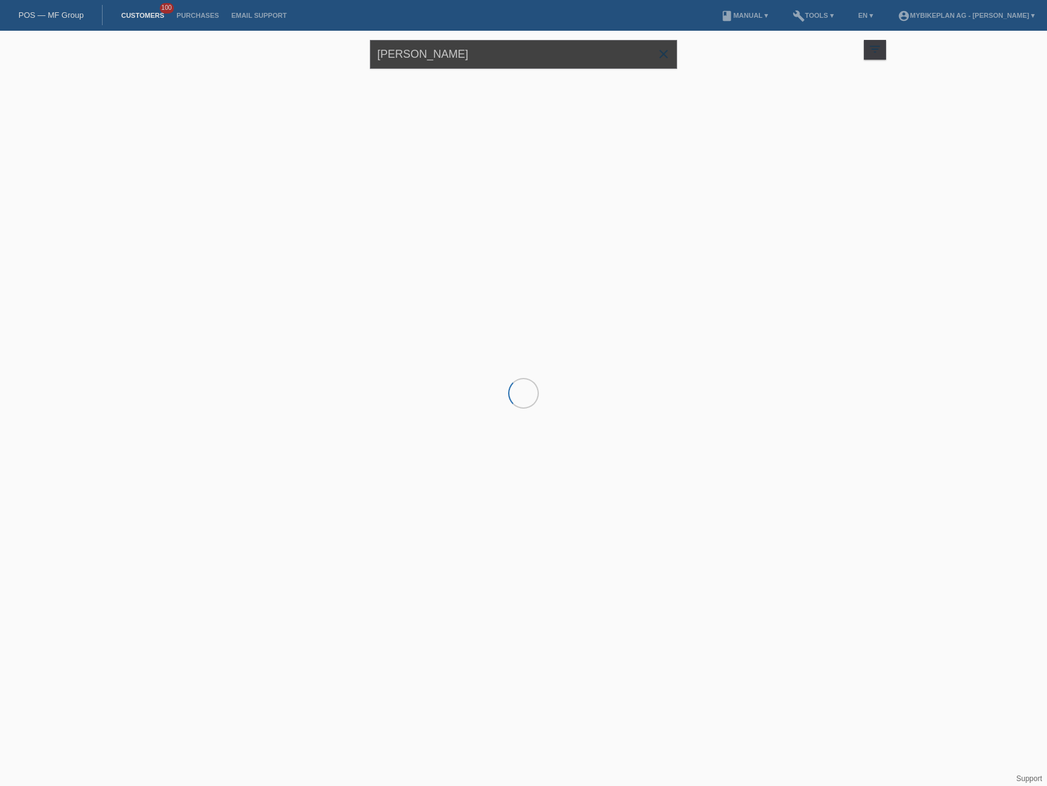
click at [448, 50] on input "[PERSON_NAME]" at bounding box center [523, 54] width 307 height 29
paste input "[PERSON_NAME]"
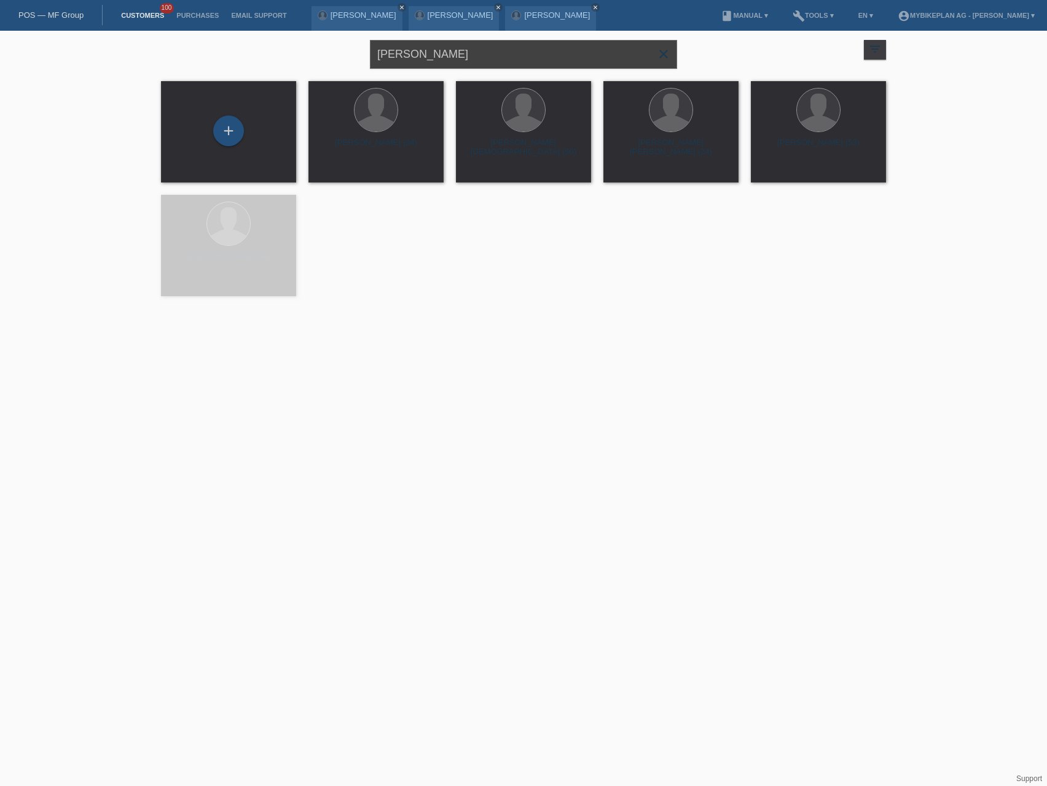
type input "[PERSON_NAME]"
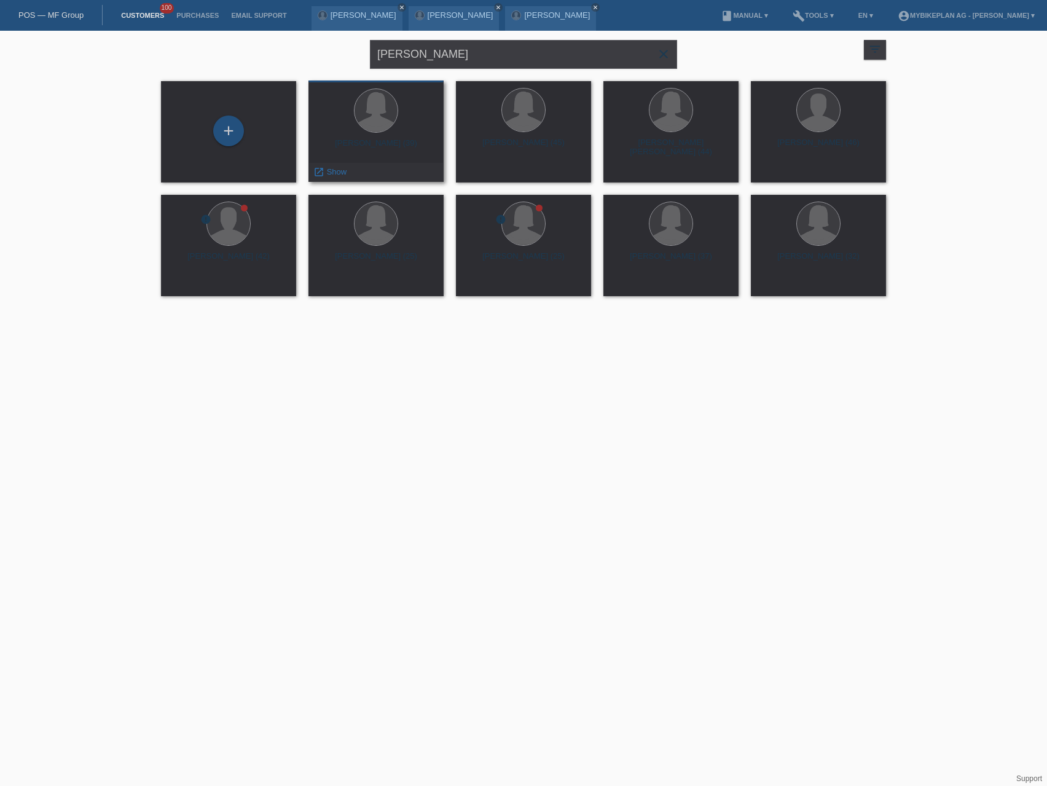
click at [363, 143] on div "Marisa Lüthi (39)" at bounding box center [376, 148] width 116 height 20
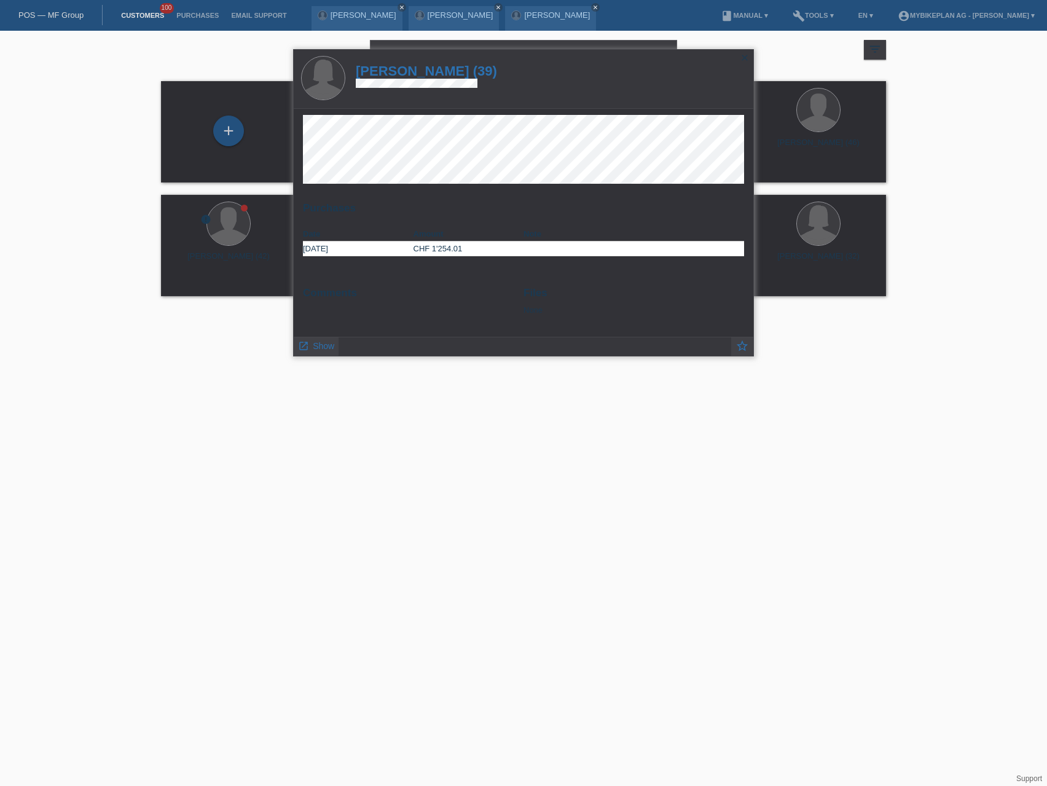
click at [406, 69] on h1 "Marisa Lüthi (39)" at bounding box center [426, 70] width 141 height 15
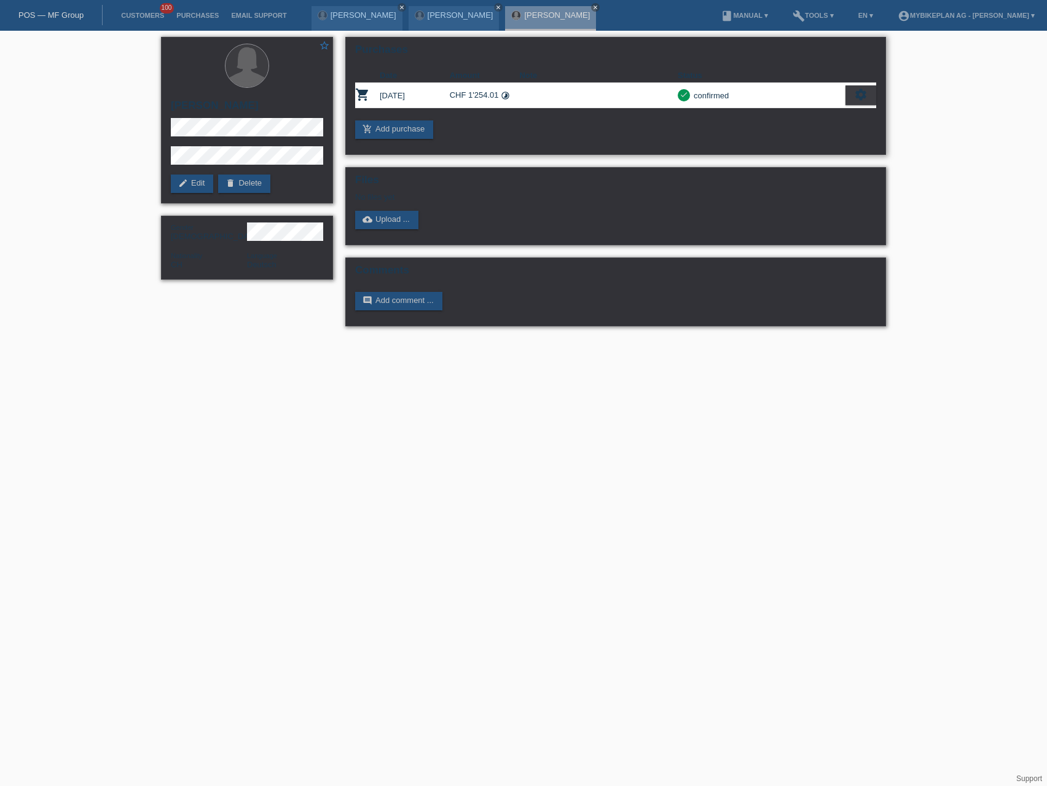
click at [859, 95] on icon "settings" at bounding box center [861, 95] width 14 height 14
click at [792, 113] on div "fullscreen Show" at bounding box center [808, 115] width 134 height 18
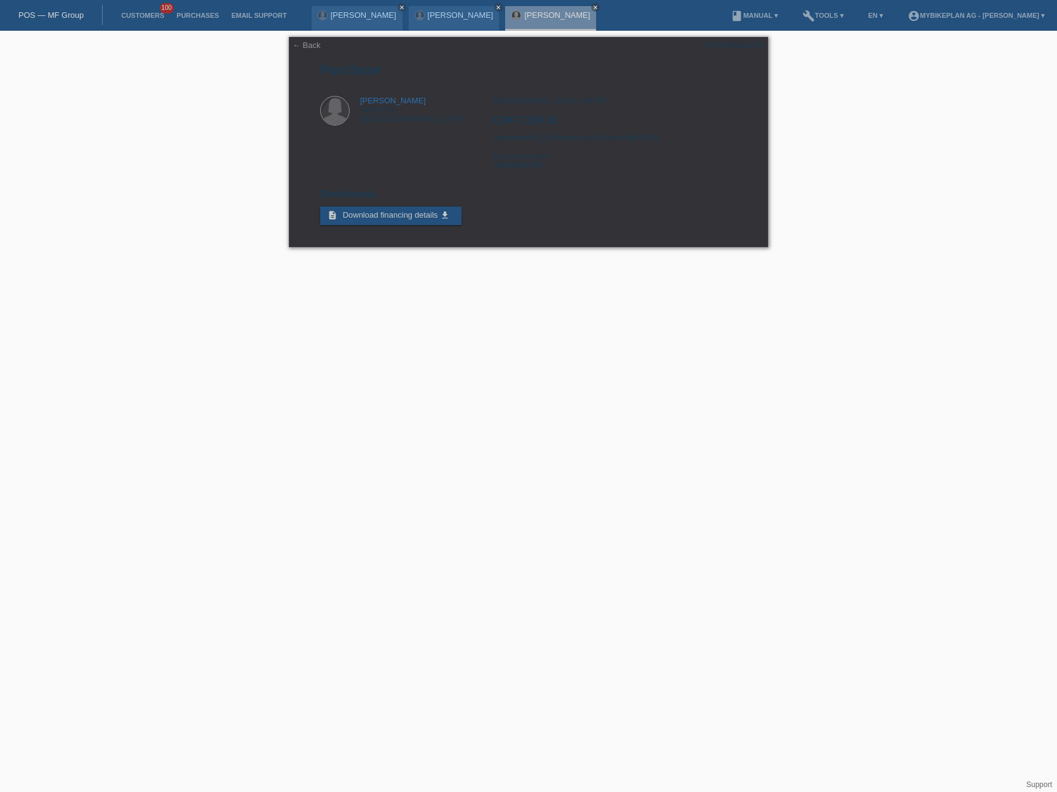
click at [48, 17] on link "POS — MF Group" at bounding box center [50, 14] width 65 height 9
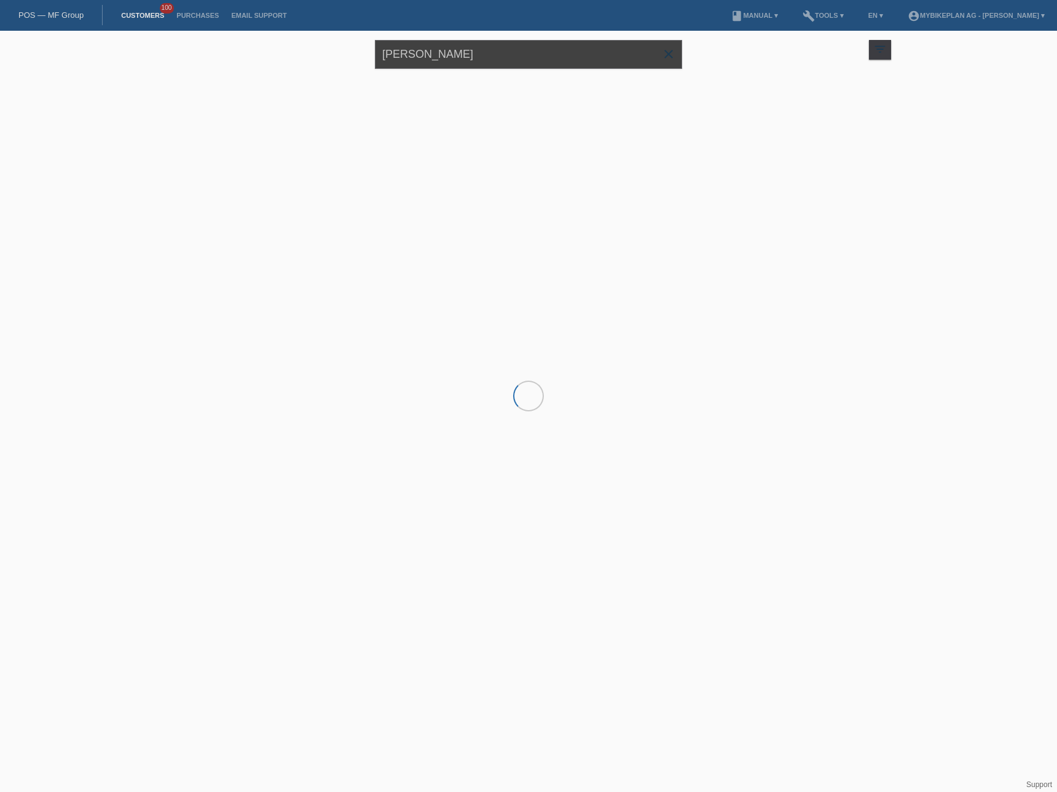
click at [479, 56] on input "[PERSON_NAME]" at bounding box center [528, 54] width 307 height 29
paste input "Dario Busin"
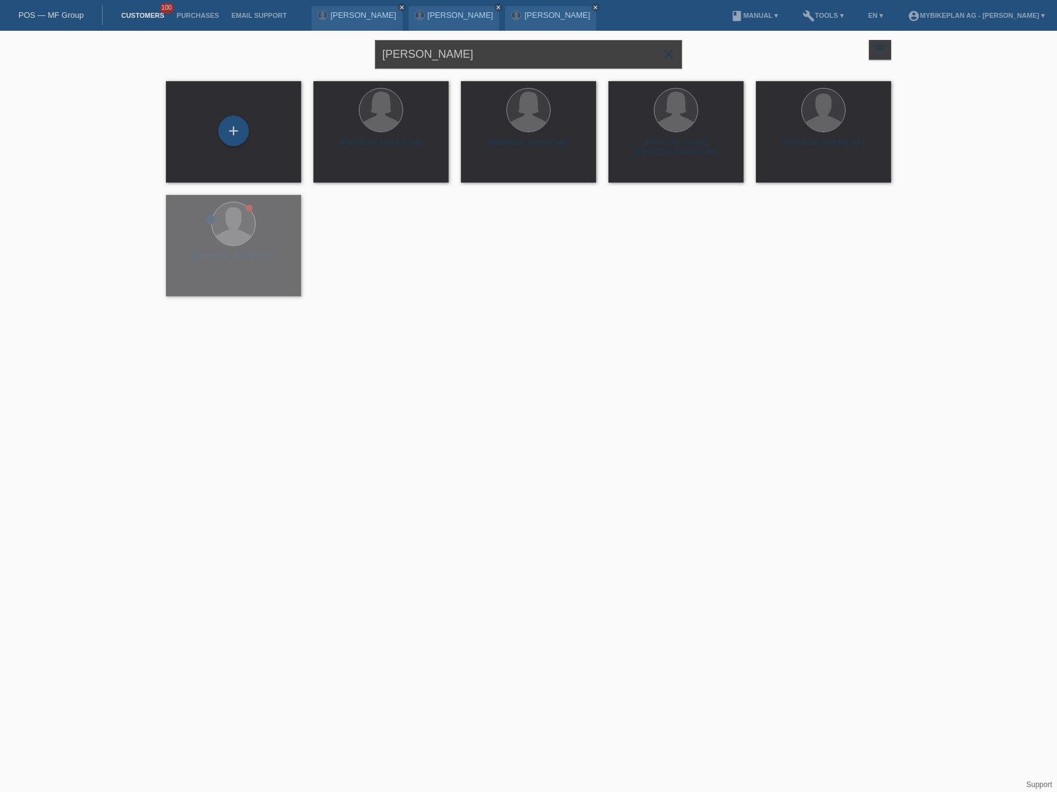
type input "Dario Busin"
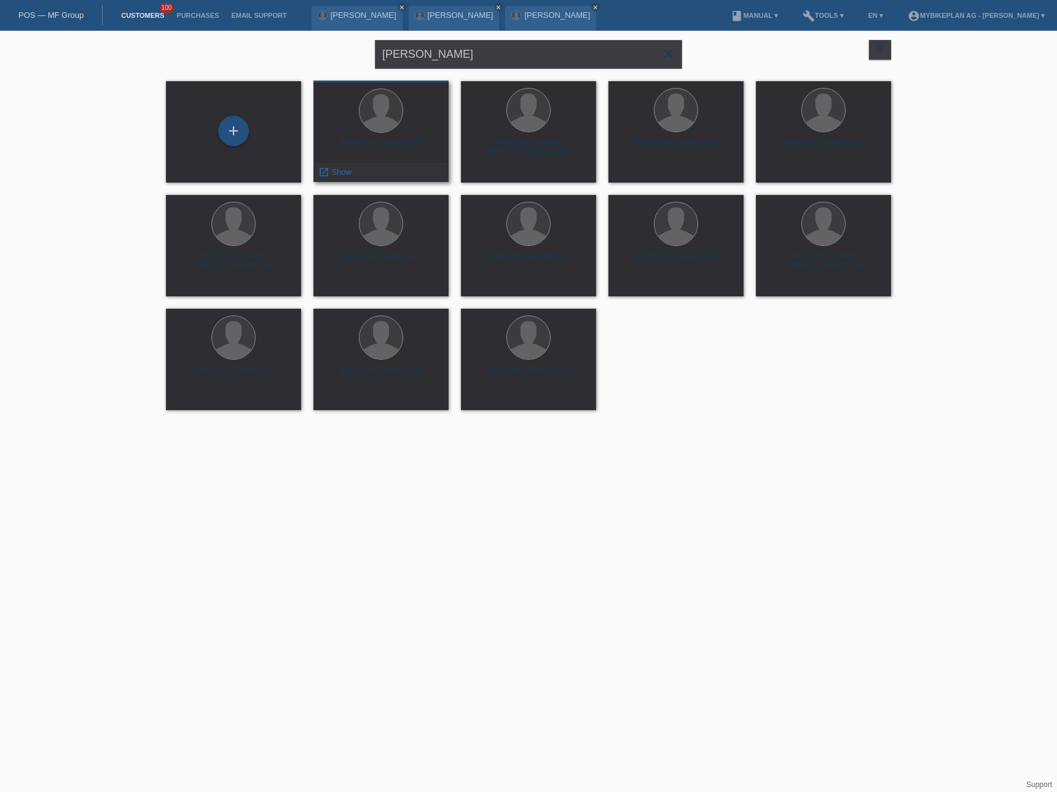
click at [398, 141] on div "Dario Busin (39)" at bounding box center [381, 148] width 116 height 20
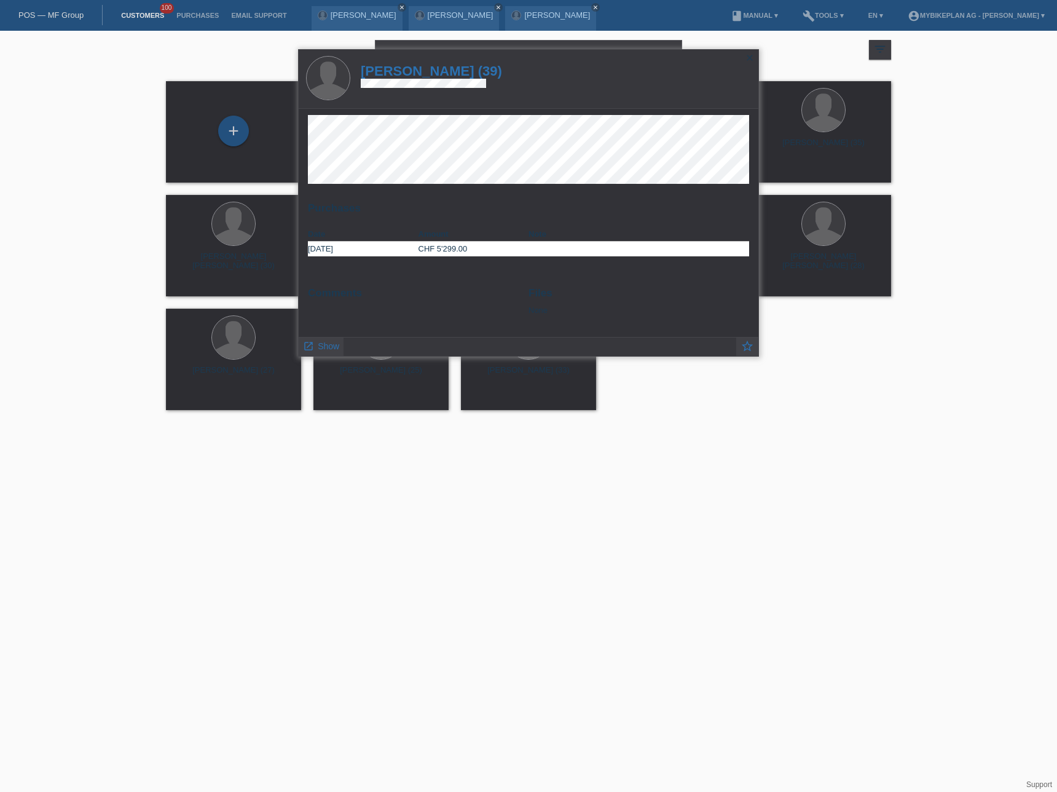
click at [420, 69] on h1 "Dario Busin (39)" at bounding box center [431, 70] width 141 height 15
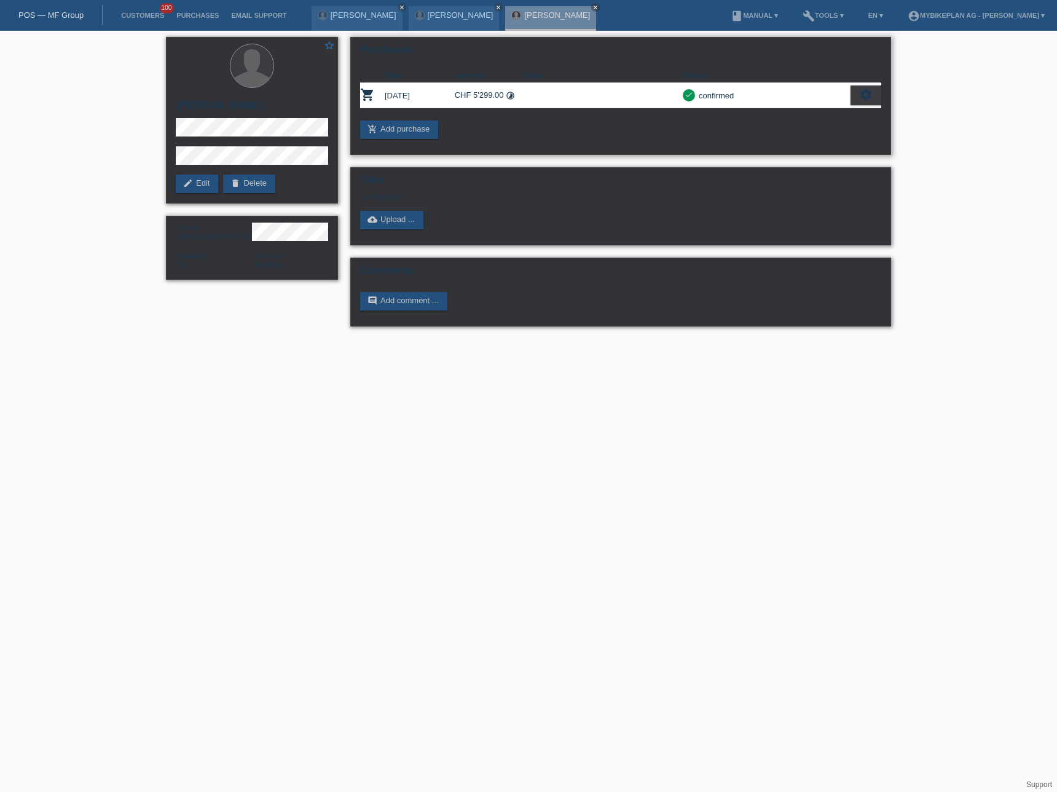
click at [870, 101] on icon "settings" at bounding box center [866, 95] width 14 height 14
click at [813, 119] on div "fullscreen Show" at bounding box center [813, 115] width 134 height 18
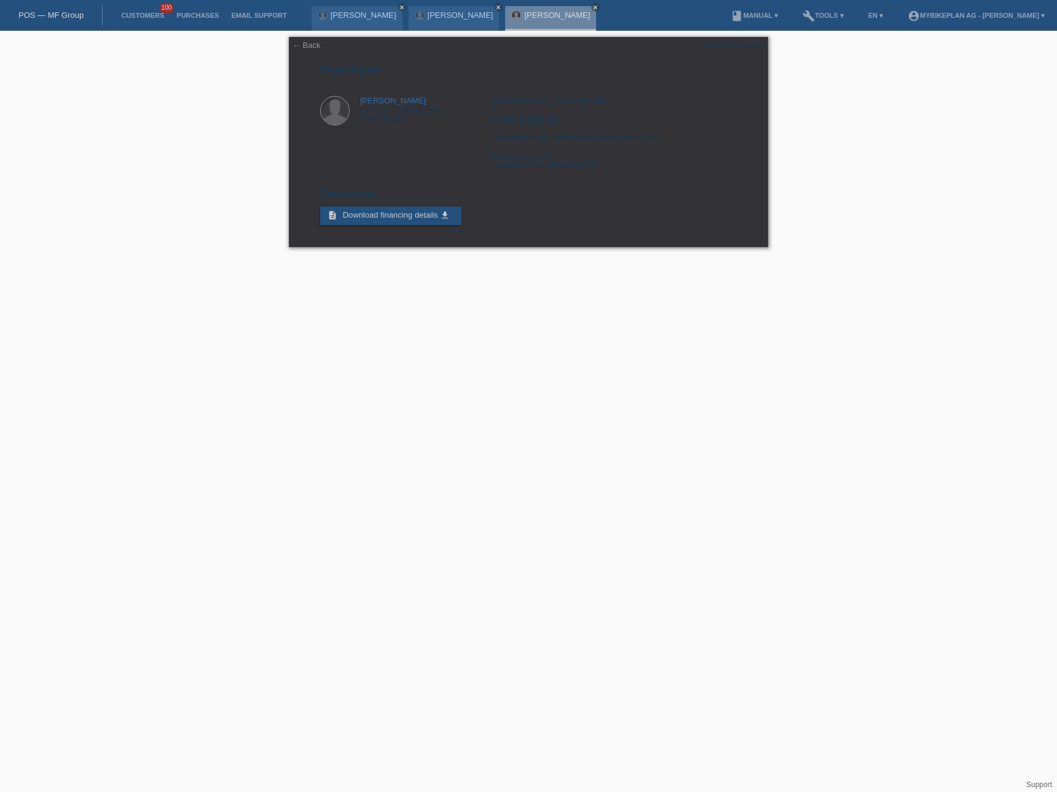
click at [58, 15] on link "POS — MF Group" at bounding box center [50, 14] width 65 height 9
click at [64, 15] on link "POS — MF Group" at bounding box center [50, 14] width 65 height 9
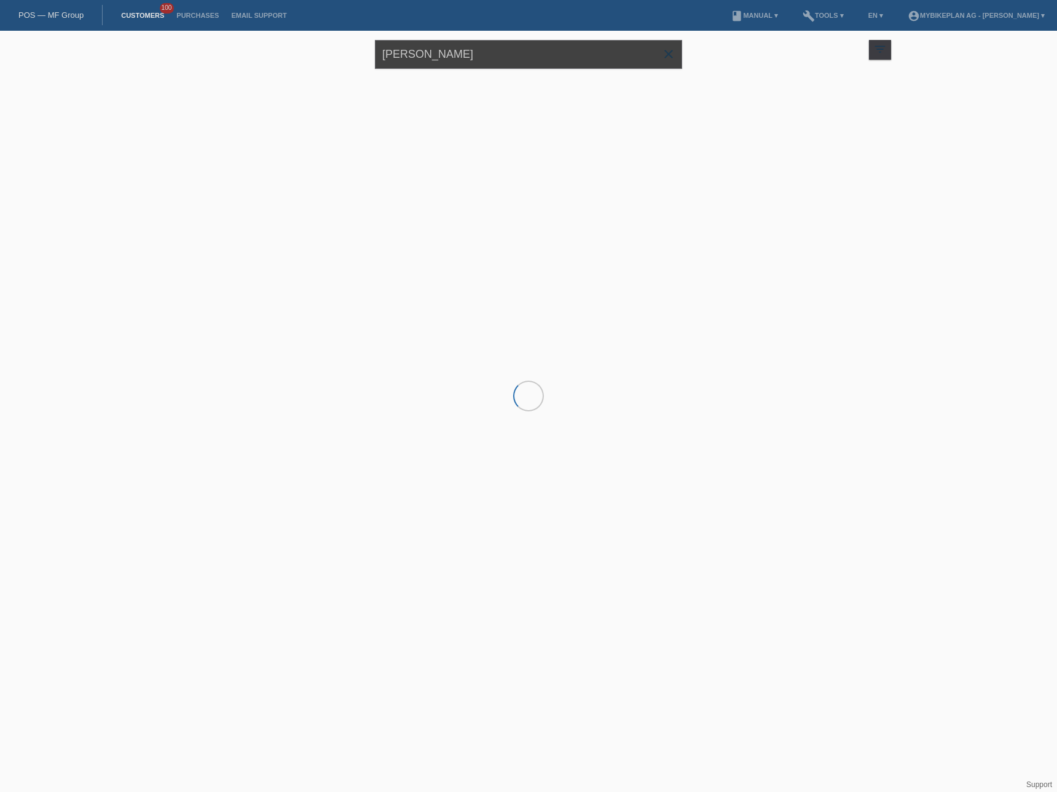
click at [525, 58] on input "[PERSON_NAME]" at bounding box center [528, 54] width 307 height 29
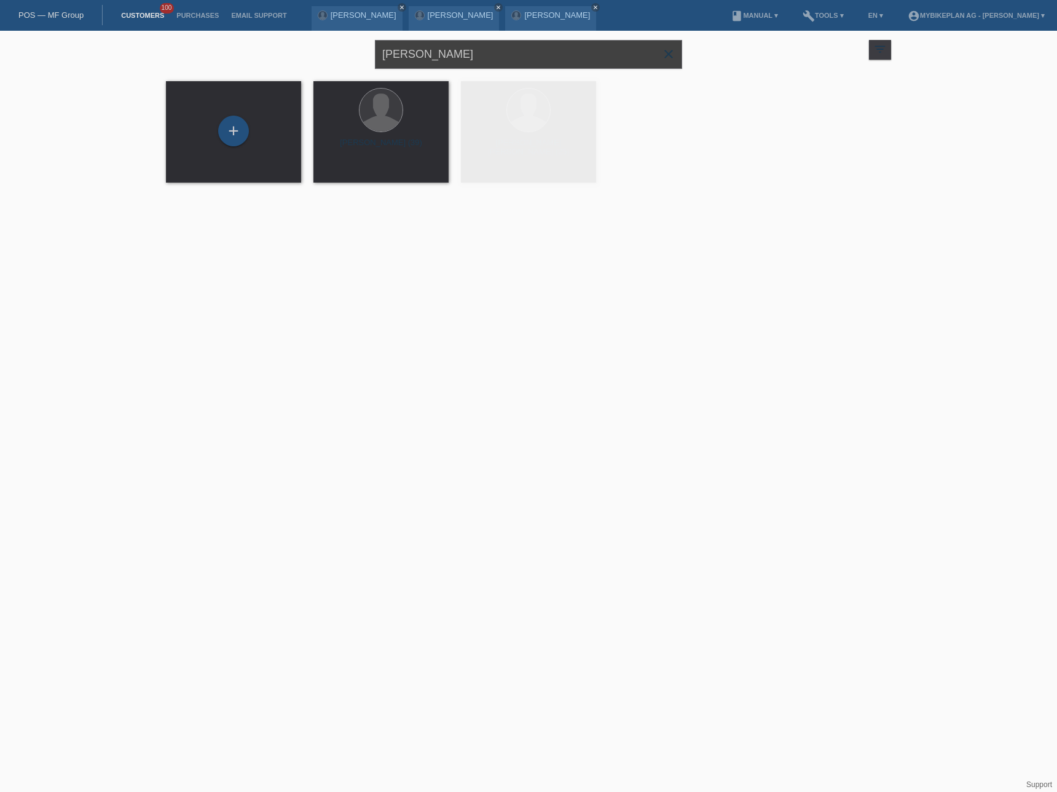
click at [525, 58] on input "[PERSON_NAME]" at bounding box center [528, 54] width 307 height 29
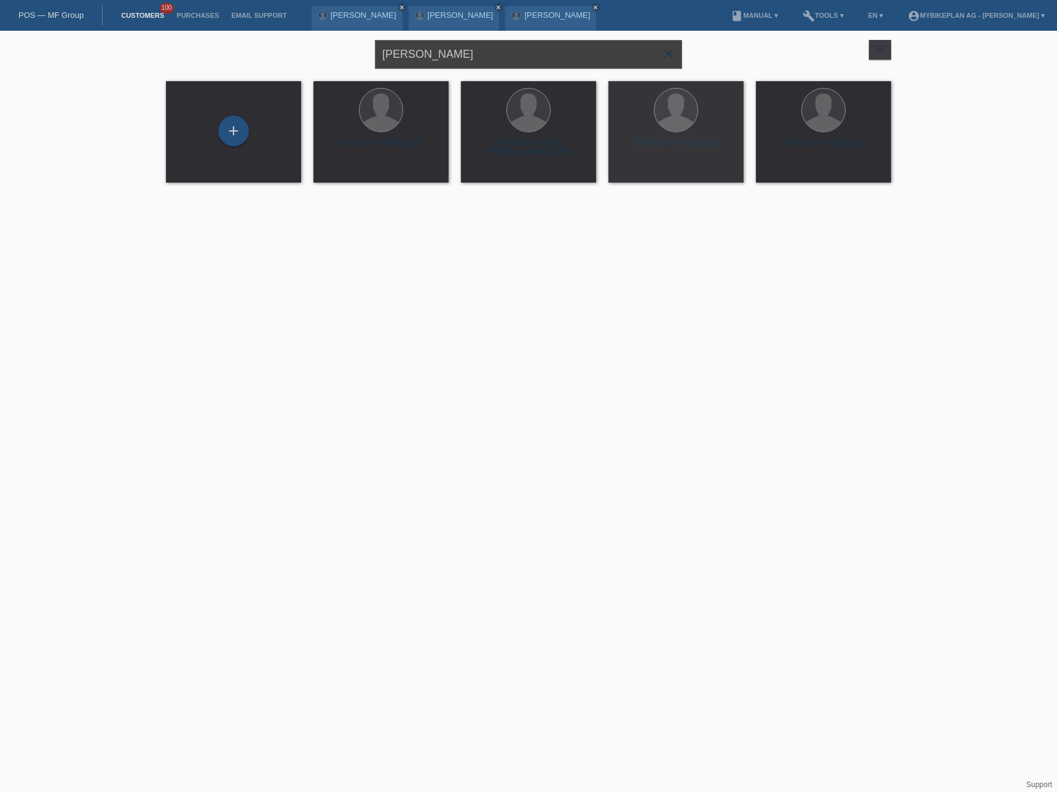
paste input "Benjamin Abeggle"
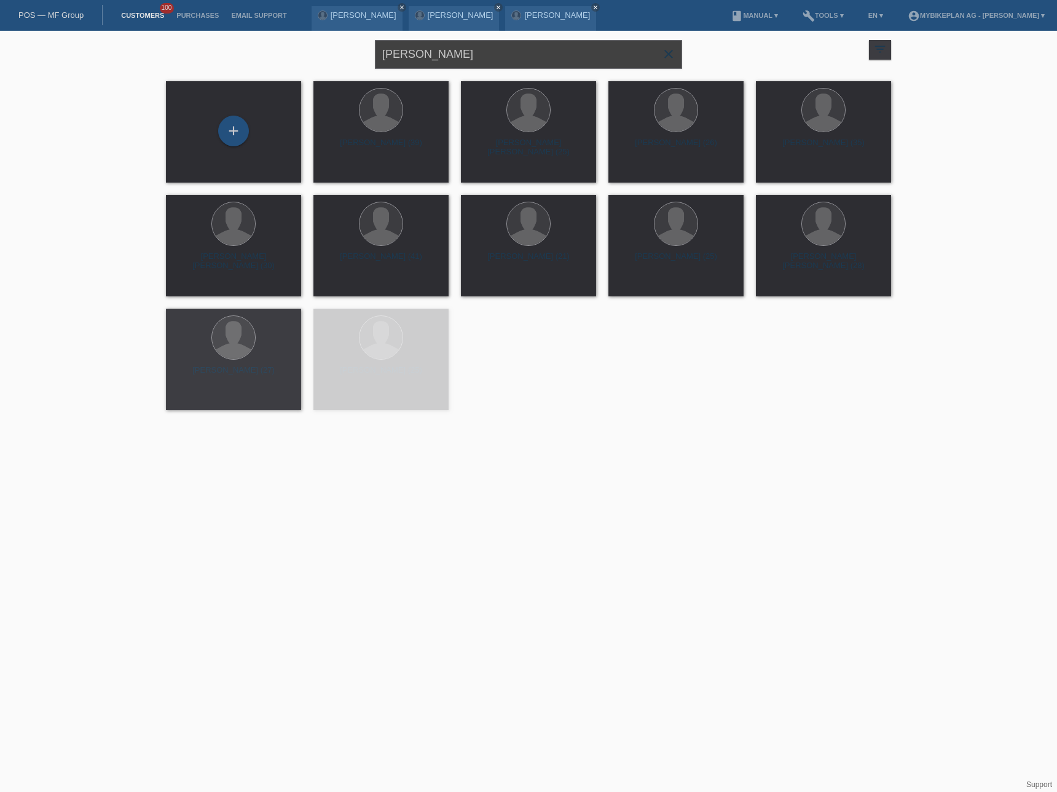
type input "[PERSON_NAME]"
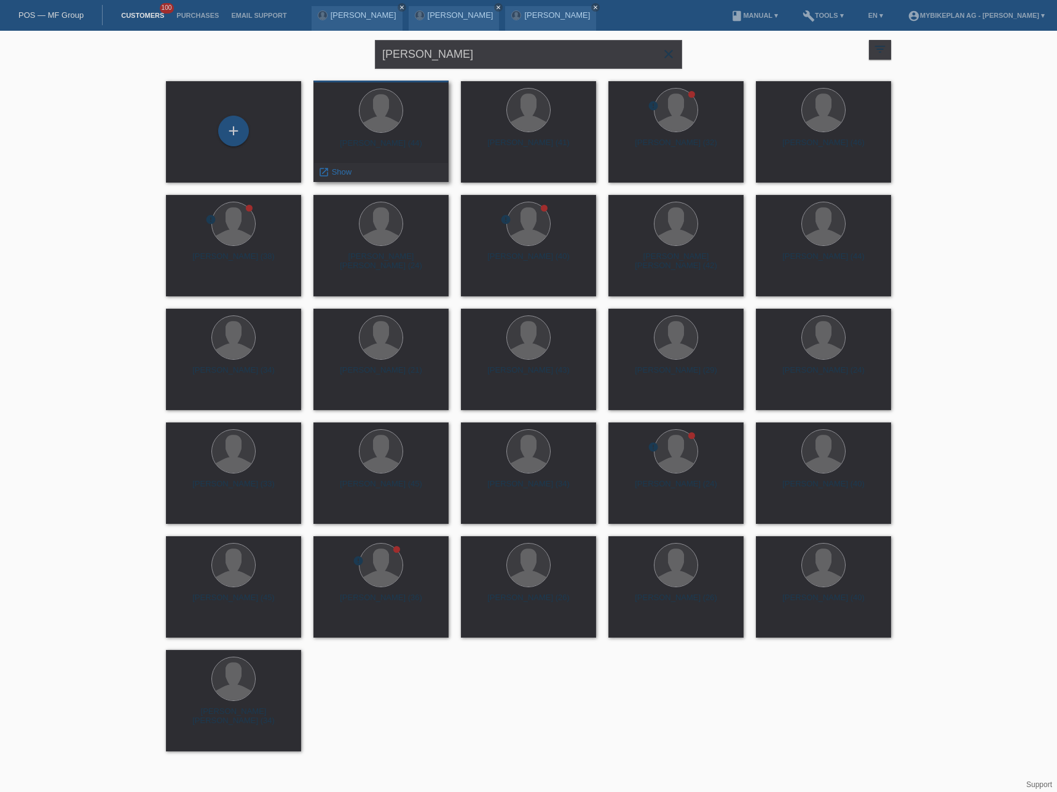
click at [392, 144] on div "Benjamin Abegglen (44)" at bounding box center [381, 148] width 116 height 20
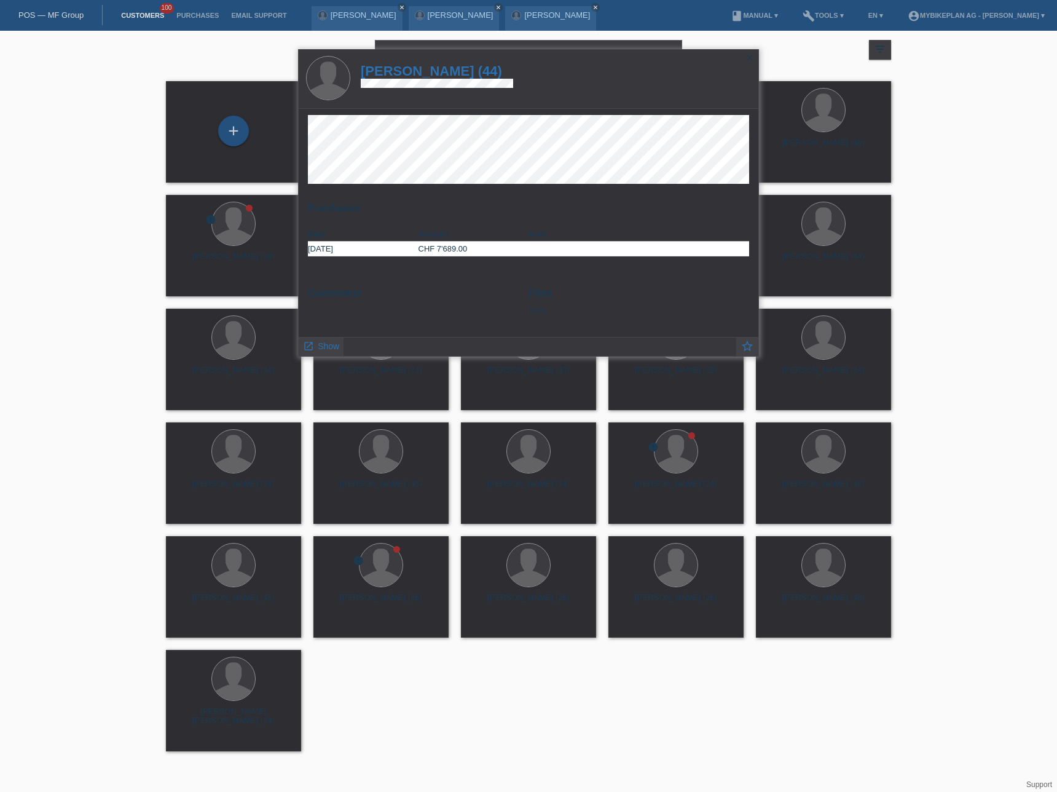
click at [444, 74] on h1 "[PERSON_NAME] (44)" at bounding box center [437, 70] width 152 height 15
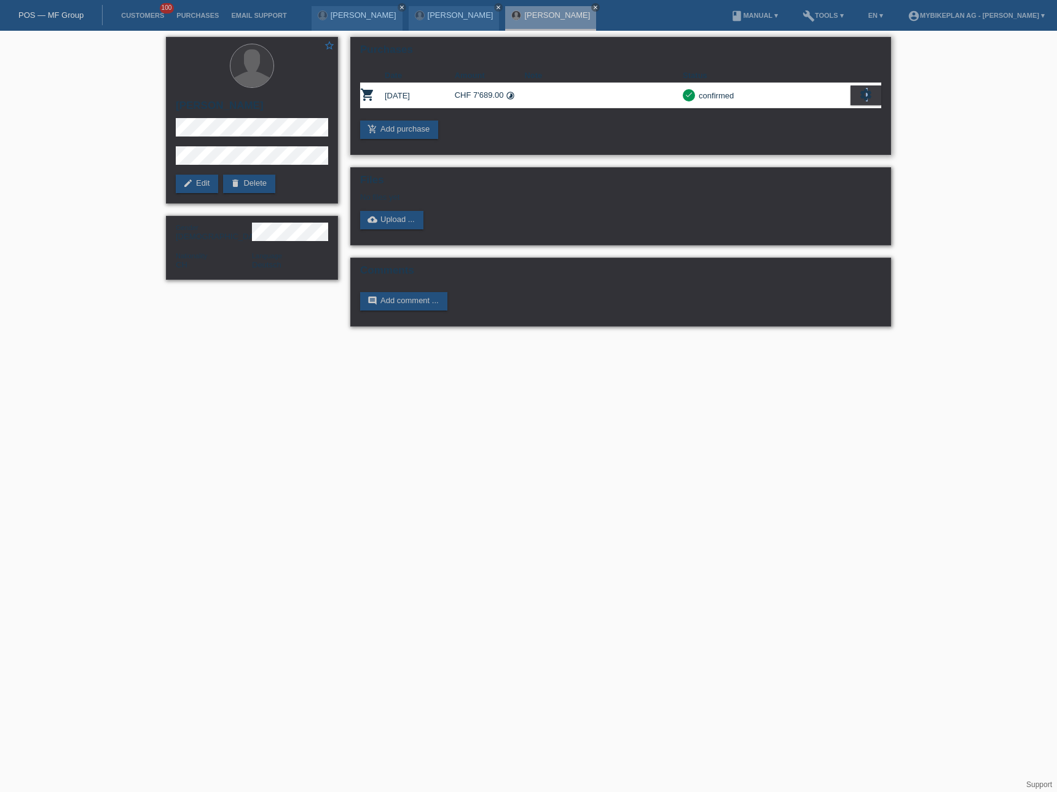
click at [867, 97] on icon "settings" at bounding box center [866, 95] width 14 height 14
click at [811, 116] on div "fullscreen Show" at bounding box center [813, 115] width 134 height 18
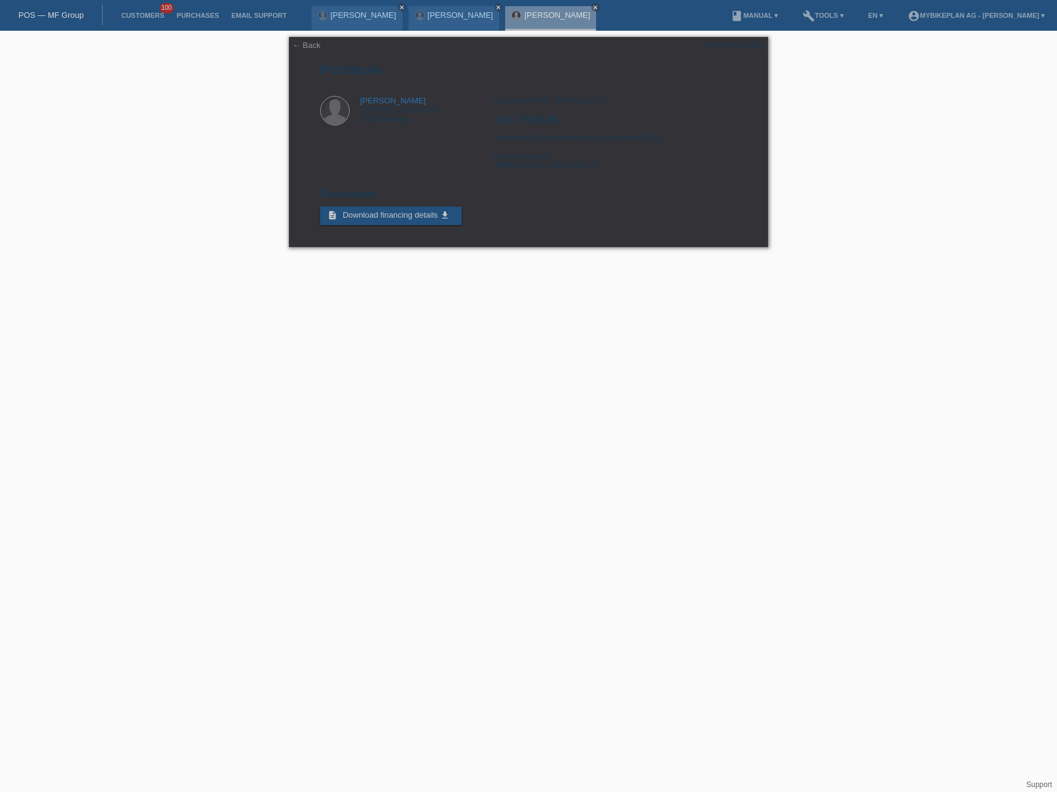
click at [47, 18] on link "POS — MF Group" at bounding box center [50, 14] width 65 height 9
click at [52, 14] on link "POS — MF Group" at bounding box center [50, 14] width 65 height 9
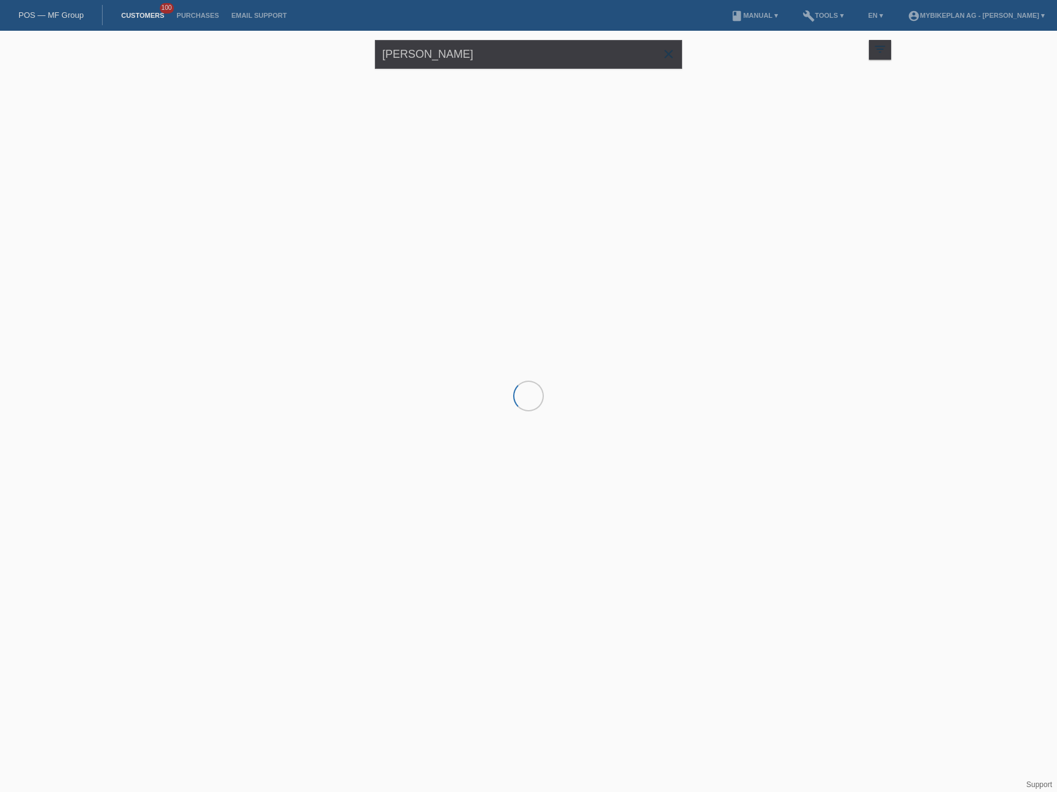
click at [485, 60] on input "[PERSON_NAME]" at bounding box center [528, 54] width 307 height 29
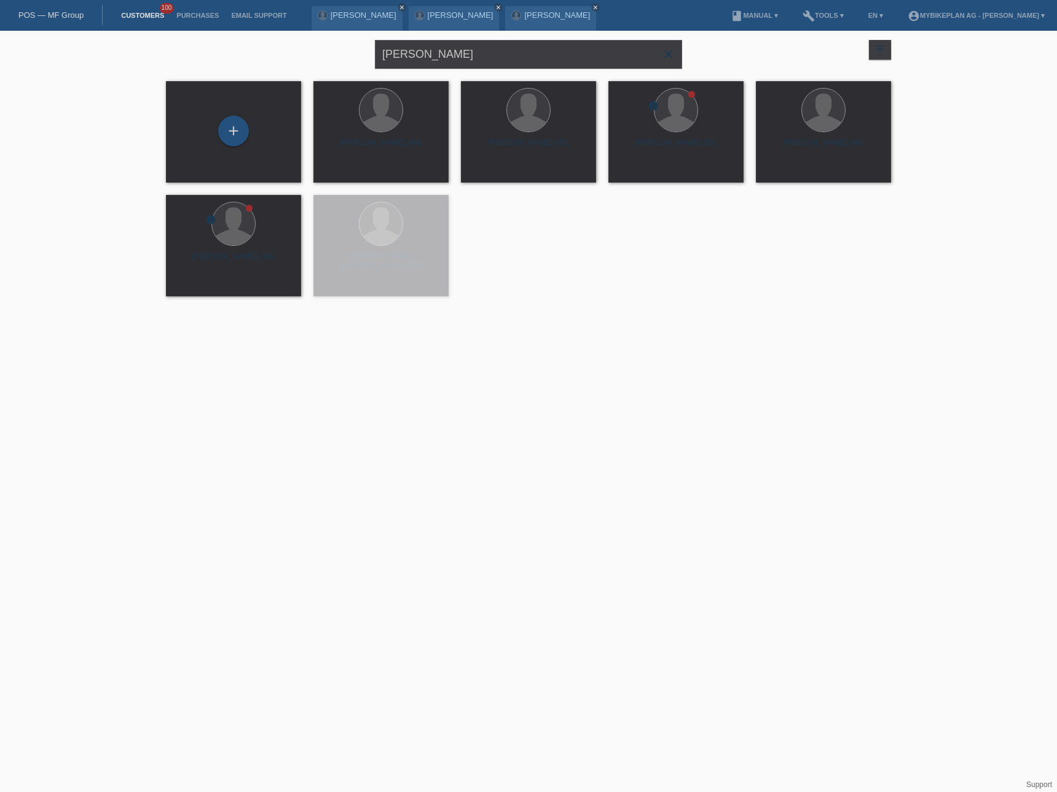
type input "[PERSON_NAME]"
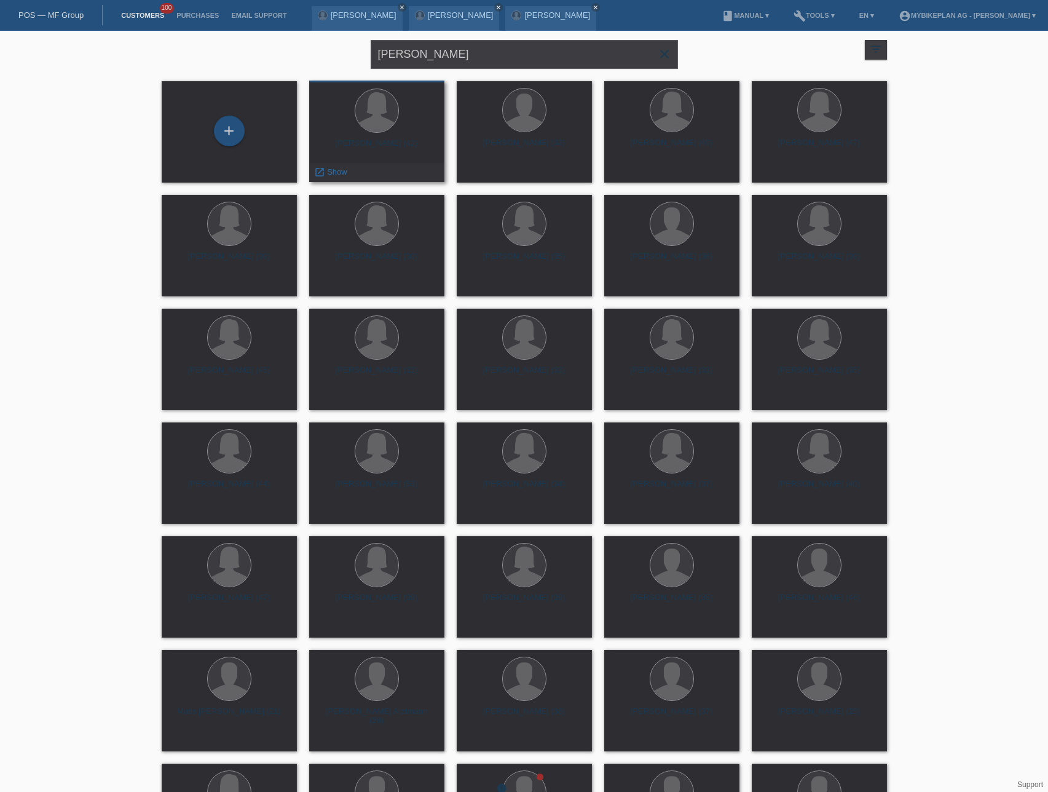
click at [395, 137] on div "[PERSON_NAME] (42) launch Show" at bounding box center [376, 131] width 135 height 101
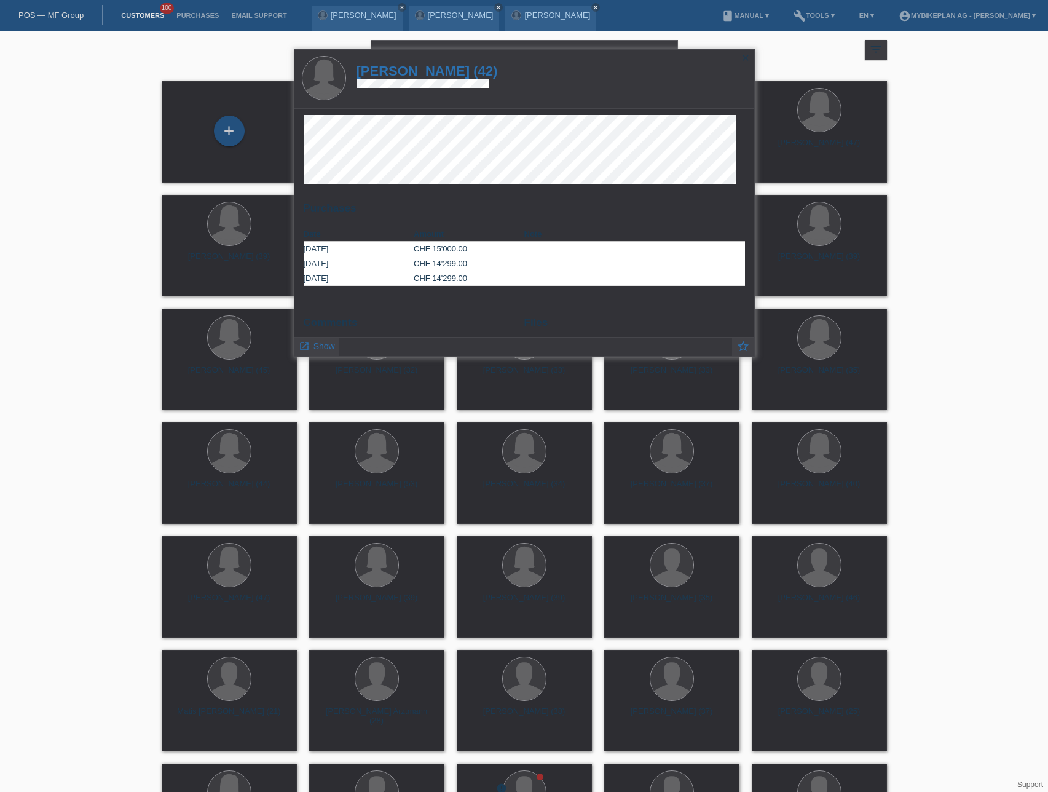
click at [428, 68] on h1 "Melanie Remy (42)" at bounding box center [426, 70] width 141 height 15
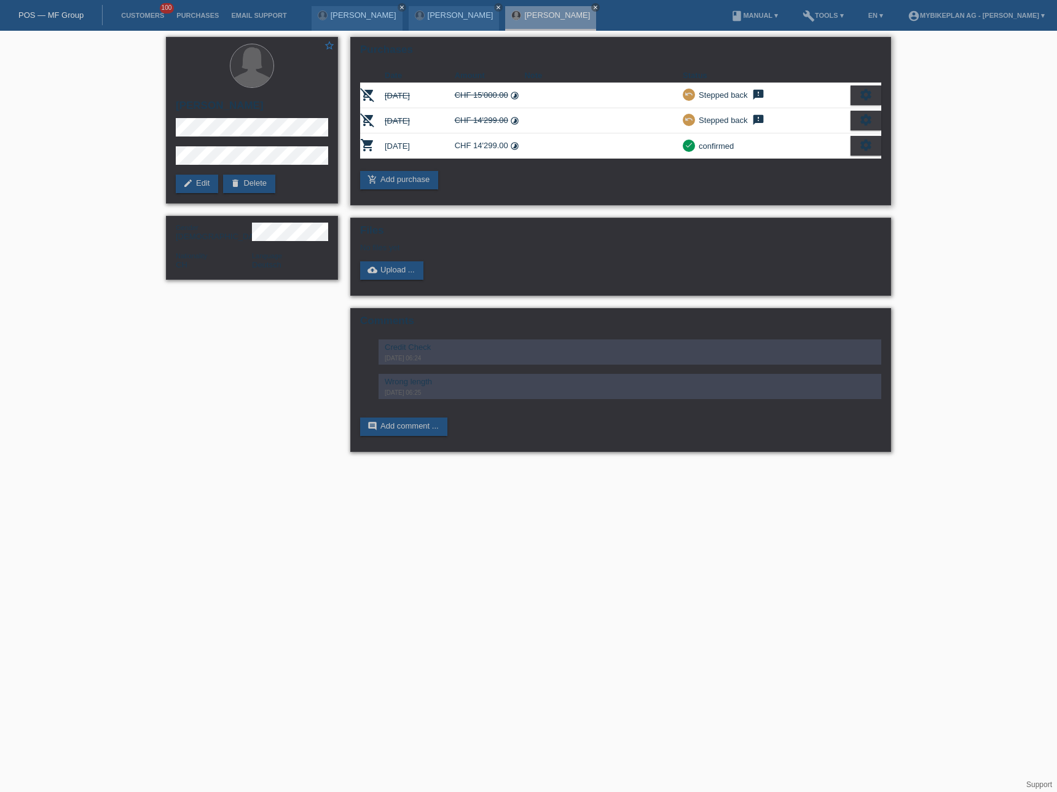
click at [859, 145] on icon "settings" at bounding box center [866, 145] width 14 height 14
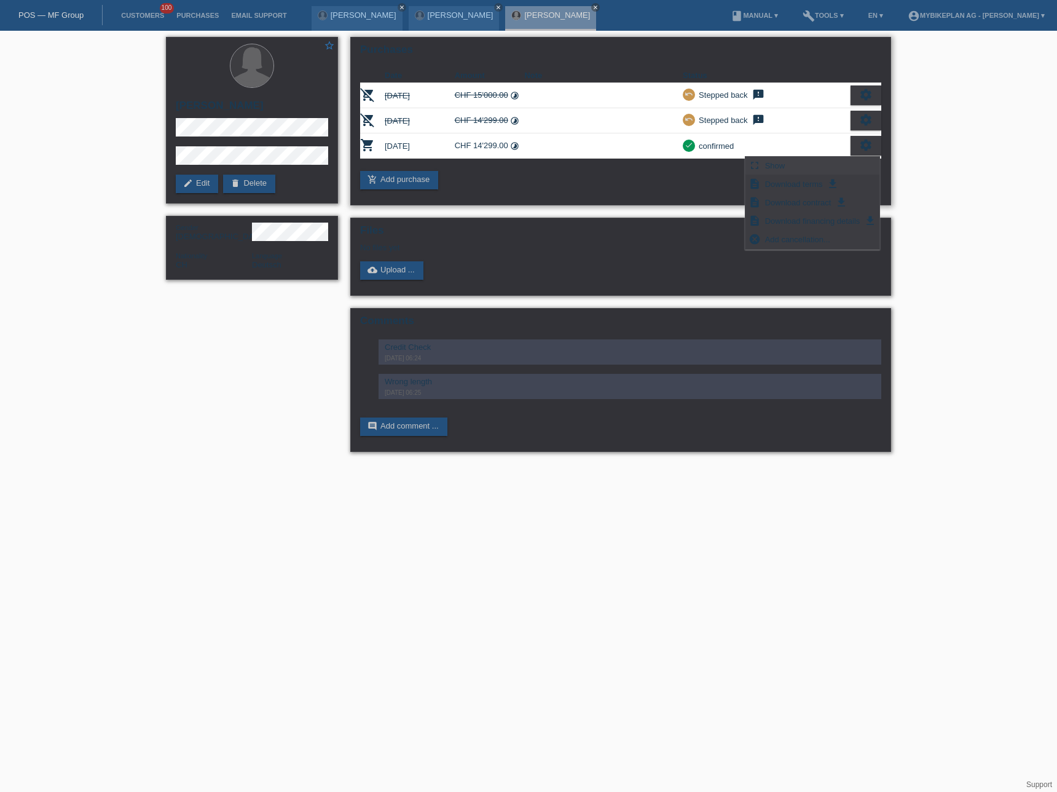
click at [836, 166] on div "fullscreen Show" at bounding box center [813, 166] width 134 height 18
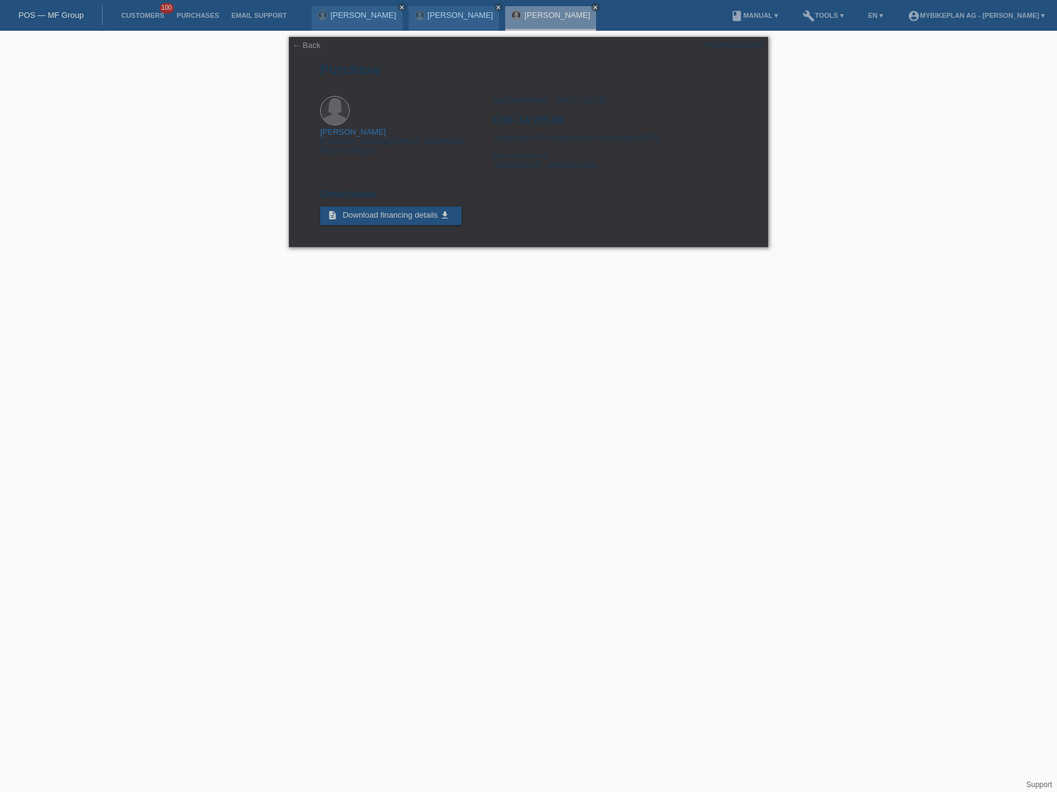
click at [45, 19] on link "POS — MF Group" at bounding box center [50, 14] width 65 height 9
click at [49, 14] on link "POS — MF Group" at bounding box center [50, 14] width 65 height 9
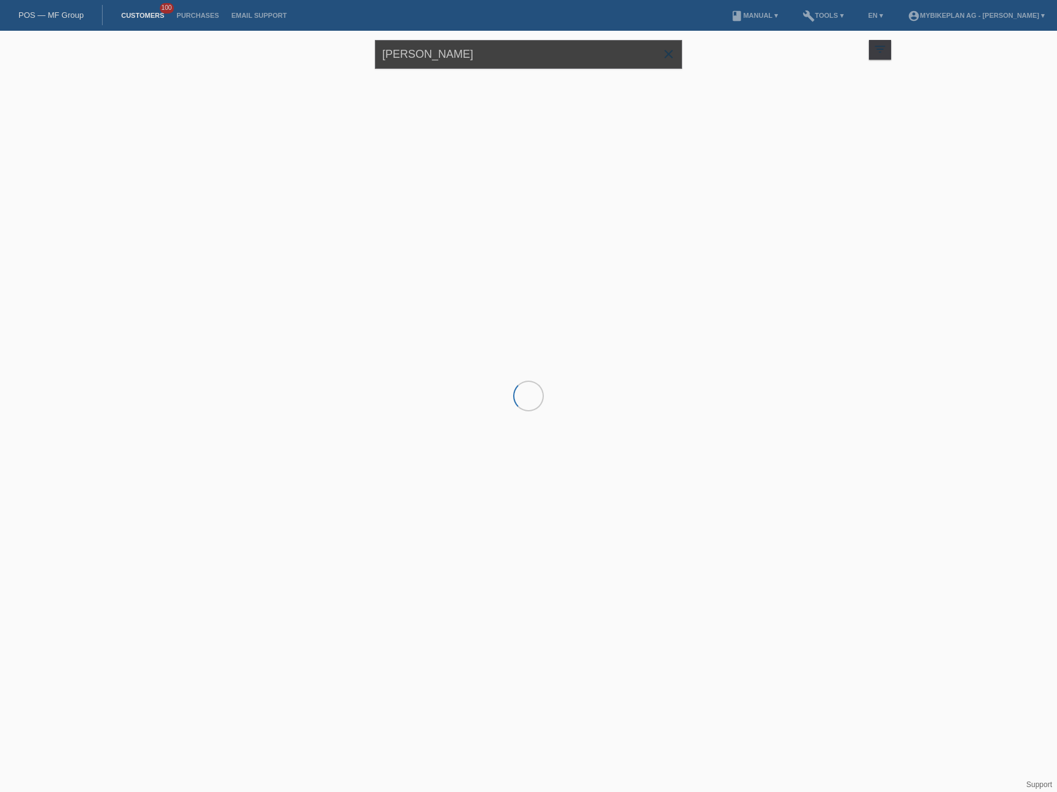
click at [459, 52] on input "[PERSON_NAME]" at bounding box center [528, 54] width 307 height 29
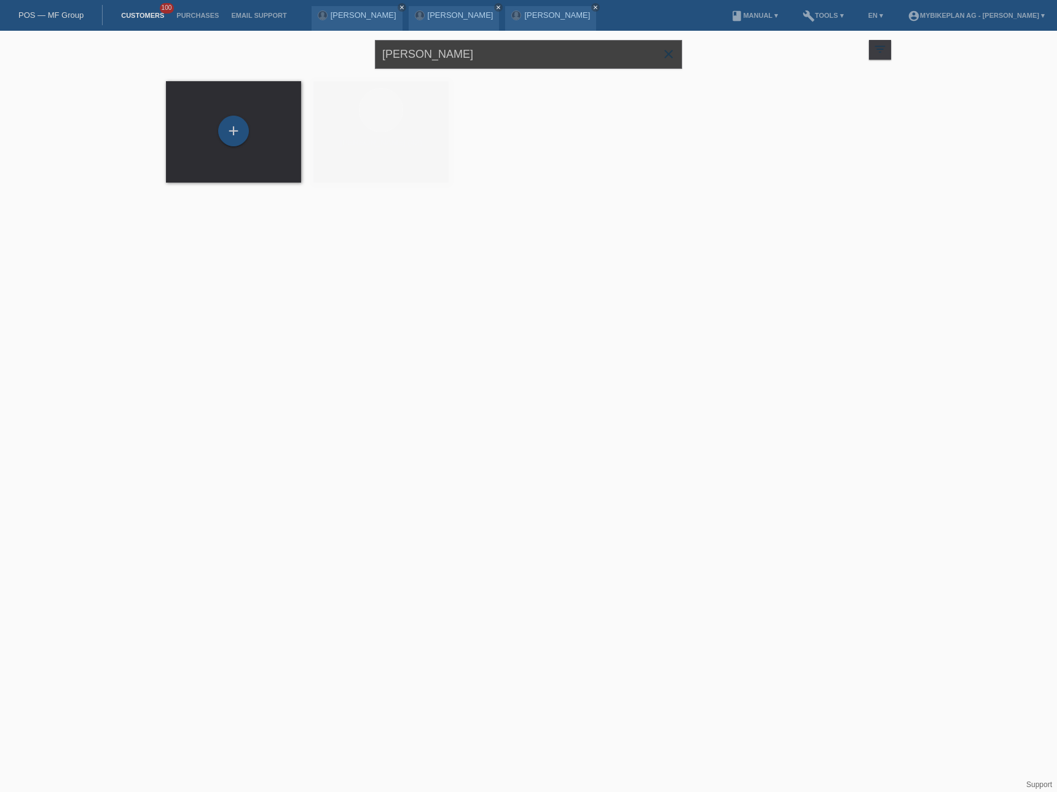
paste input "artin Lins"
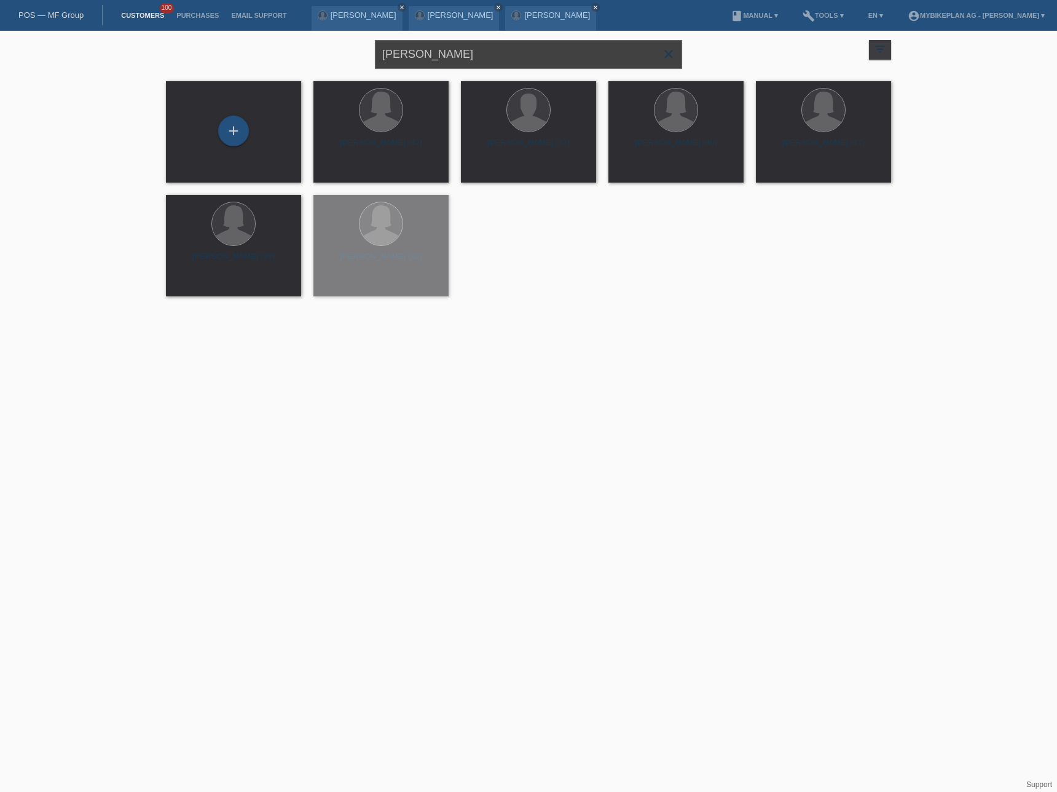
type input "[PERSON_NAME]"
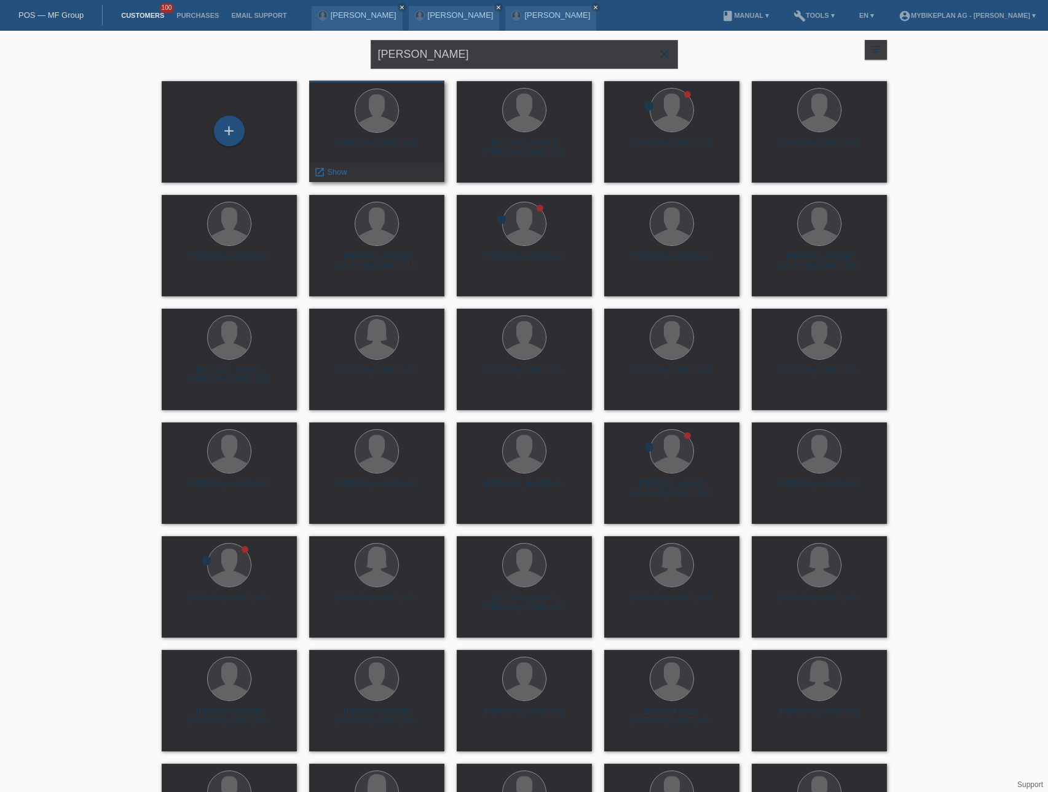
click at [392, 144] on div "Martin Lins (64)" at bounding box center [377, 148] width 116 height 20
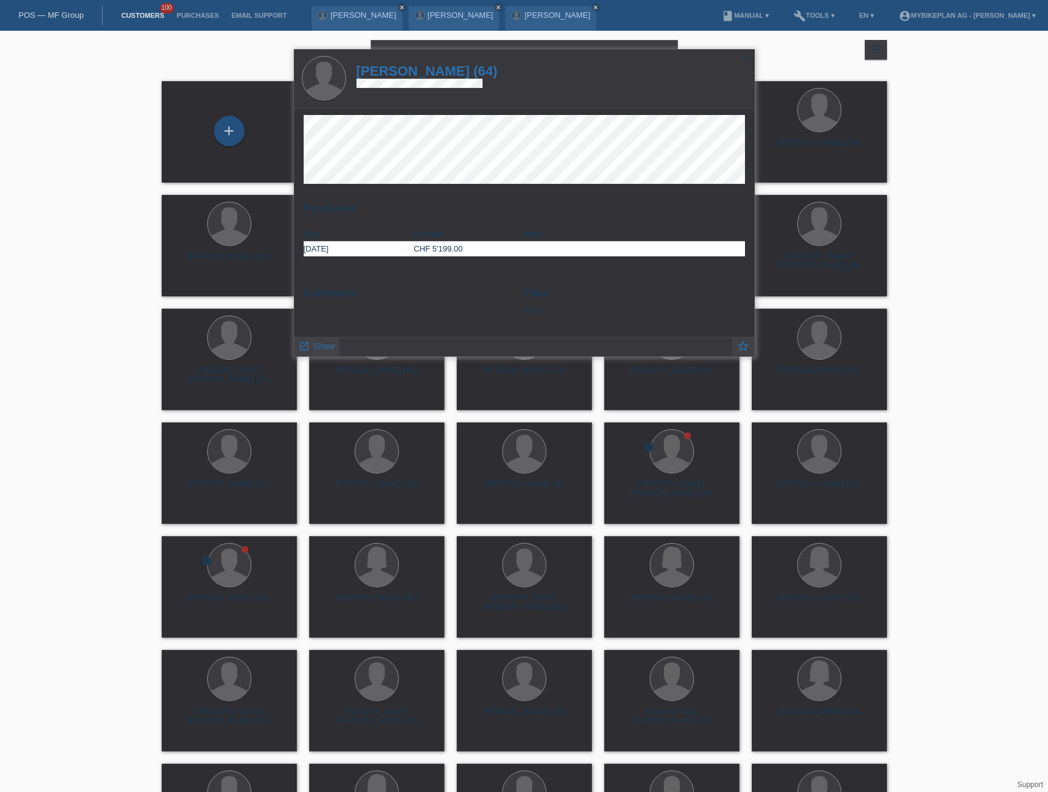
click at [422, 74] on h1 "Martin Lins (64)" at bounding box center [426, 70] width 141 height 15
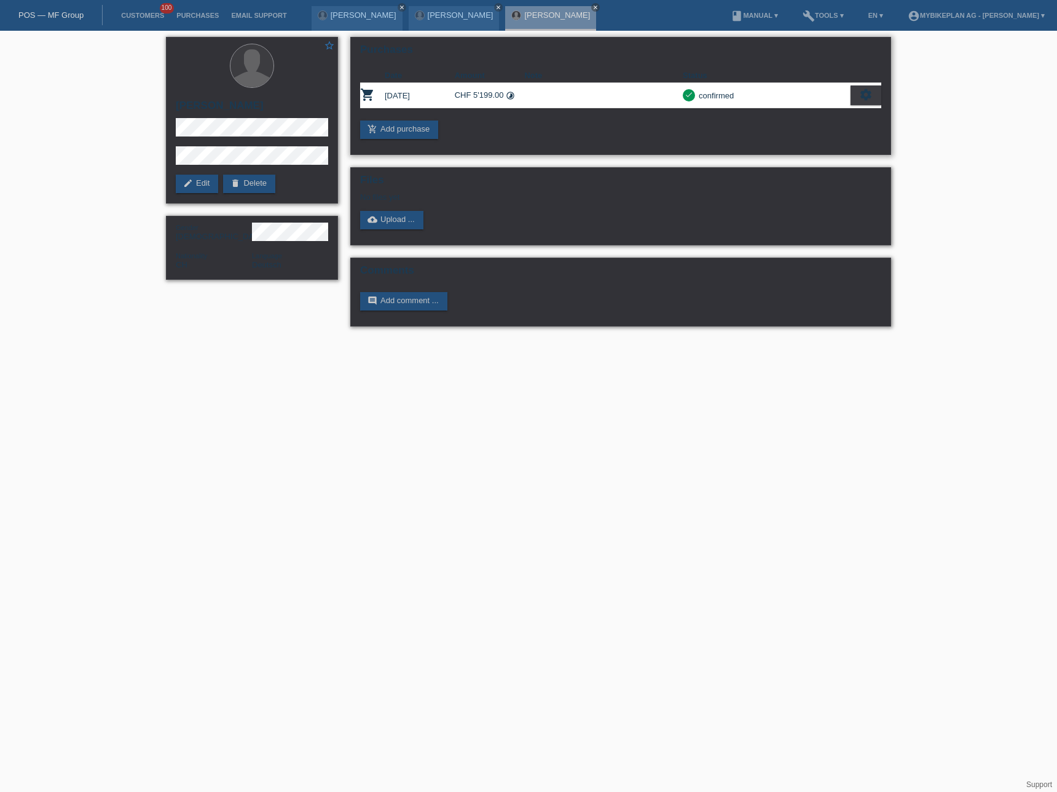
click at [862, 95] on icon "settings" at bounding box center [866, 95] width 14 height 14
click at [808, 113] on div "fullscreen Show" at bounding box center [813, 115] width 134 height 18
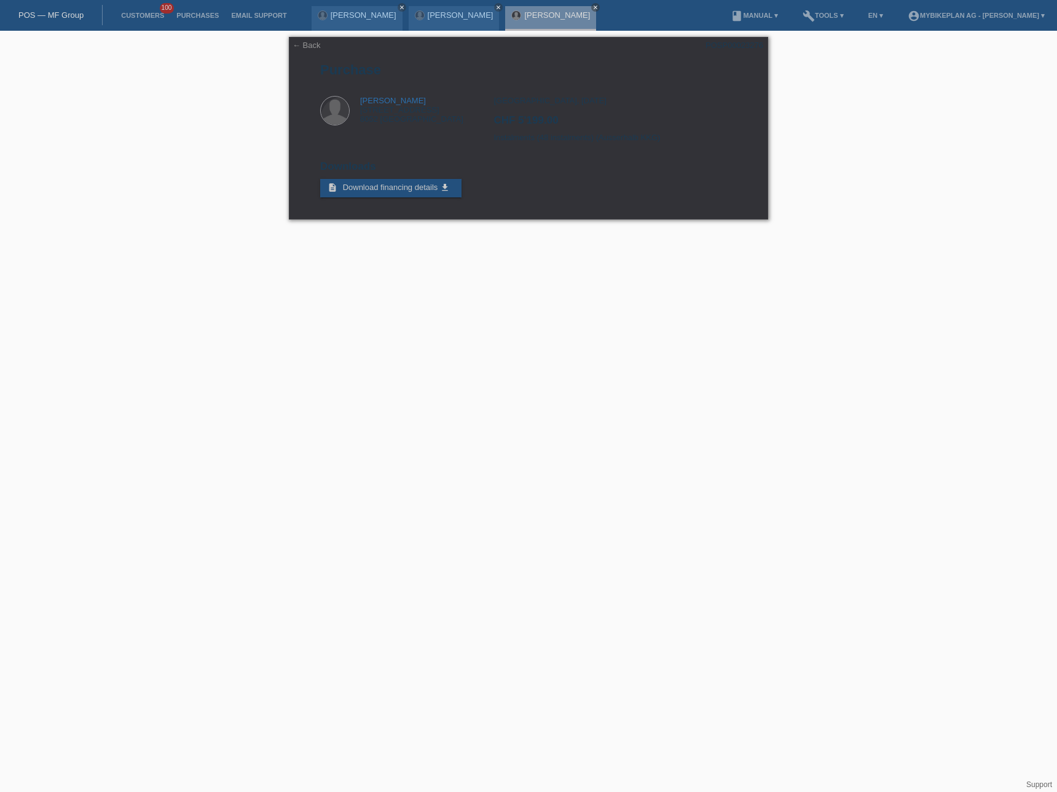
click at [56, 5] on div "POS — MF Group" at bounding box center [51, 15] width 103 height 20
click at [52, 13] on link "POS — MF Group" at bounding box center [50, 14] width 65 height 9
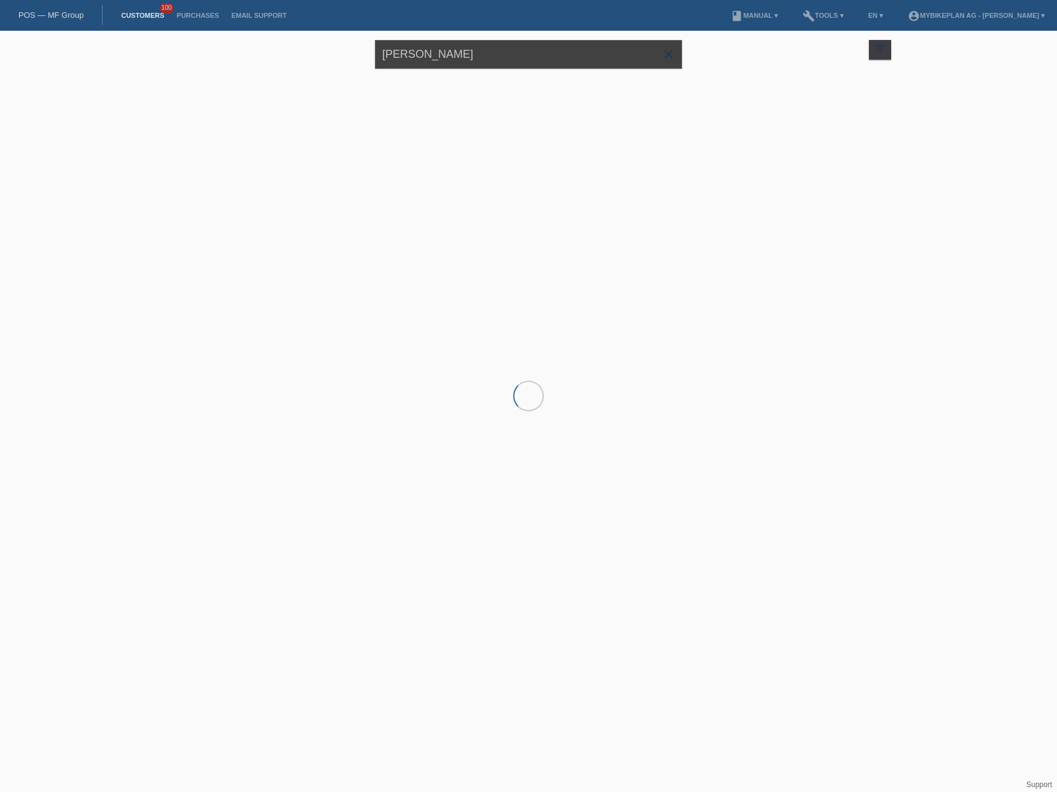
click at [406, 54] on input "[PERSON_NAME]" at bounding box center [528, 54] width 307 height 29
type input "©"
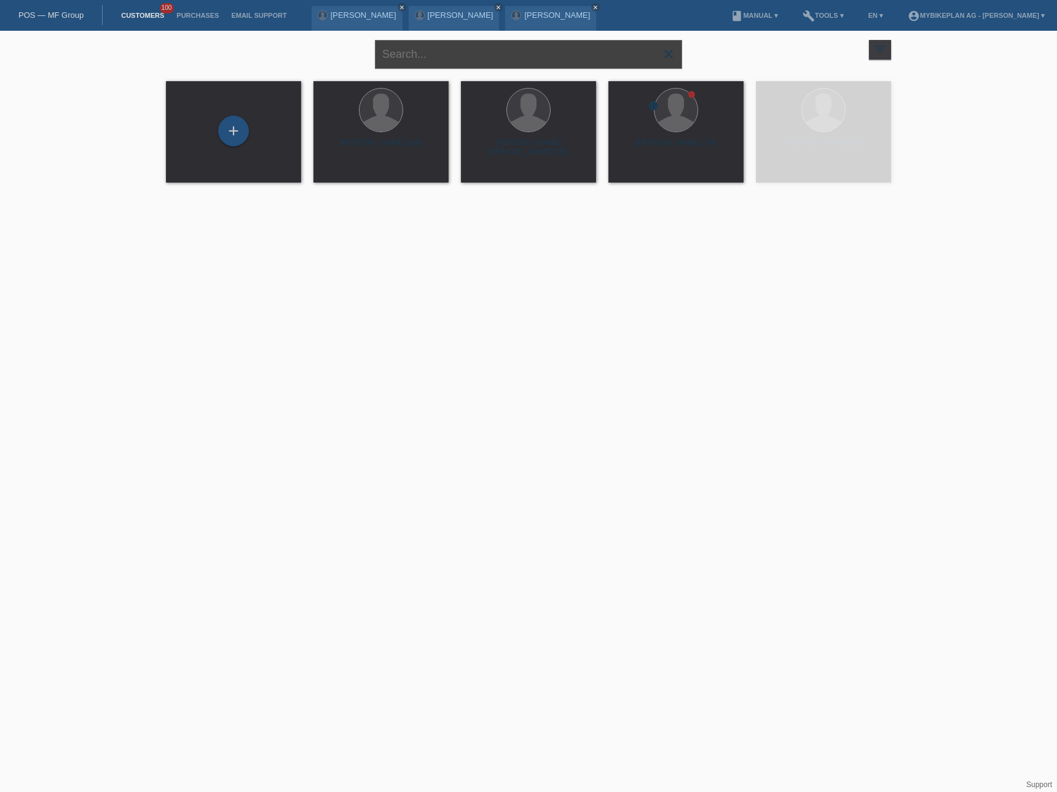
paste input "38600641290"
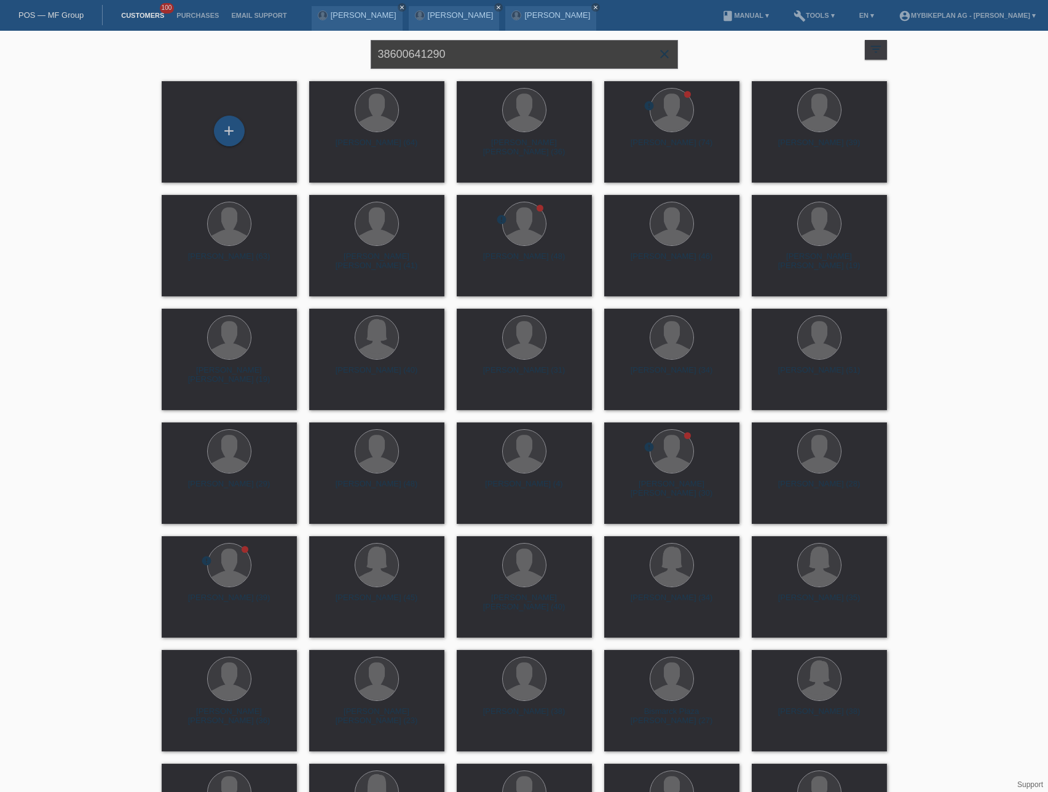
click at [421, 53] on input "38600641290" at bounding box center [524, 54] width 307 height 29
paste input "[PERSON_NAME]"
type input "[PERSON_NAME]"
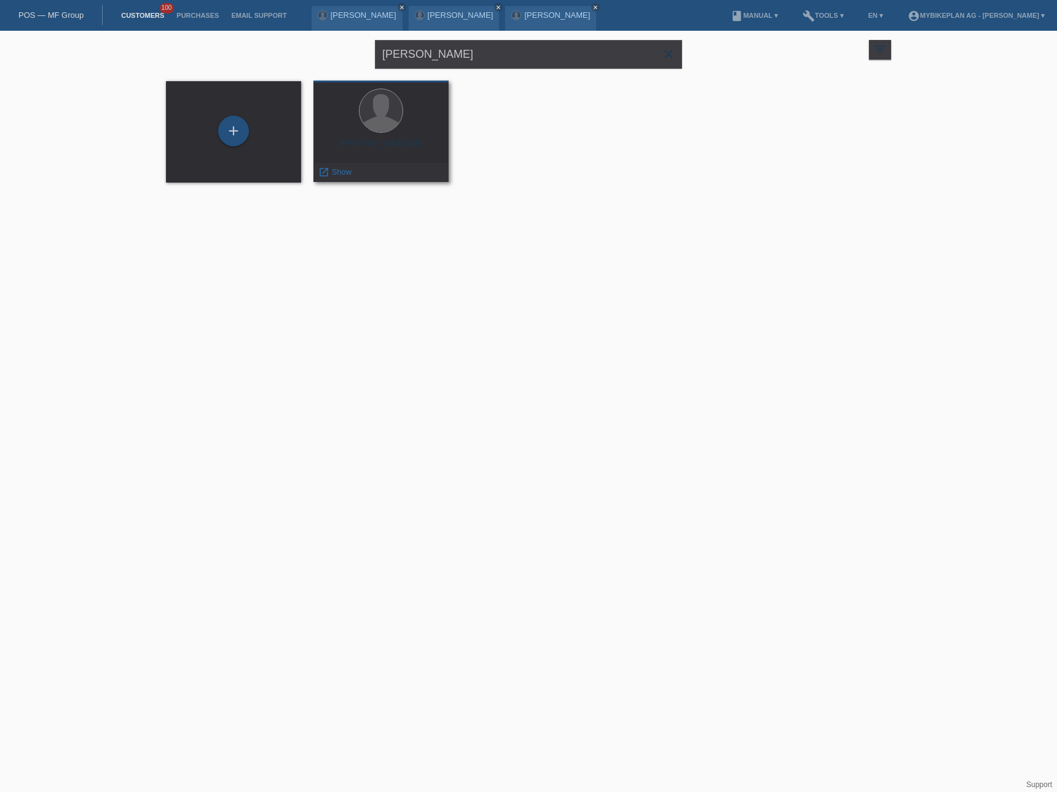
click at [407, 149] on div "Irfan Tairi (38)" at bounding box center [381, 148] width 116 height 20
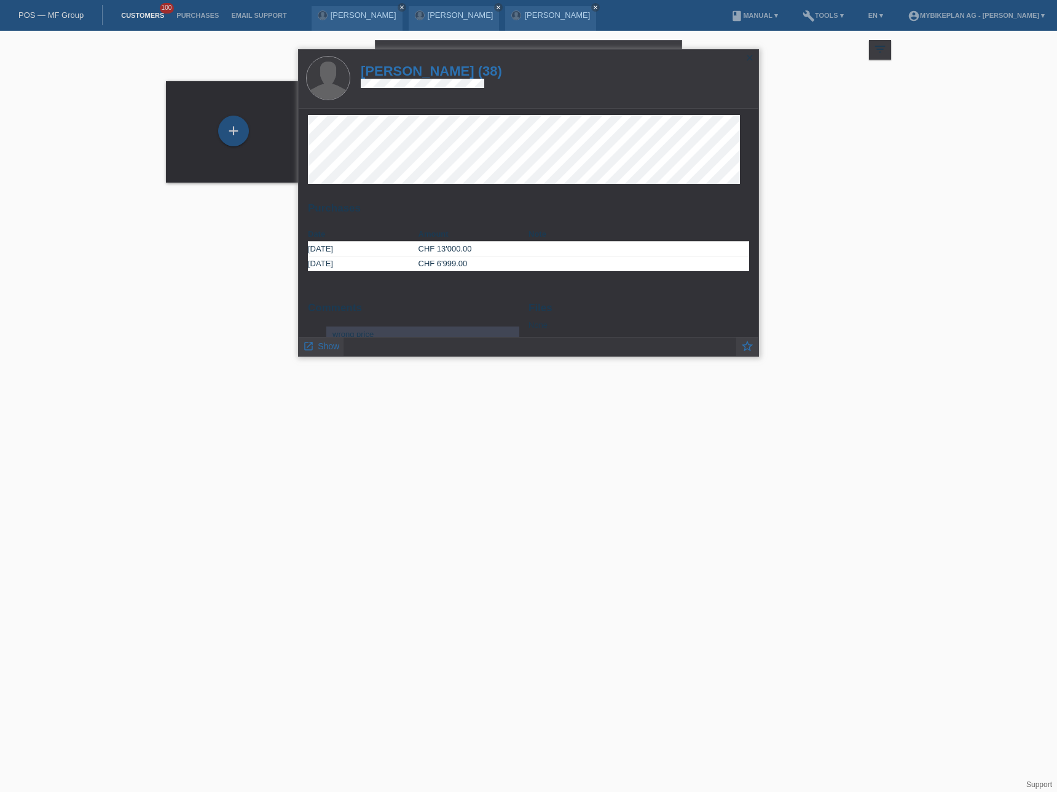
click at [428, 69] on h1 "Irfan Tairi (38)" at bounding box center [431, 70] width 141 height 15
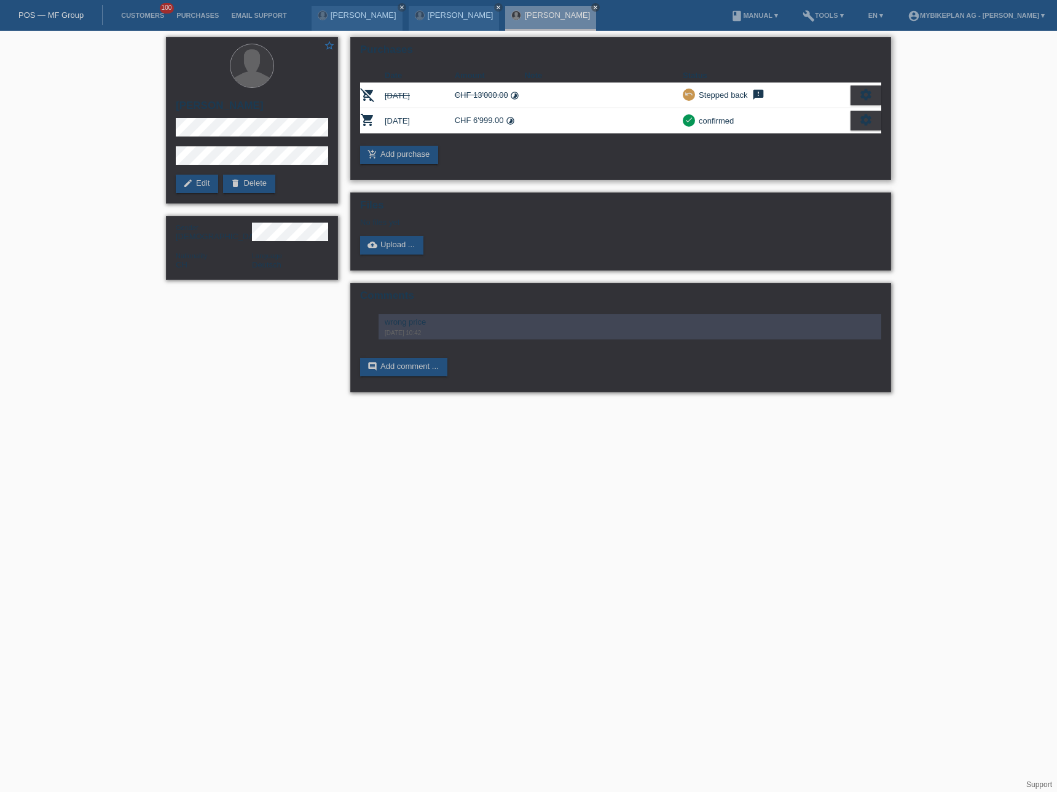
click at [867, 119] on icon "settings" at bounding box center [866, 120] width 14 height 14
click at [832, 145] on div "fullscreen Show" at bounding box center [813, 141] width 134 height 18
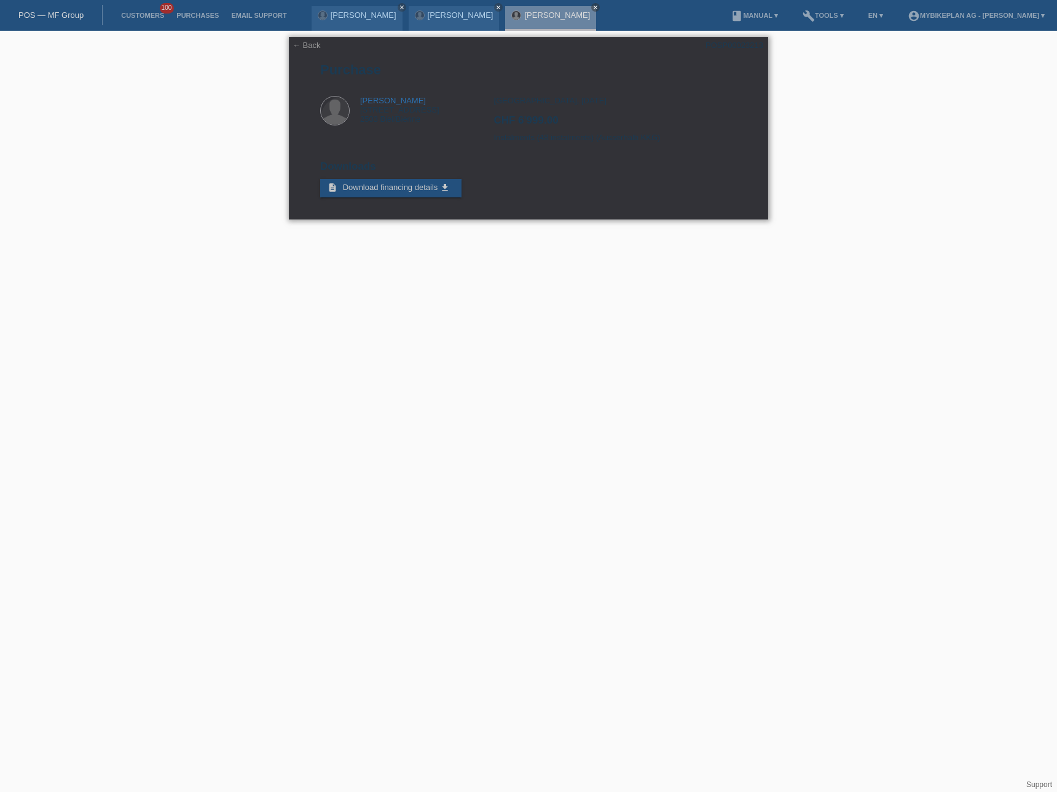
click at [302, 45] on link "← Back" at bounding box center [307, 45] width 28 height 9
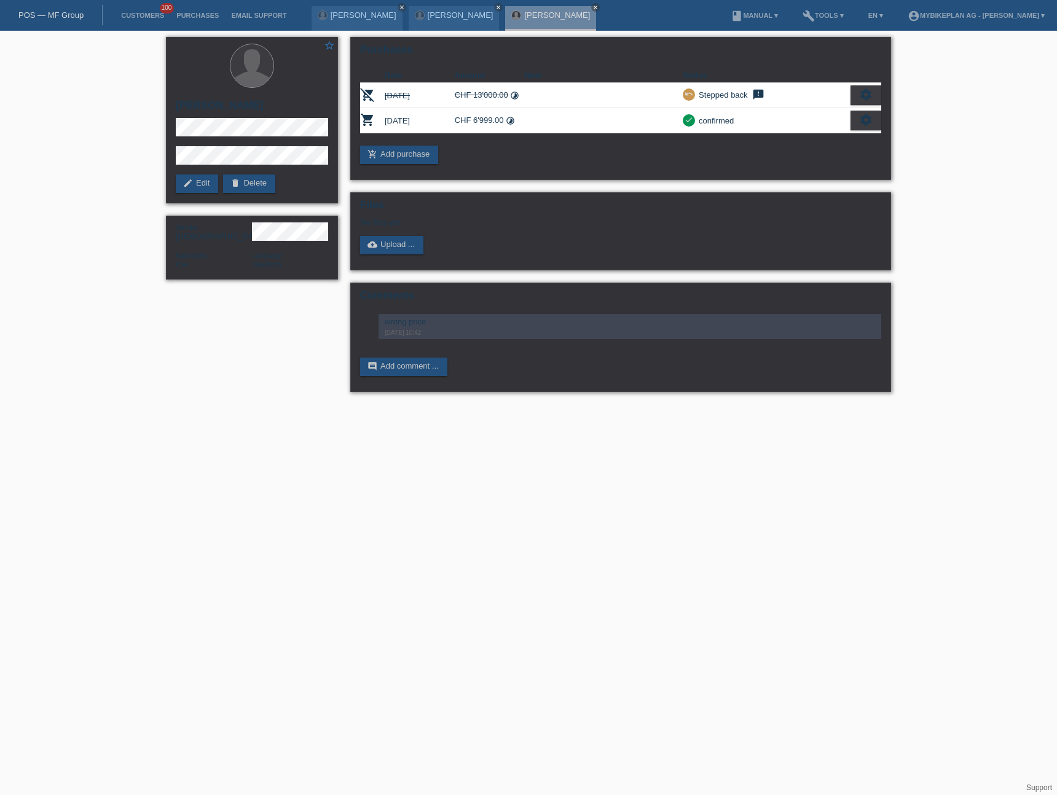
click at [56, 18] on link "POS — MF Group" at bounding box center [50, 14] width 65 height 9
click at [58, 15] on link "POS — MF Group" at bounding box center [50, 14] width 65 height 9
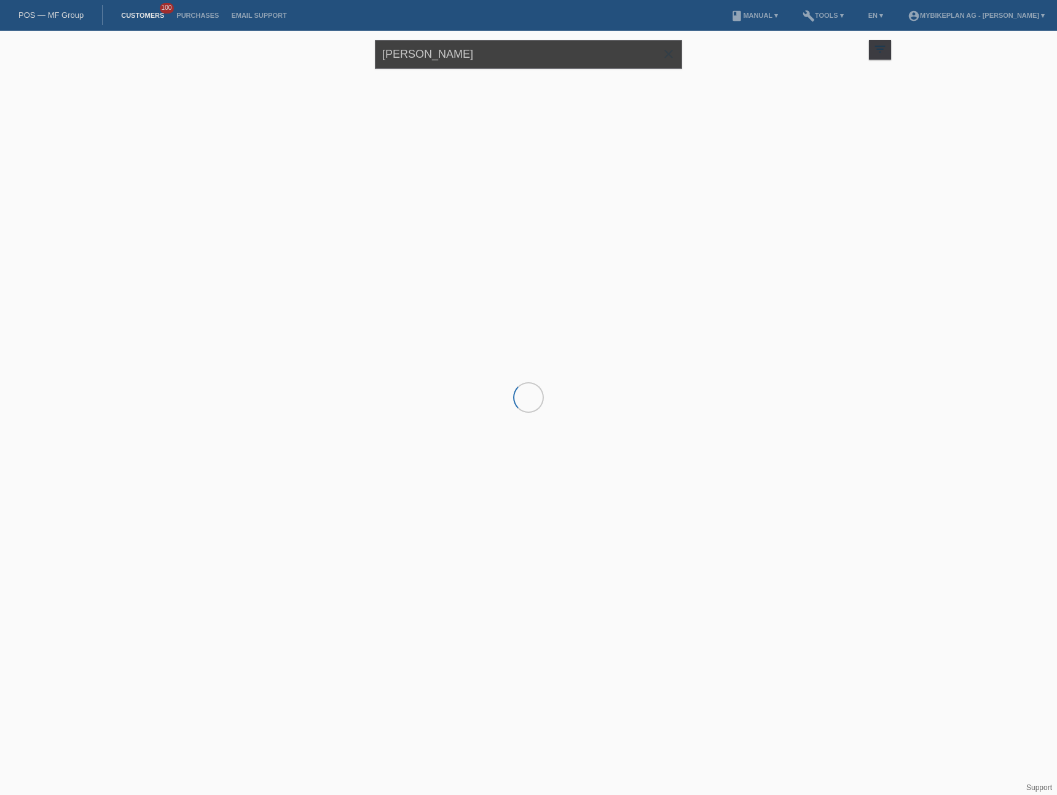
click at [540, 53] on input "[PERSON_NAME]" at bounding box center [528, 54] width 307 height 29
paste input "[PERSON_NAME]"
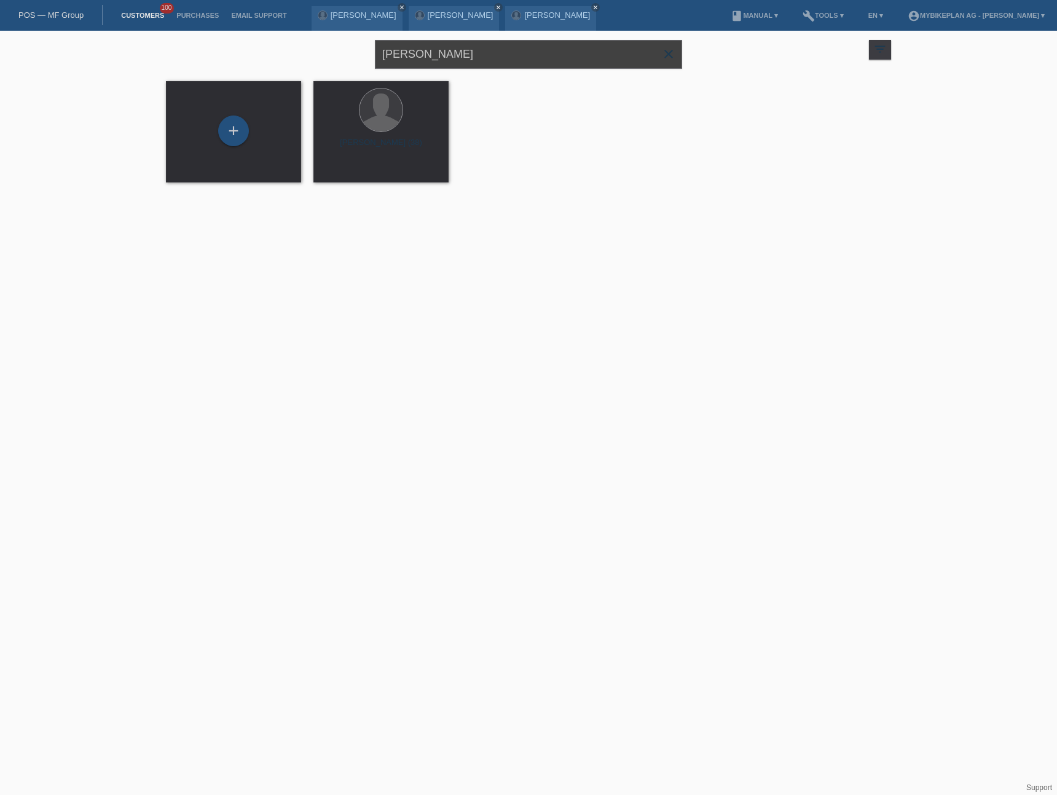
type input "[PERSON_NAME]"
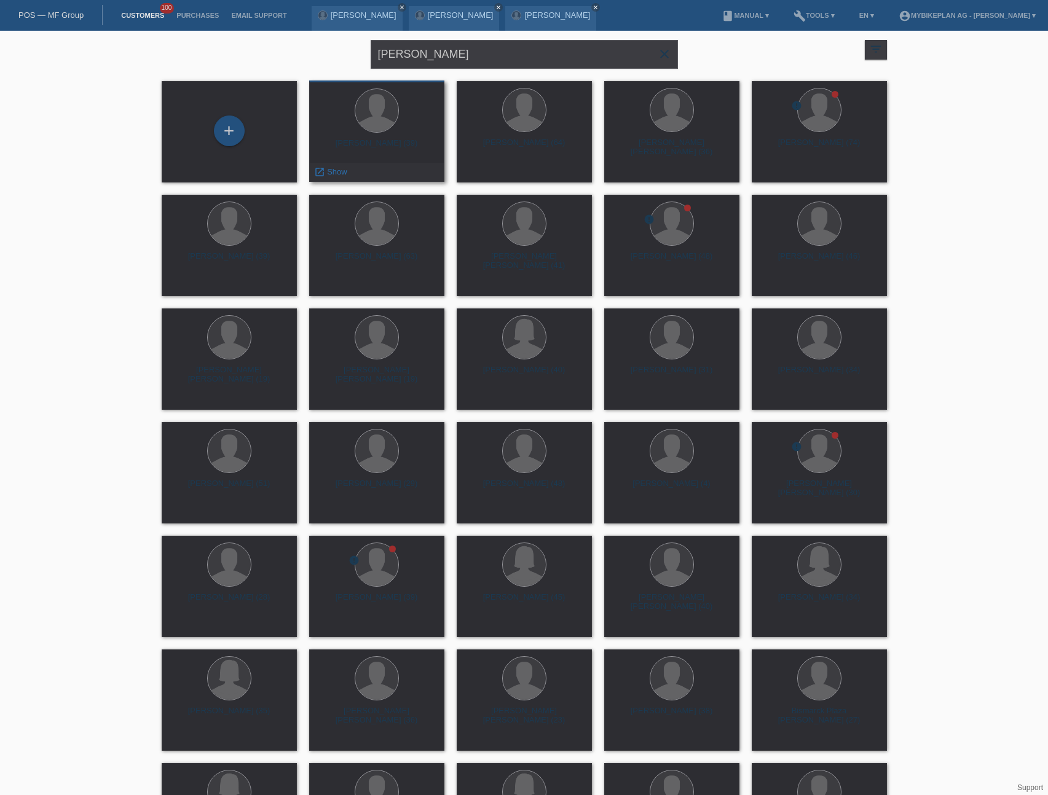
click at [386, 144] on div "Martin Arndt (39)" at bounding box center [377, 148] width 116 height 20
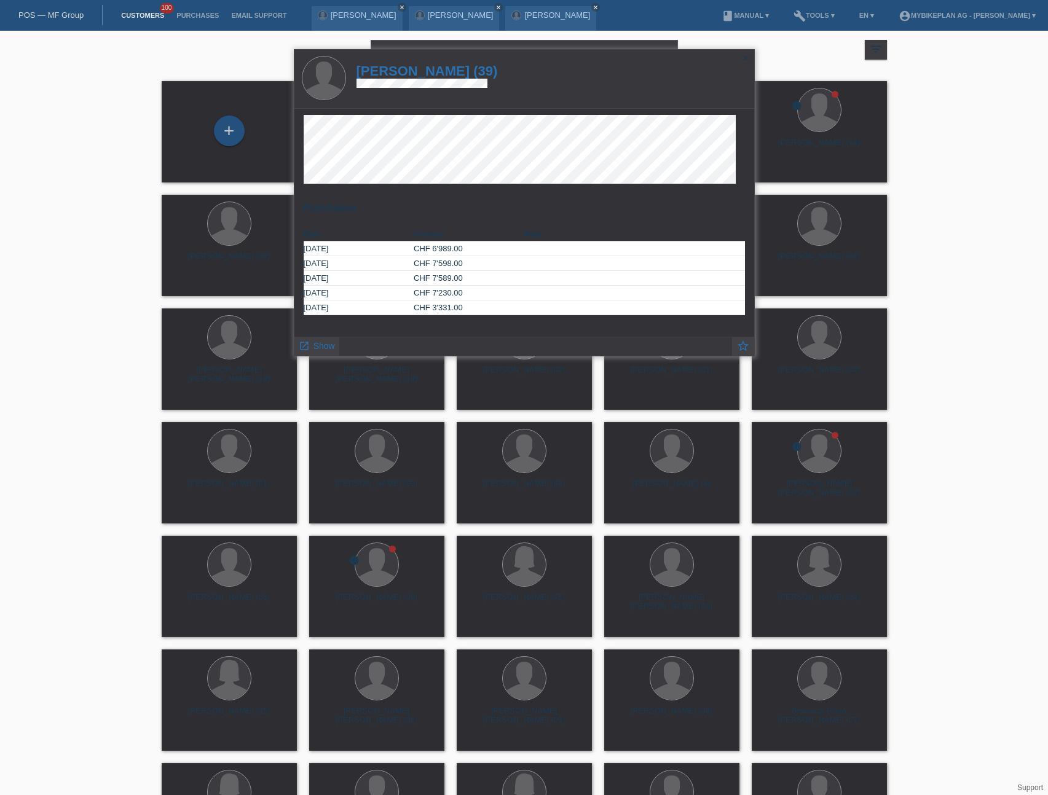
click at [423, 75] on h1 "Martin Arndt (39)" at bounding box center [426, 70] width 141 height 15
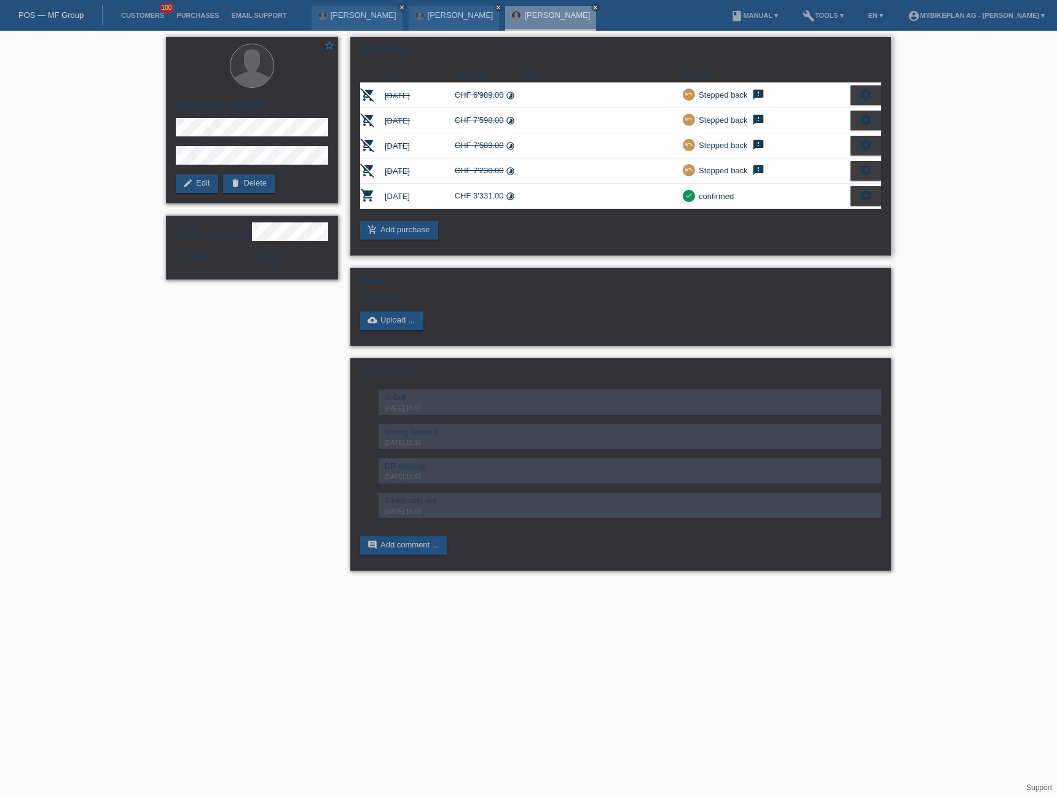
click at [860, 195] on icon "settings" at bounding box center [866, 196] width 14 height 14
click at [828, 207] on div "fullscreen Show" at bounding box center [813, 216] width 134 height 18
click at [822, 213] on div "fullscreen Show" at bounding box center [813, 216] width 134 height 18
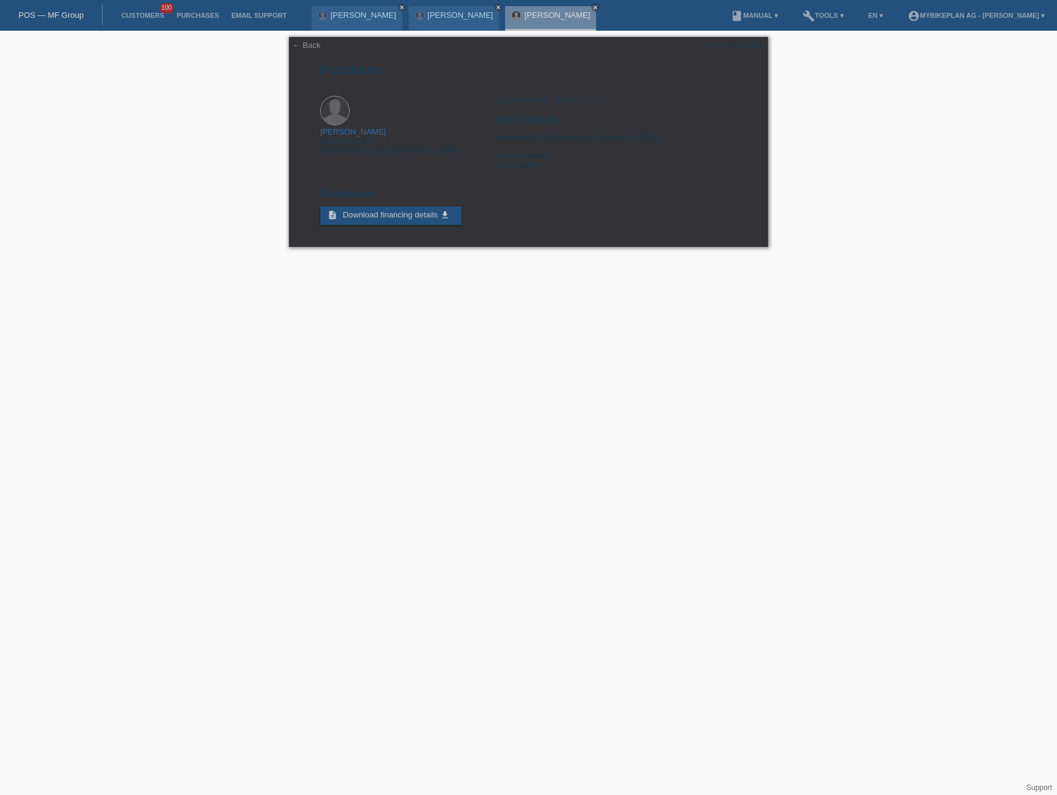
click at [53, 14] on link "POS — MF Group" at bounding box center [50, 14] width 65 height 9
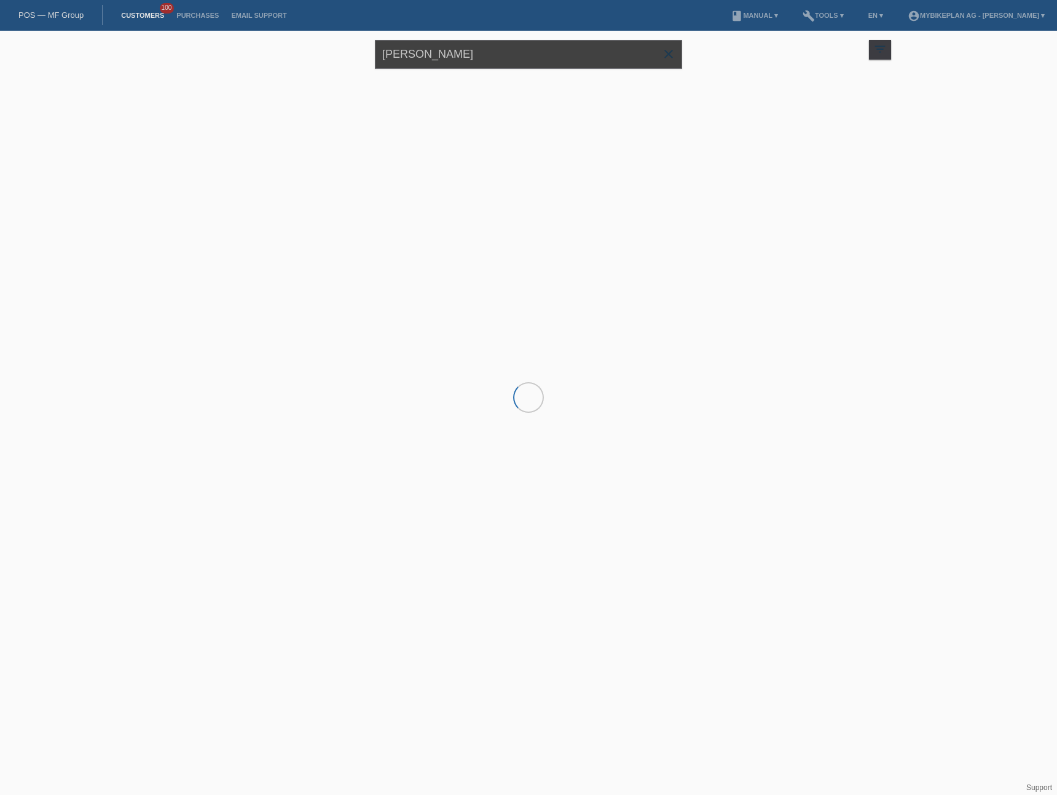
click at [479, 52] on input "[PERSON_NAME]" at bounding box center [528, 54] width 307 height 29
paste input "[PERSON_NAME]"
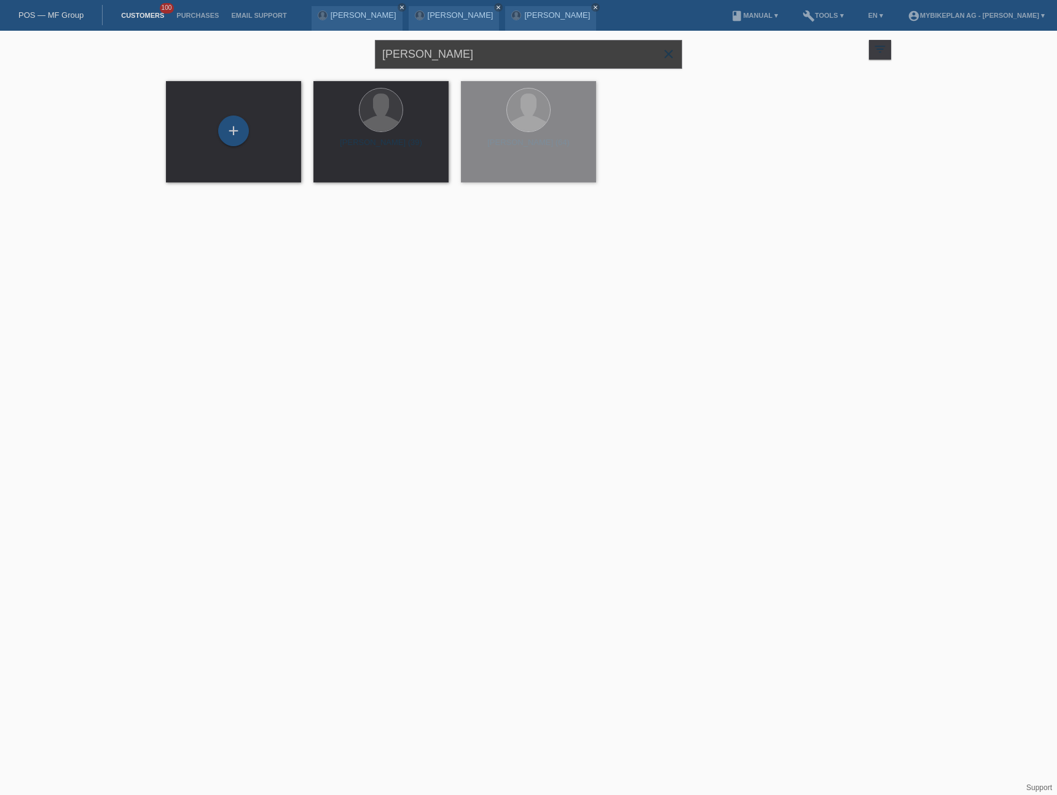
type input "[PERSON_NAME]"
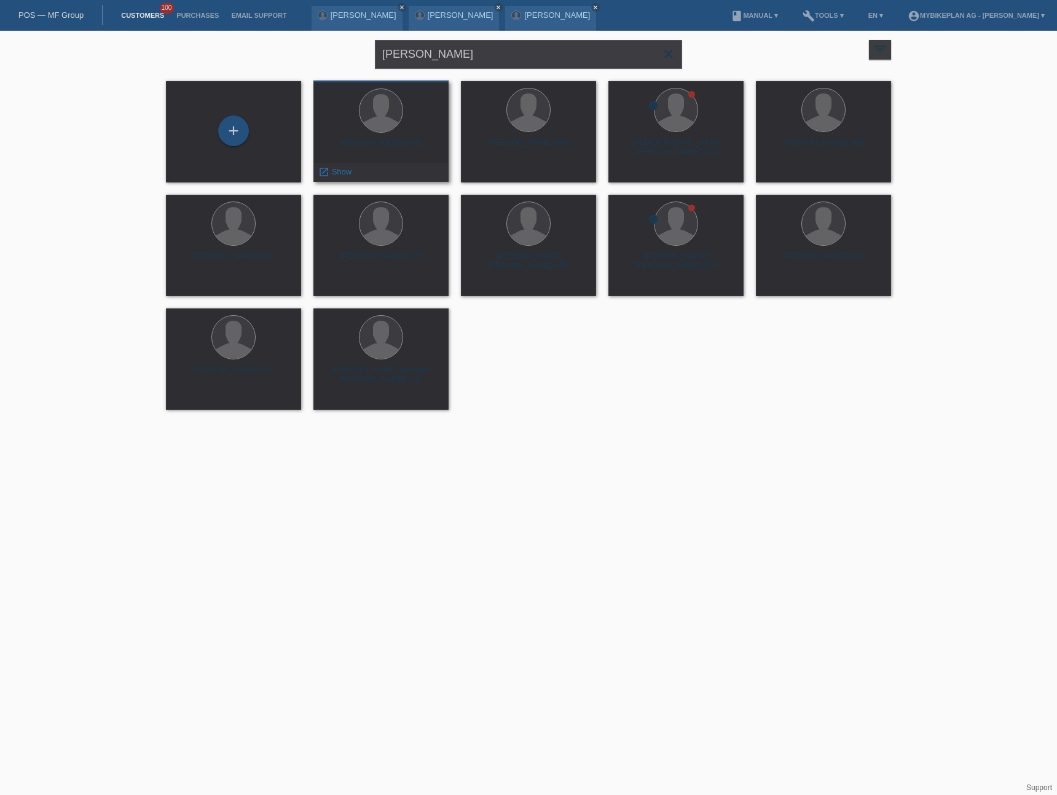
click at [398, 148] on div "Gerald Pfister (55)" at bounding box center [381, 148] width 116 height 20
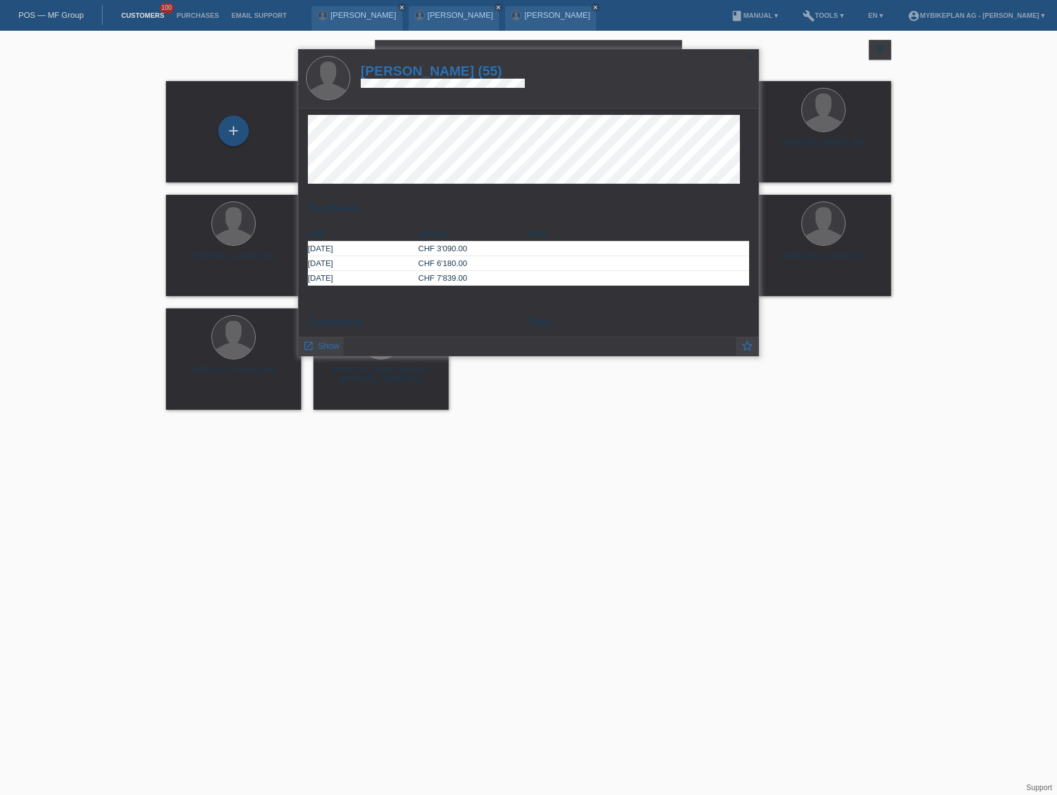
click at [430, 72] on h1 "Gerald Pfister (55)" at bounding box center [443, 70] width 164 height 15
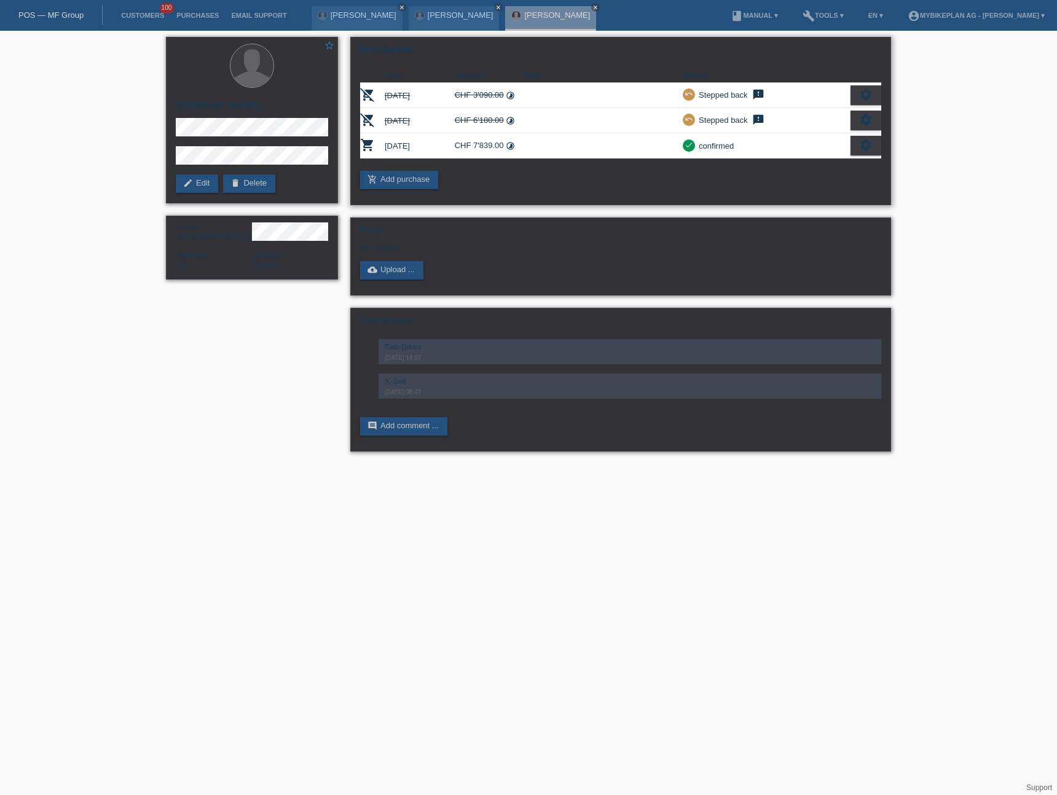
click at [862, 149] on icon "settings" at bounding box center [866, 145] width 14 height 14
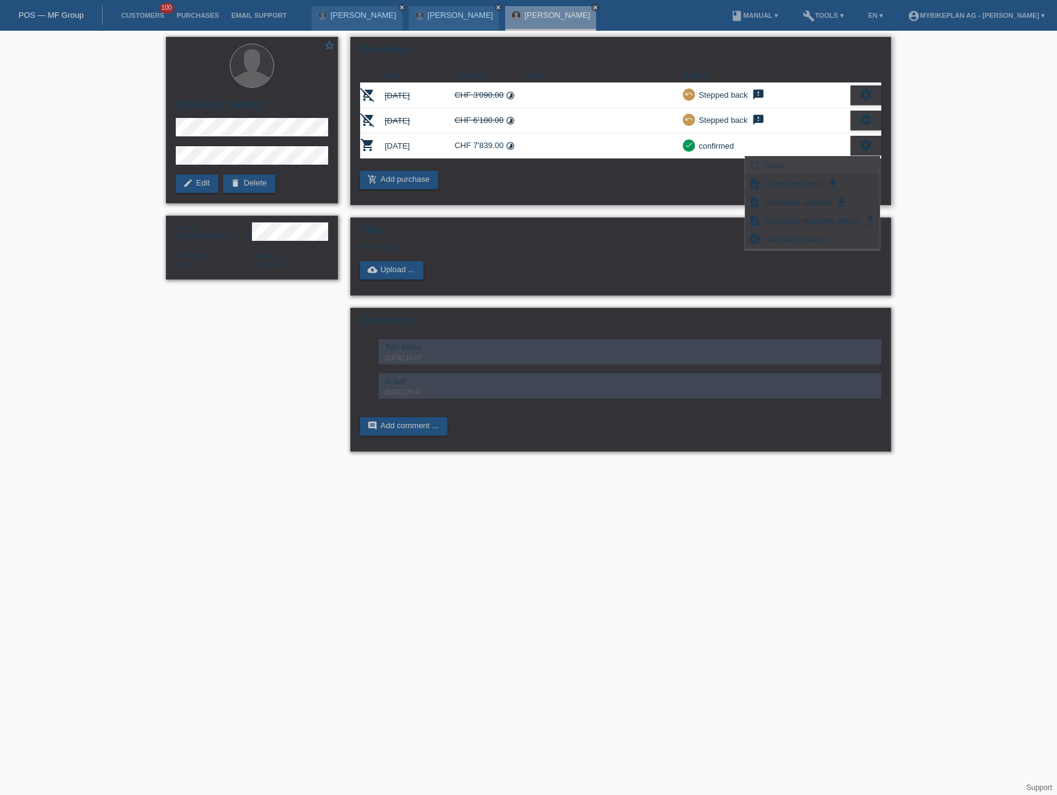
click at [822, 167] on div "fullscreen Show" at bounding box center [813, 166] width 134 height 18
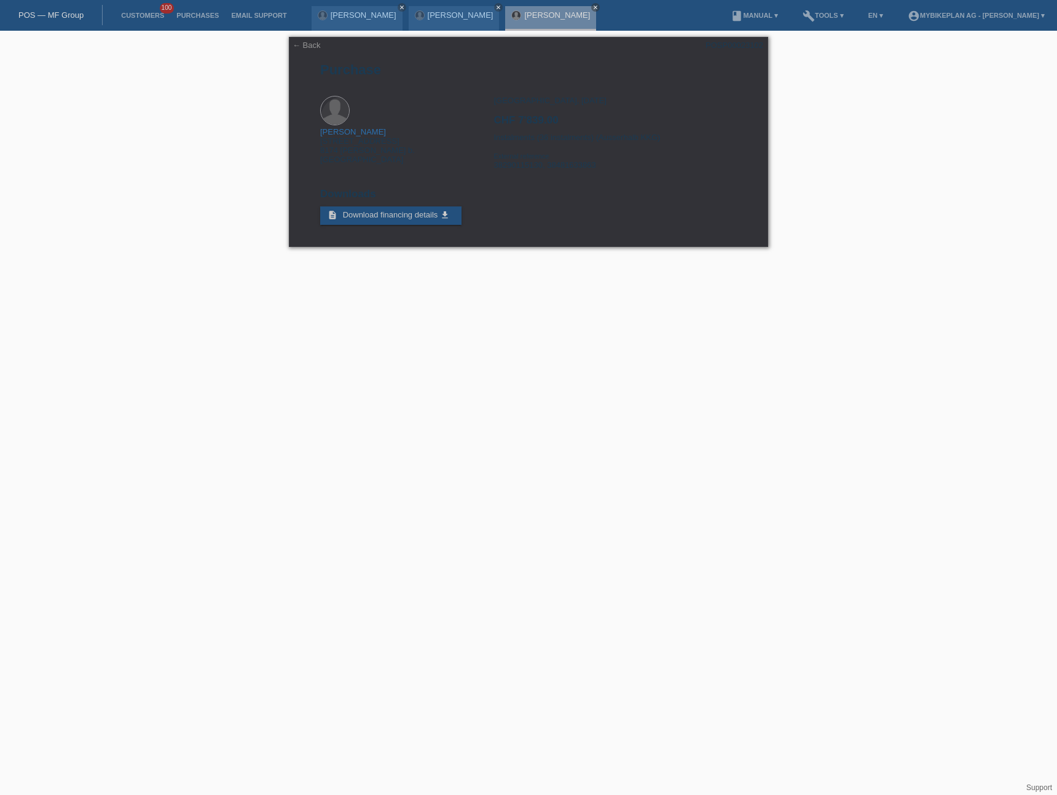
click at [45, 16] on link "POS — MF Group" at bounding box center [50, 14] width 65 height 9
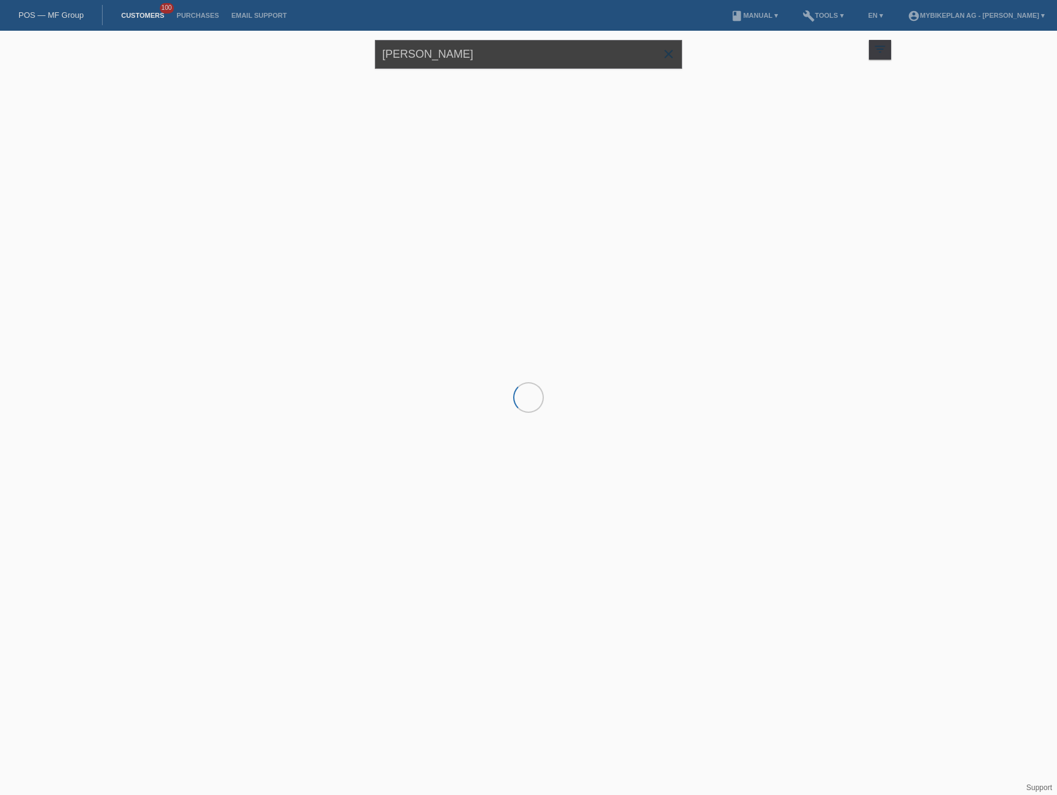
click at [452, 60] on input "[PERSON_NAME]" at bounding box center [528, 54] width 307 height 29
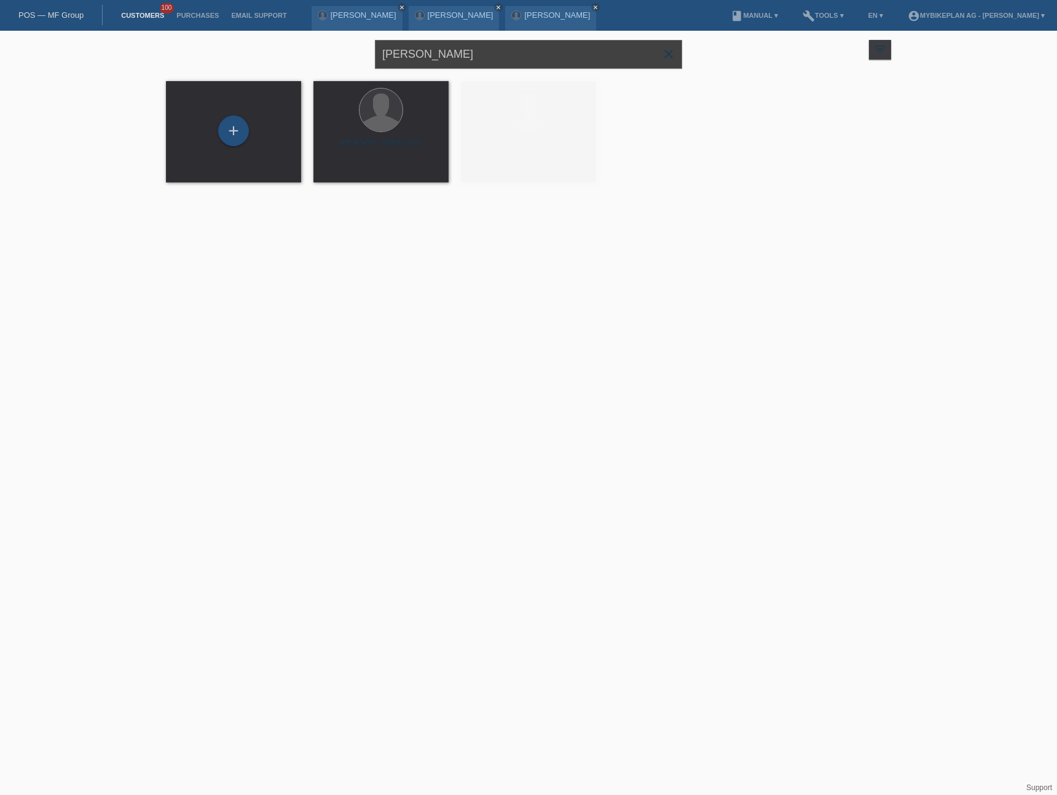
paste input "[PERSON_NAME]"
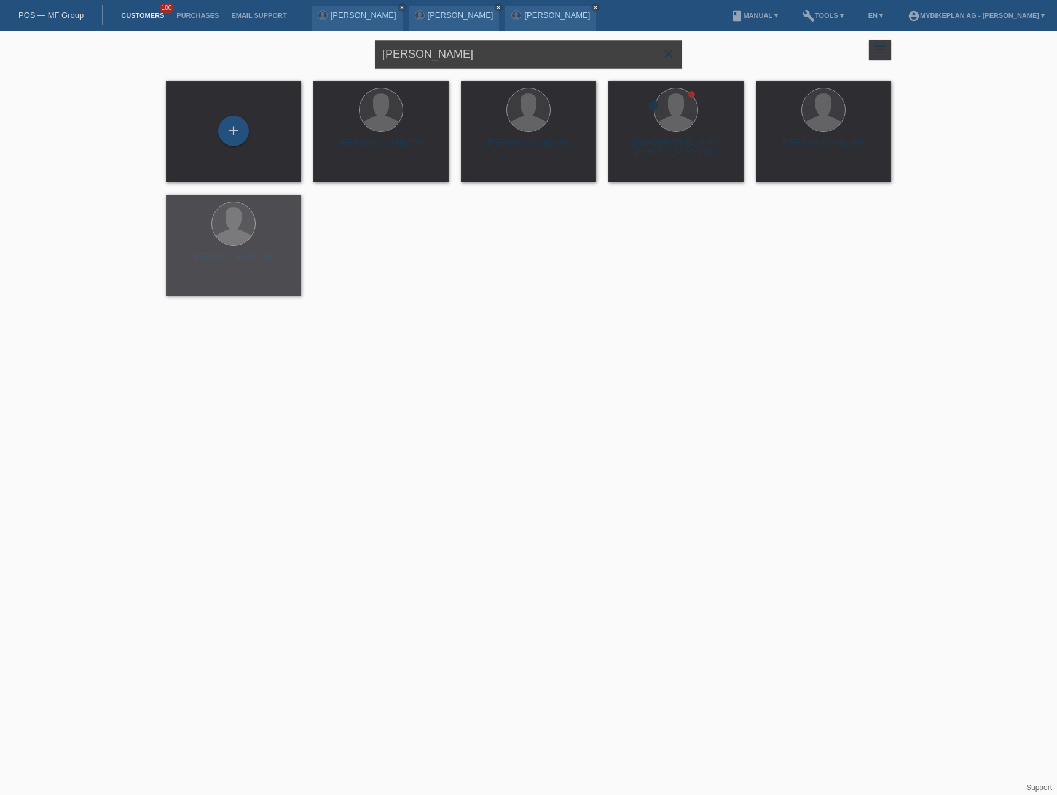
type input "[PERSON_NAME]"
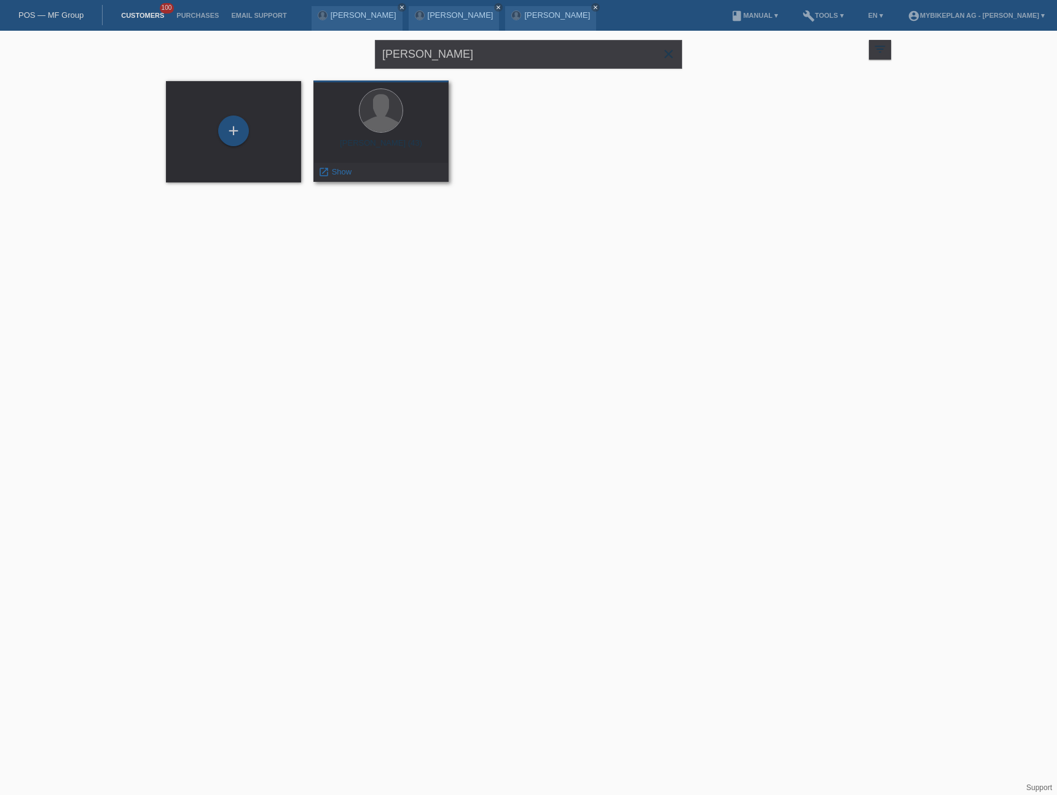
click at [367, 150] on div "Zelimir Cakarevic (43)" at bounding box center [381, 148] width 116 height 20
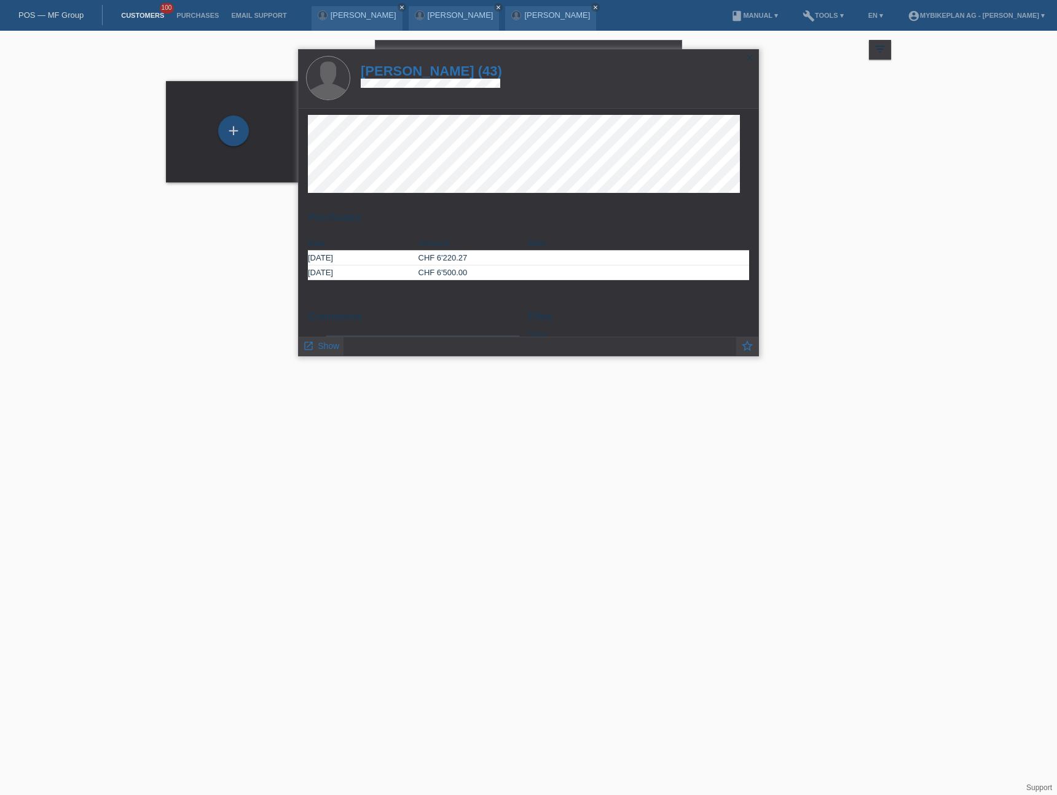
click at [415, 65] on h1 "Zelimir Cakarevic (43)" at bounding box center [431, 70] width 141 height 15
click at [414, 70] on h1 "Zelimir Cakarevic (43)" at bounding box center [431, 70] width 141 height 15
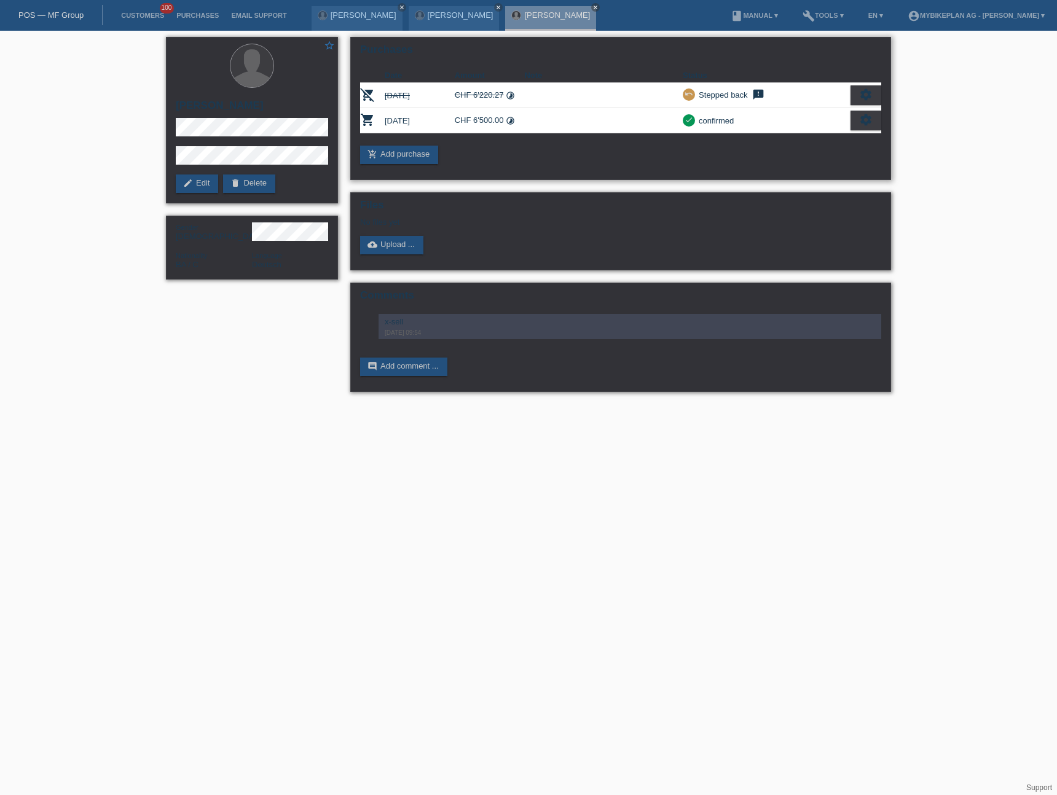
click at [857, 120] on div "settings" at bounding box center [866, 121] width 31 height 20
click at [825, 145] on div "fullscreen Show" at bounding box center [813, 141] width 134 height 18
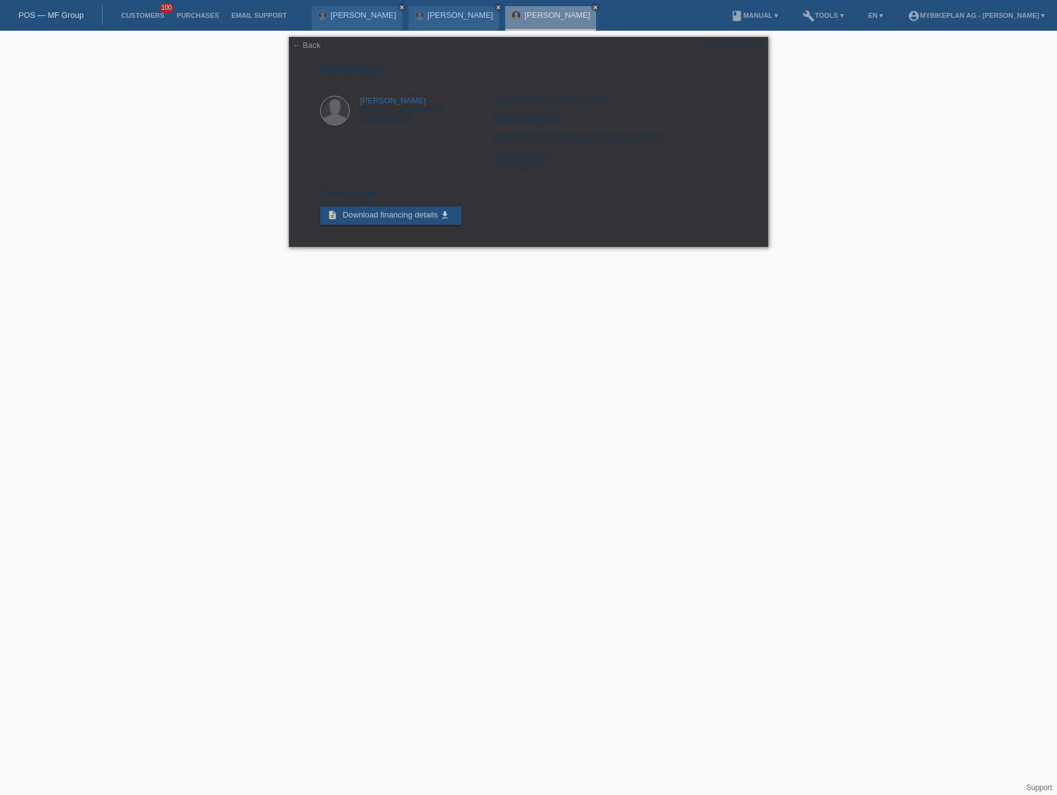
click at [51, 12] on link "POS — MF Group" at bounding box center [50, 14] width 65 height 9
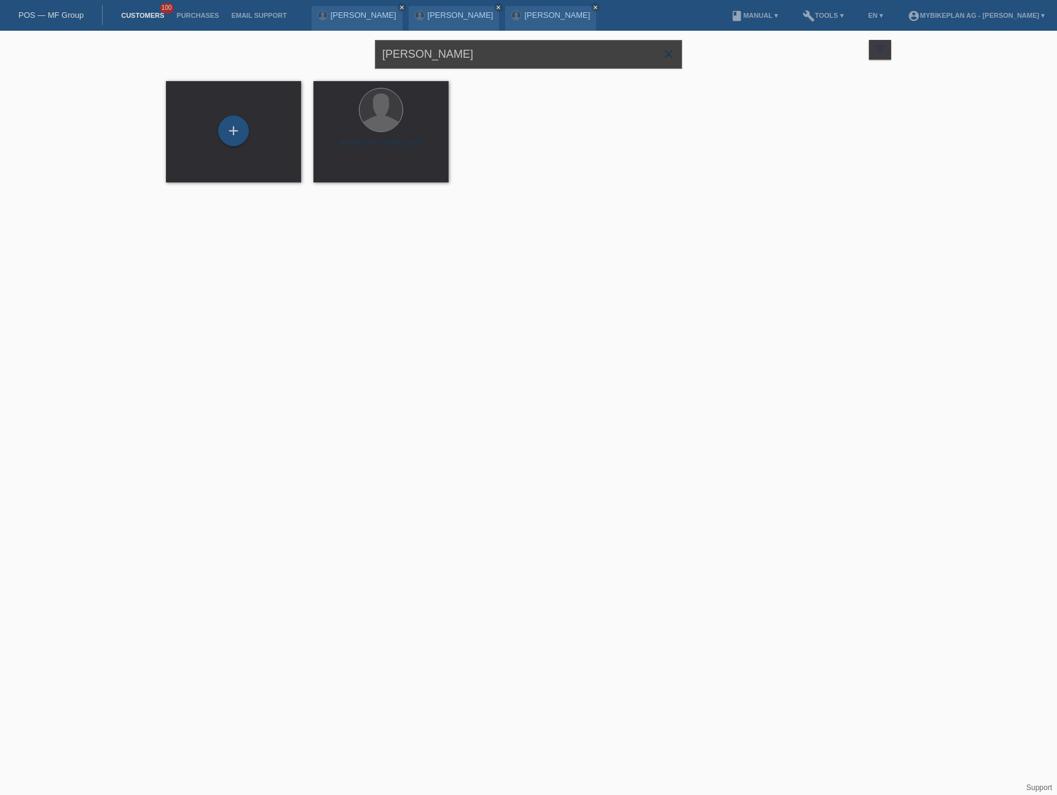
click at [484, 41] on input "[PERSON_NAME]" at bounding box center [528, 54] width 307 height 29
click at [481, 49] on input "[PERSON_NAME]" at bounding box center [528, 54] width 307 height 29
paste input "Stefanie Susewind"
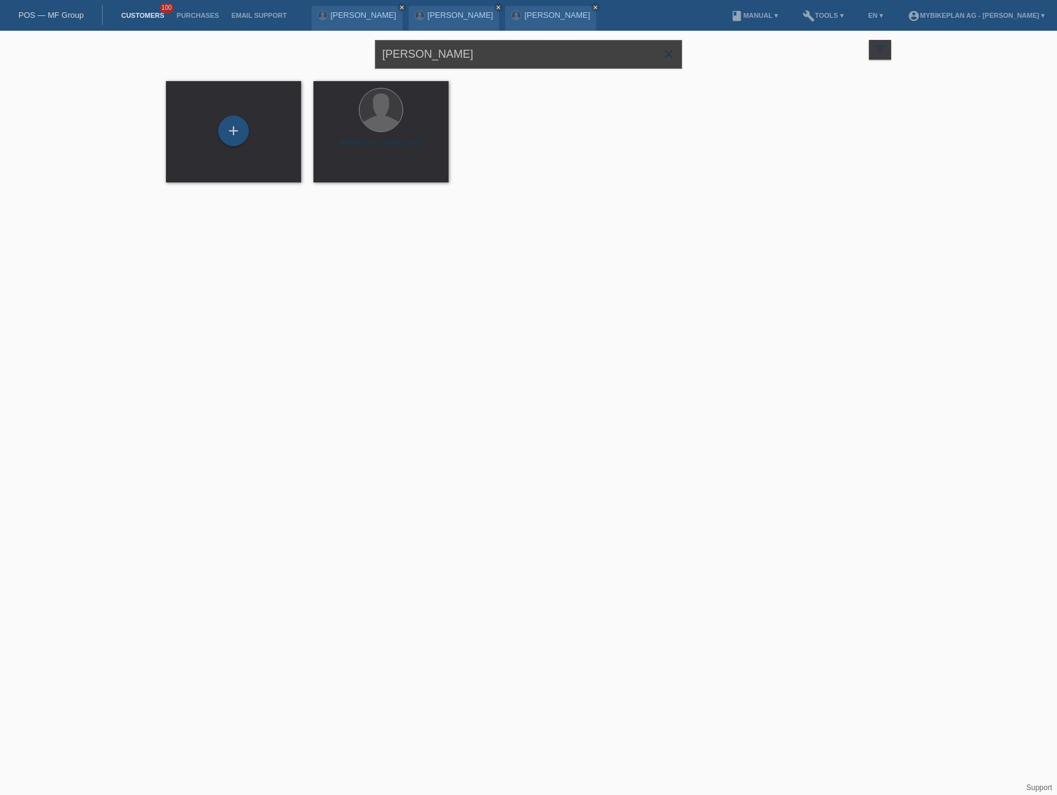
type input "Stefanie Susewind"
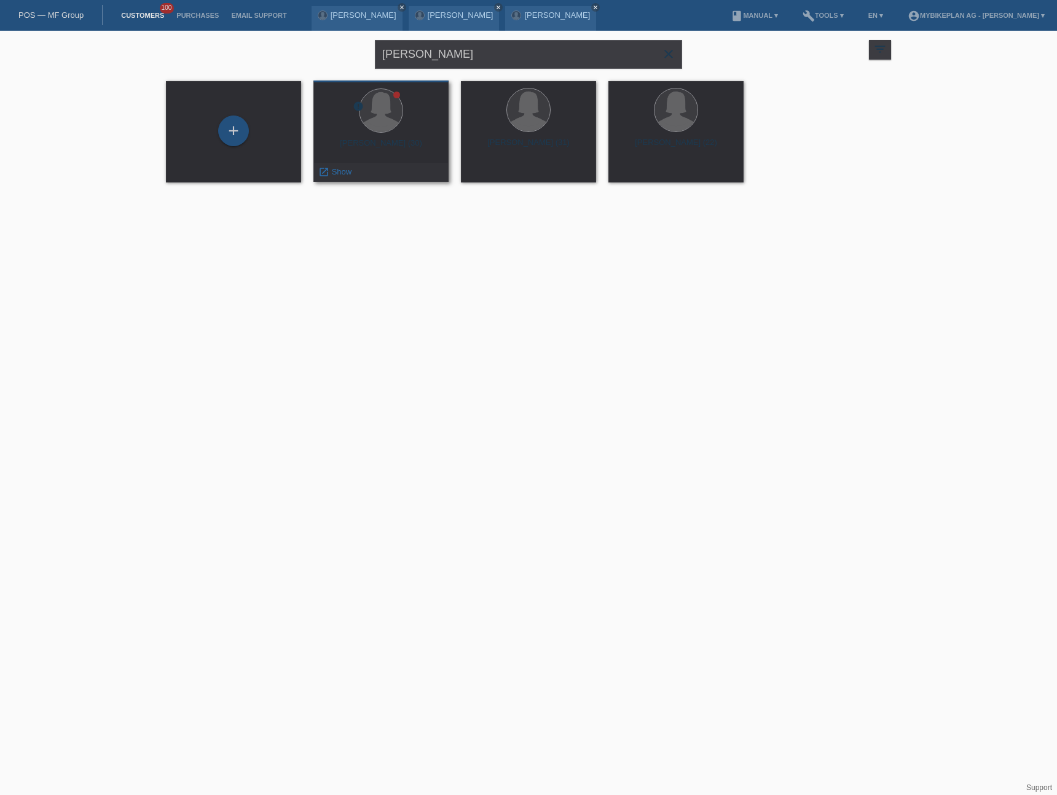
click at [356, 146] on div "stefanie susewind (30)" at bounding box center [381, 148] width 116 height 20
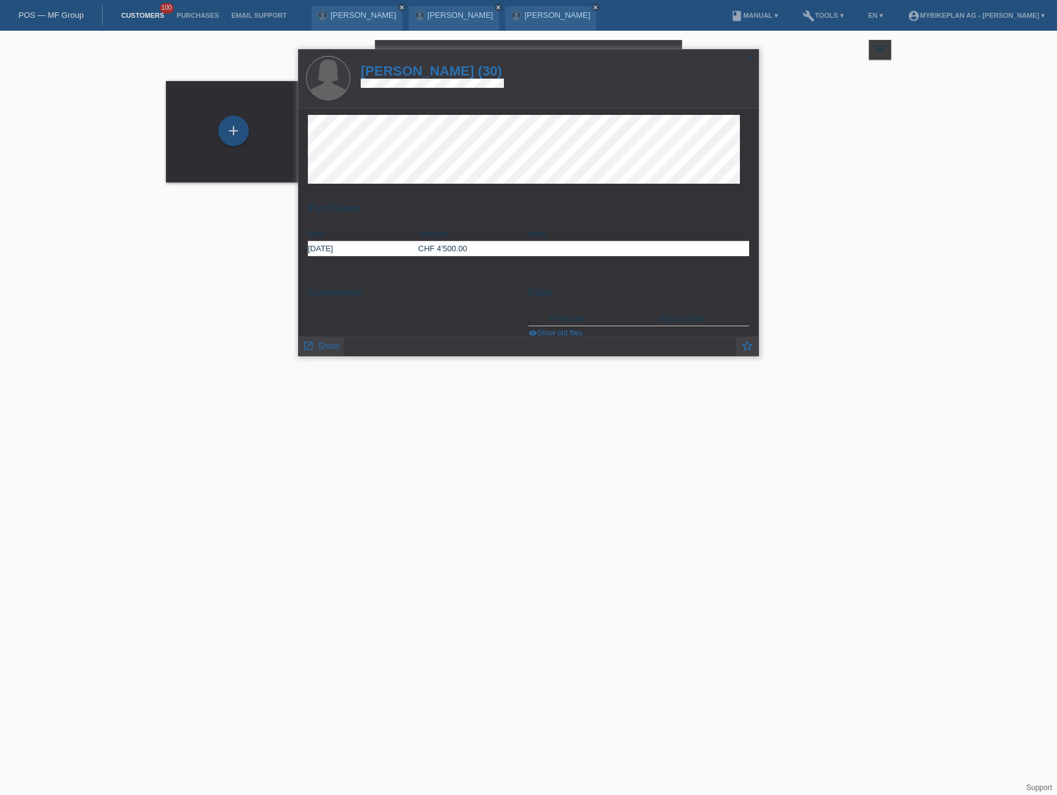
click at [425, 68] on h1 "stefanie susewind (30)" at bounding box center [432, 70] width 143 height 15
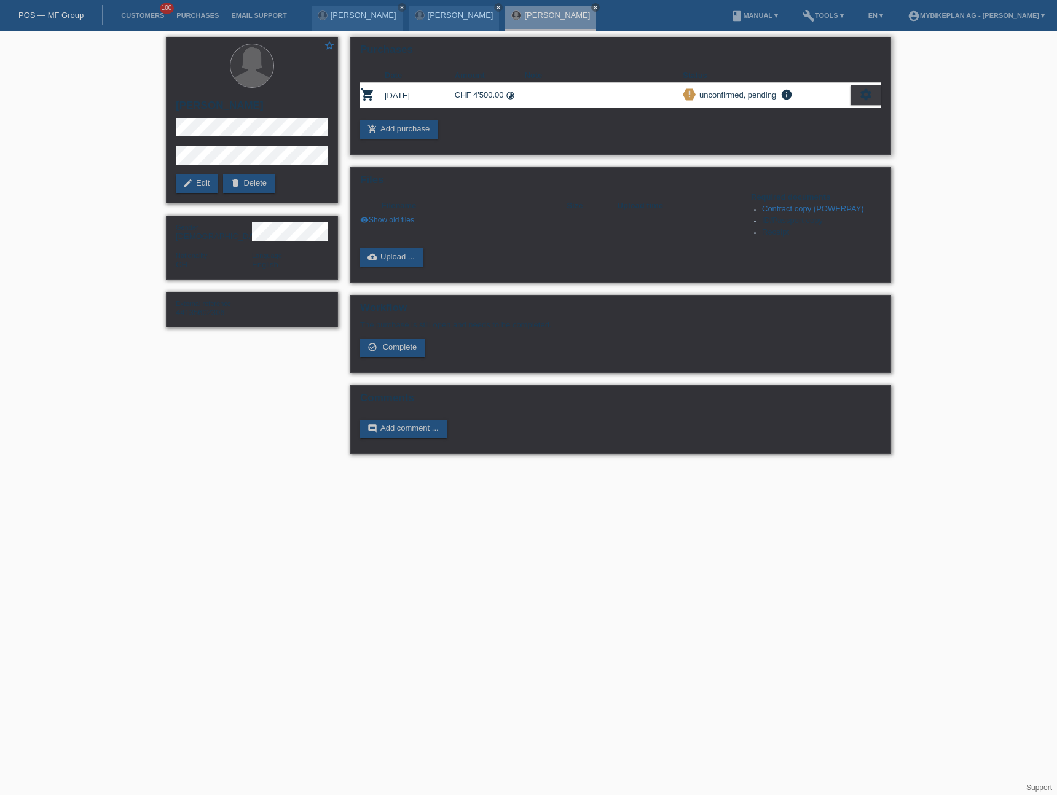
click at [866, 95] on icon "settings" at bounding box center [866, 95] width 14 height 14
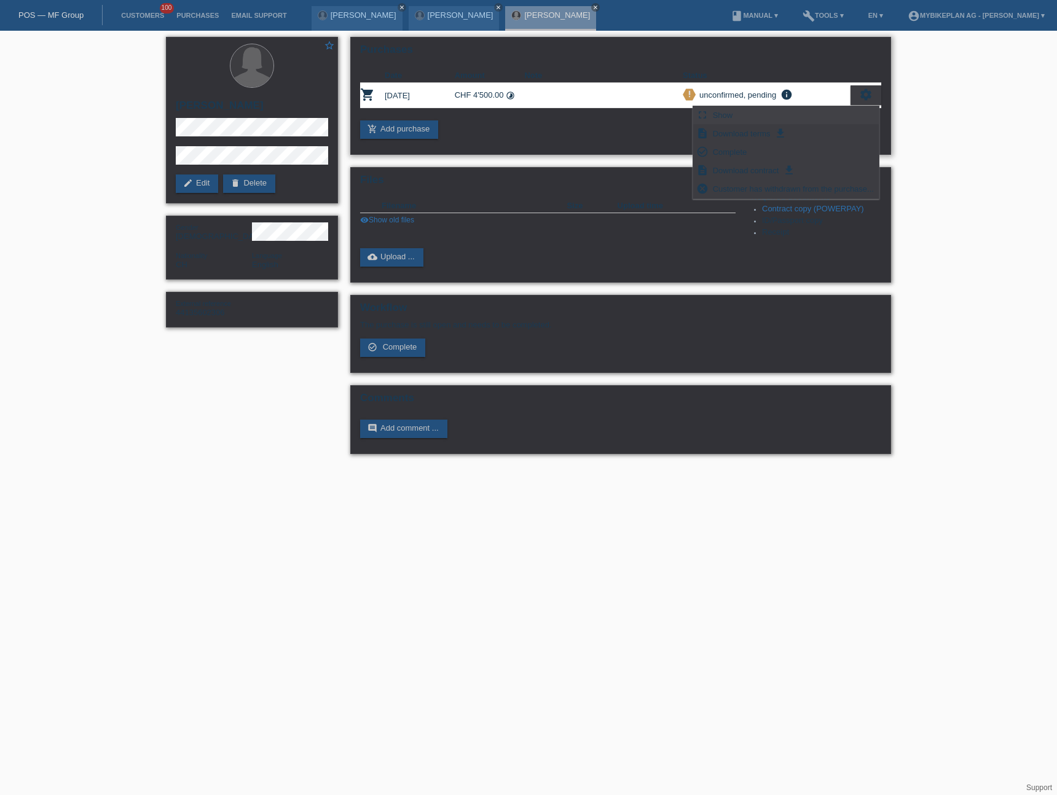
click at [805, 116] on div "fullscreen Show" at bounding box center [786, 115] width 186 height 18
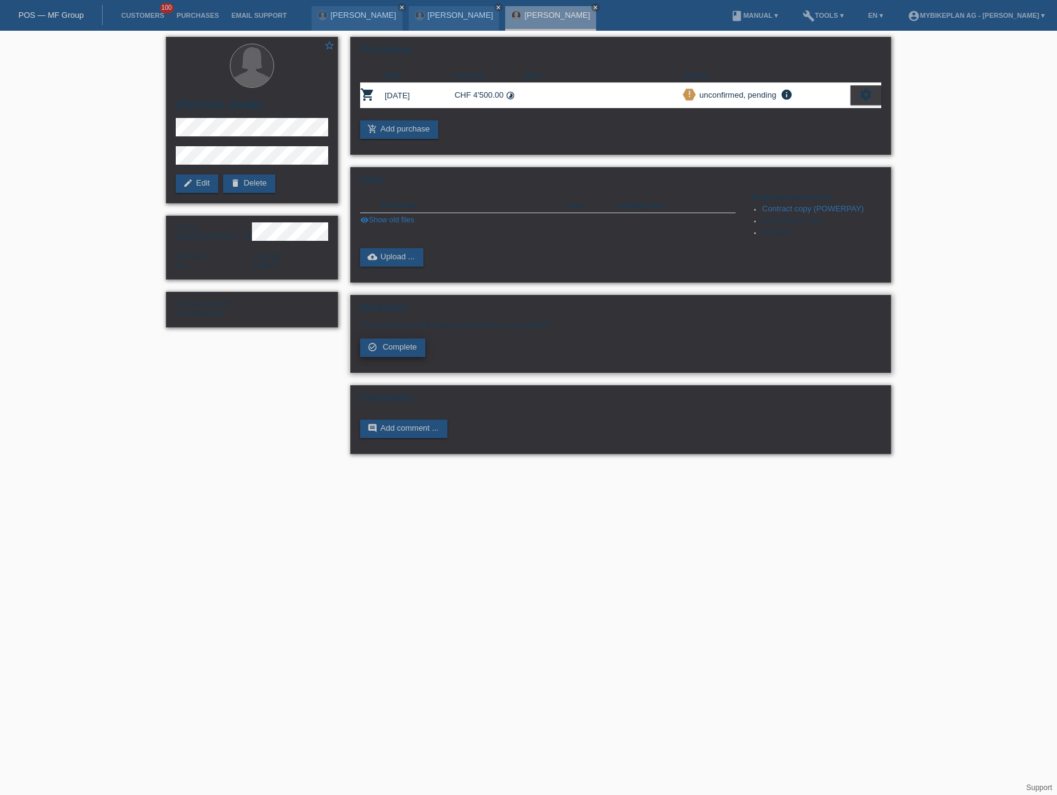
click at [397, 345] on span "Complete" at bounding box center [400, 346] width 34 height 9
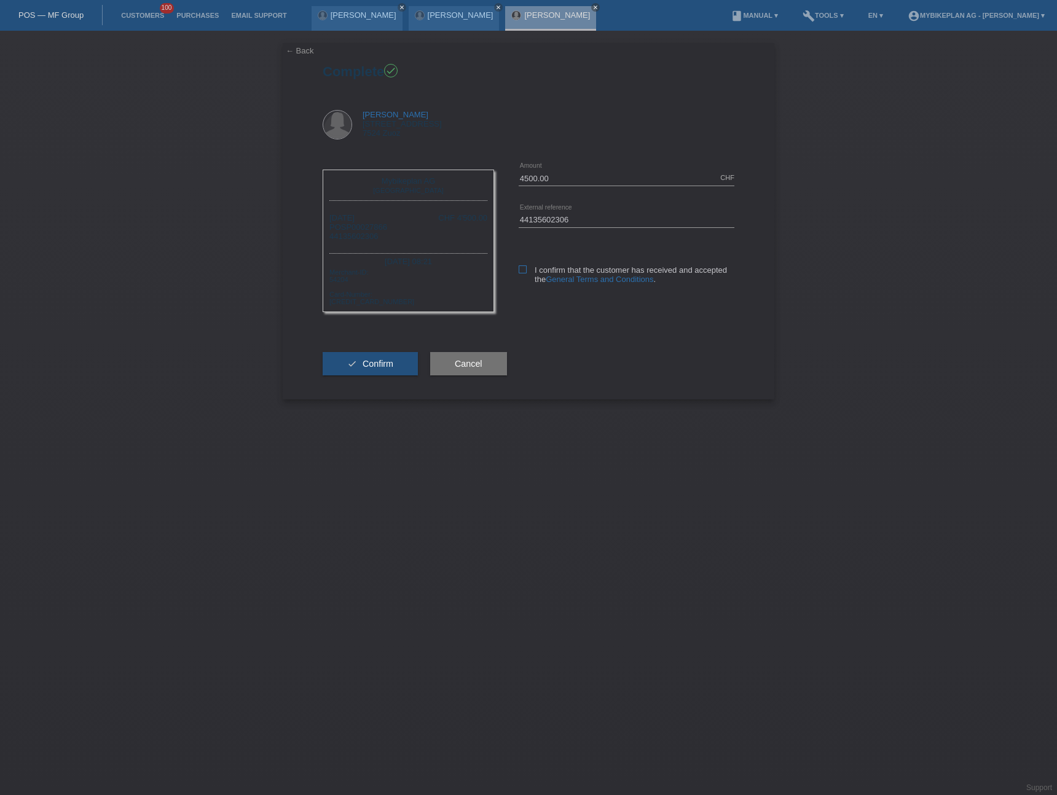
click at [529, 280] on label "I confirm that the customer has received and accepted the General Terms and Con…" at bounding box center [627, 275] width 216 height 18
click at [527, 274] on input "I confirm that the customer has received and accepted the General Terms and Con…" at bounding box center [523, 270] width 8 height 8
checkbox input "true"
click at [532, 183] on input "4500.00" at bounding box center [627, 177] width 216 height 15
click at [298, 47] on link "← Back" at bounding box center [300, 50] width 28 height 9
